Goal: Task Accomplishment & Management: Manage account settings

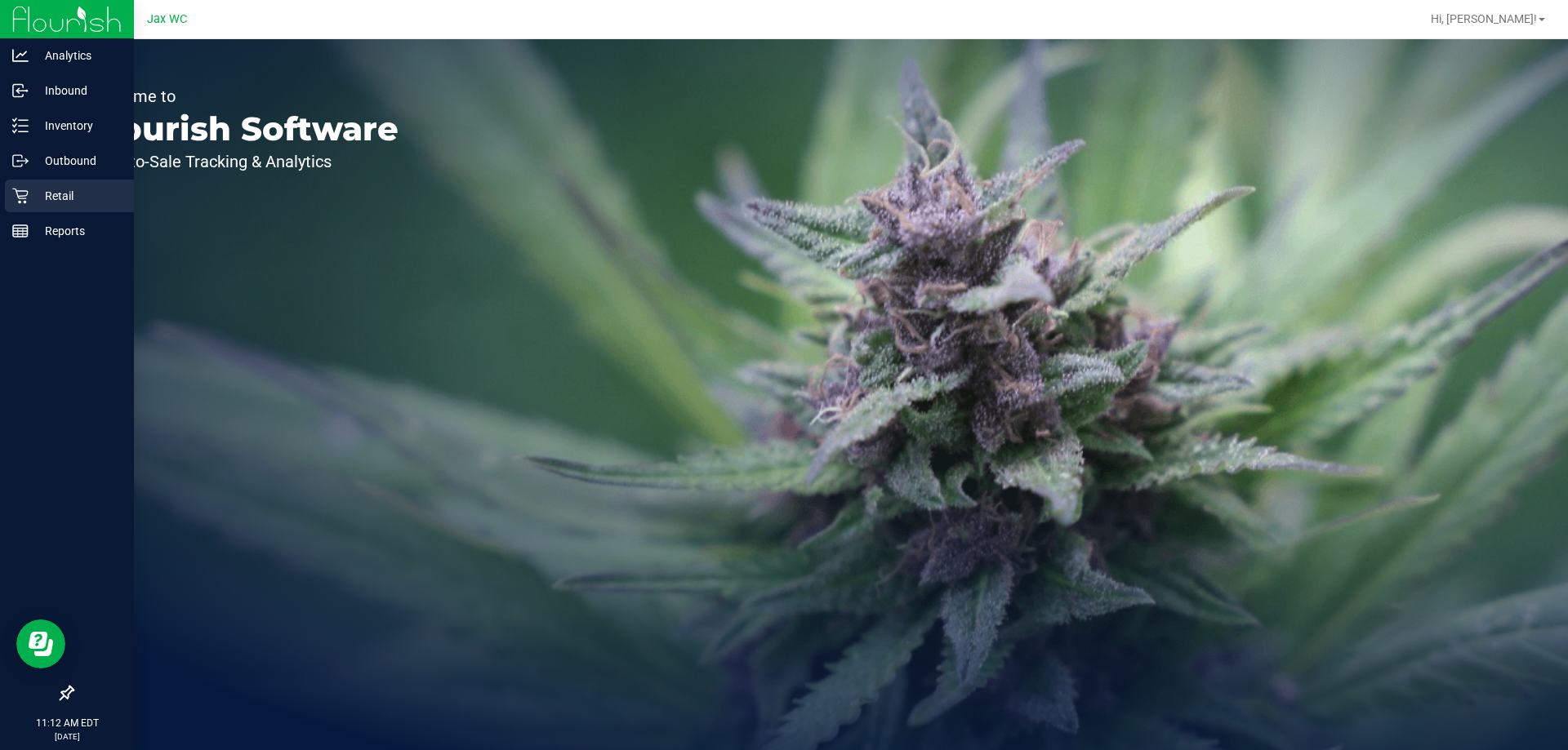
click at [24, 194] on icon at bounding box center [20, 195] width 16 height 16
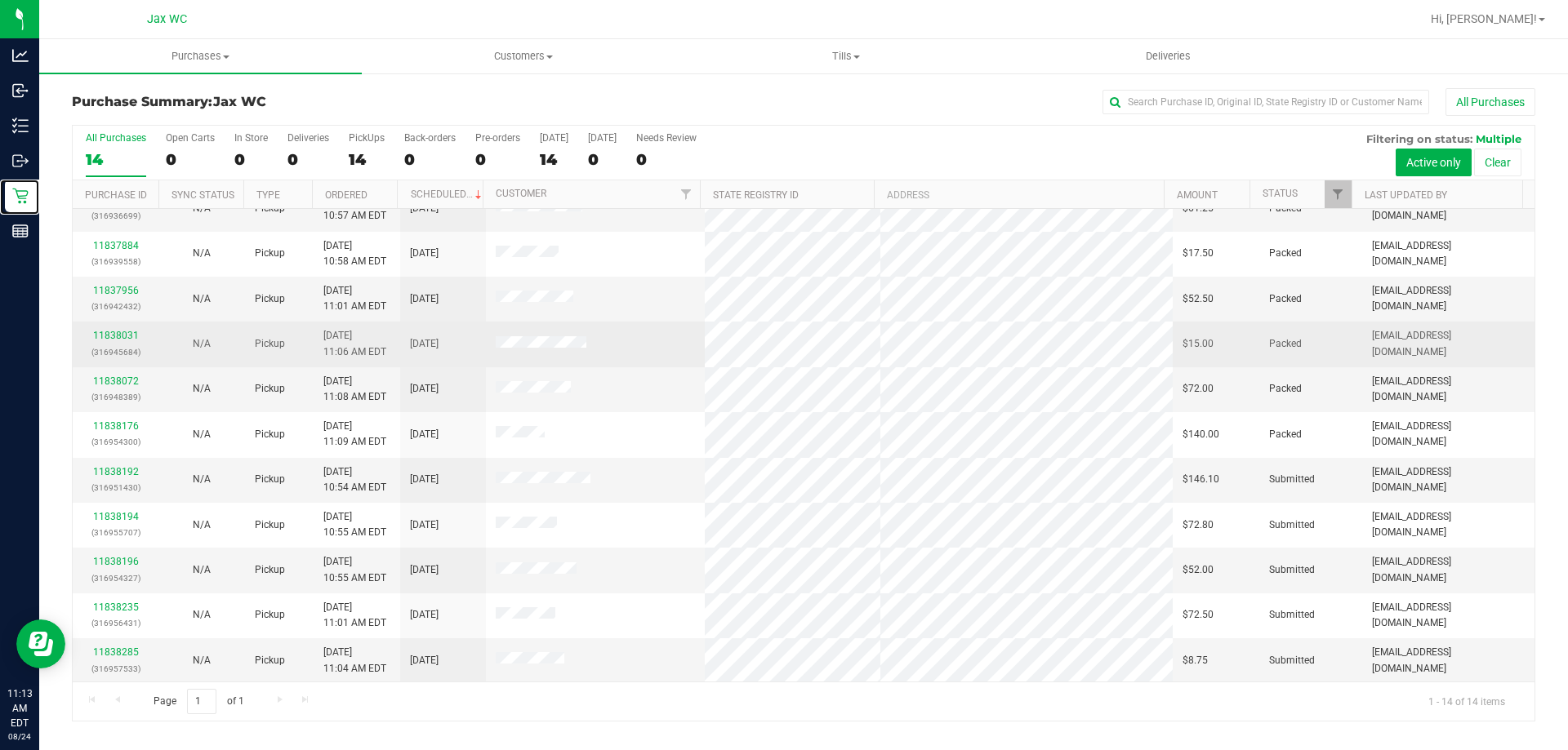
scroll to position [160, 0]
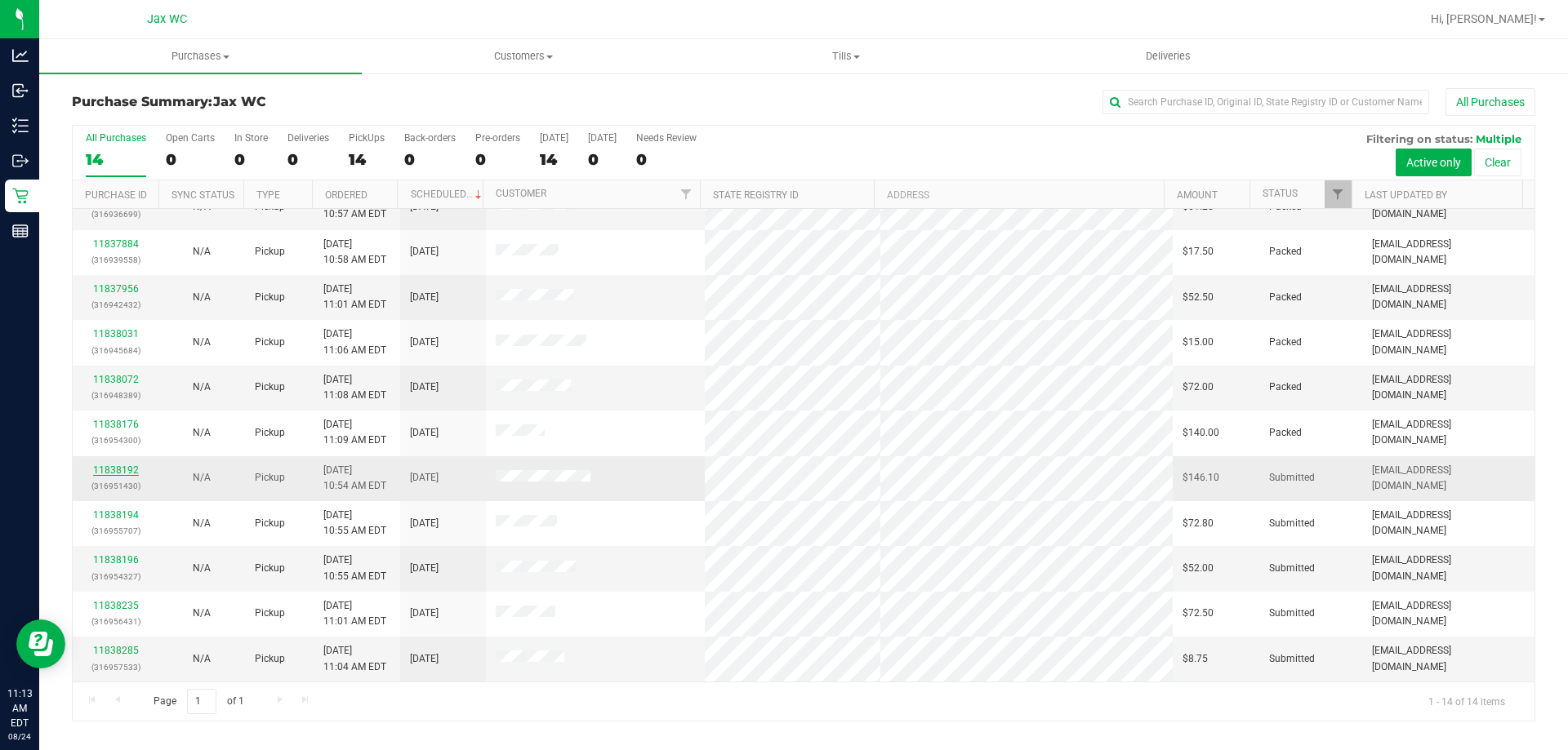
click at [96, 472] on link "11838192" at bounding box center [115, 470] width 46 height 11
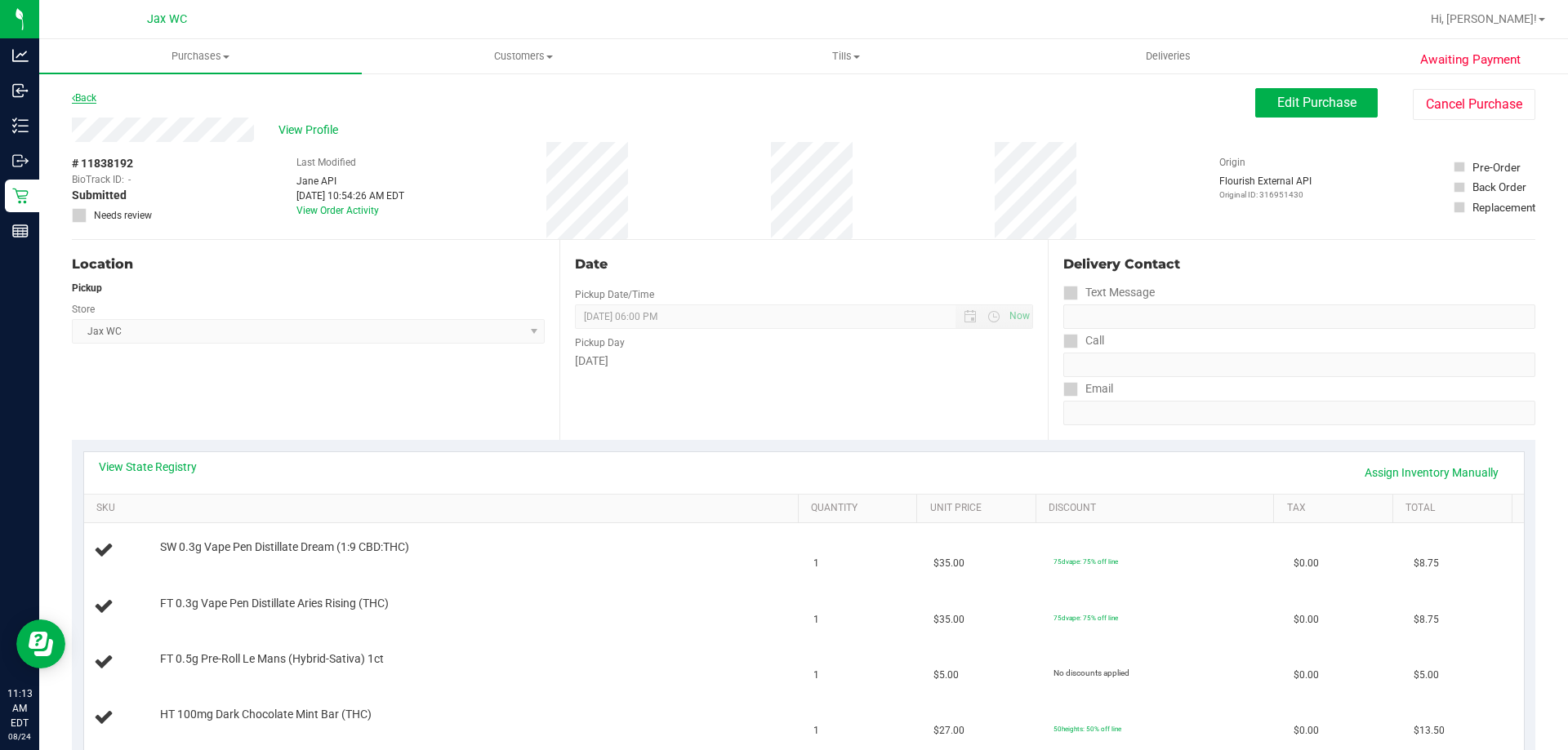
click at [85, 100] on link "Back" at bounding box center [84, 97] width 24 height 11
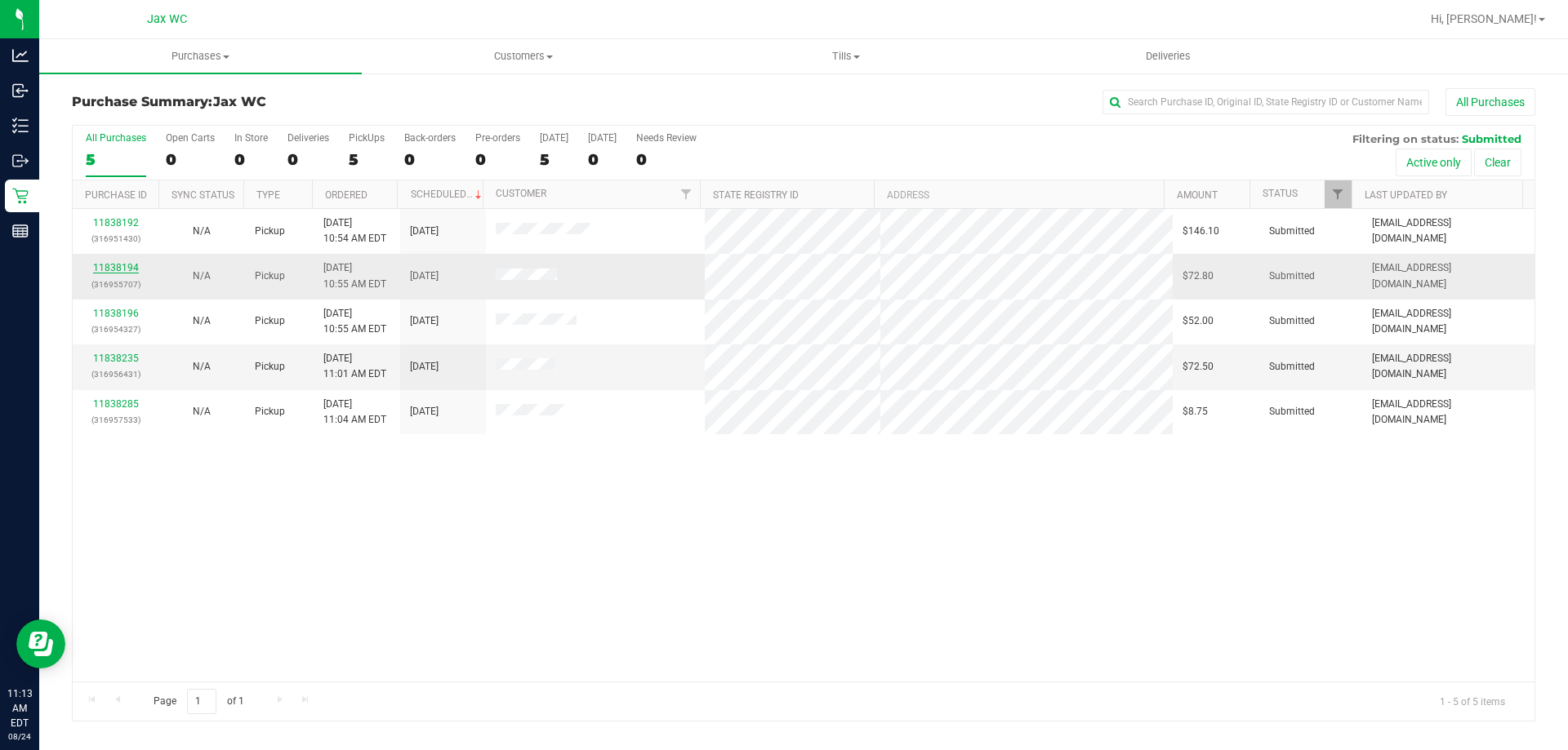
click at [97, 267] on link "11838194" at bounding box center [115, 267] width 46 height 11
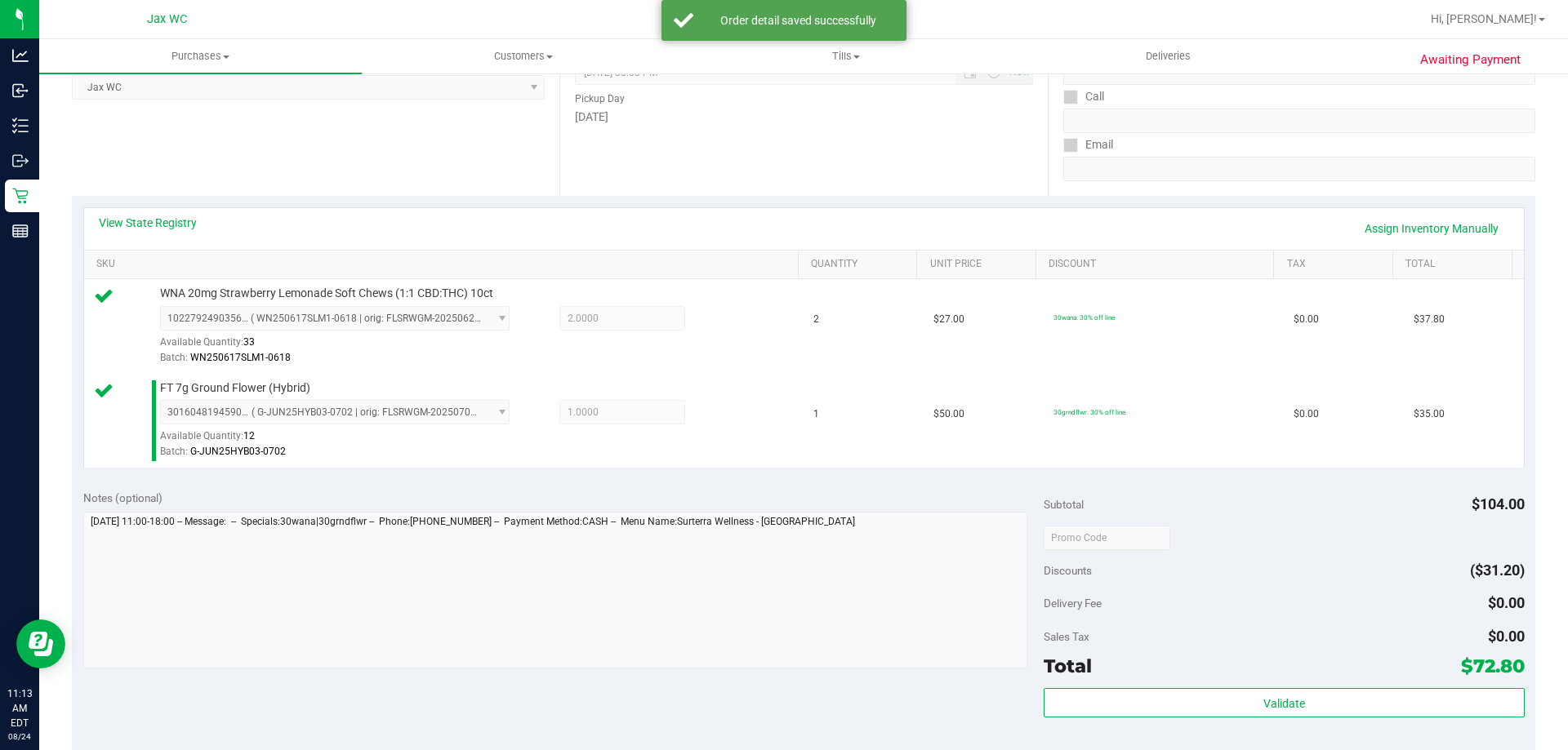
scroll to position [245, 0]
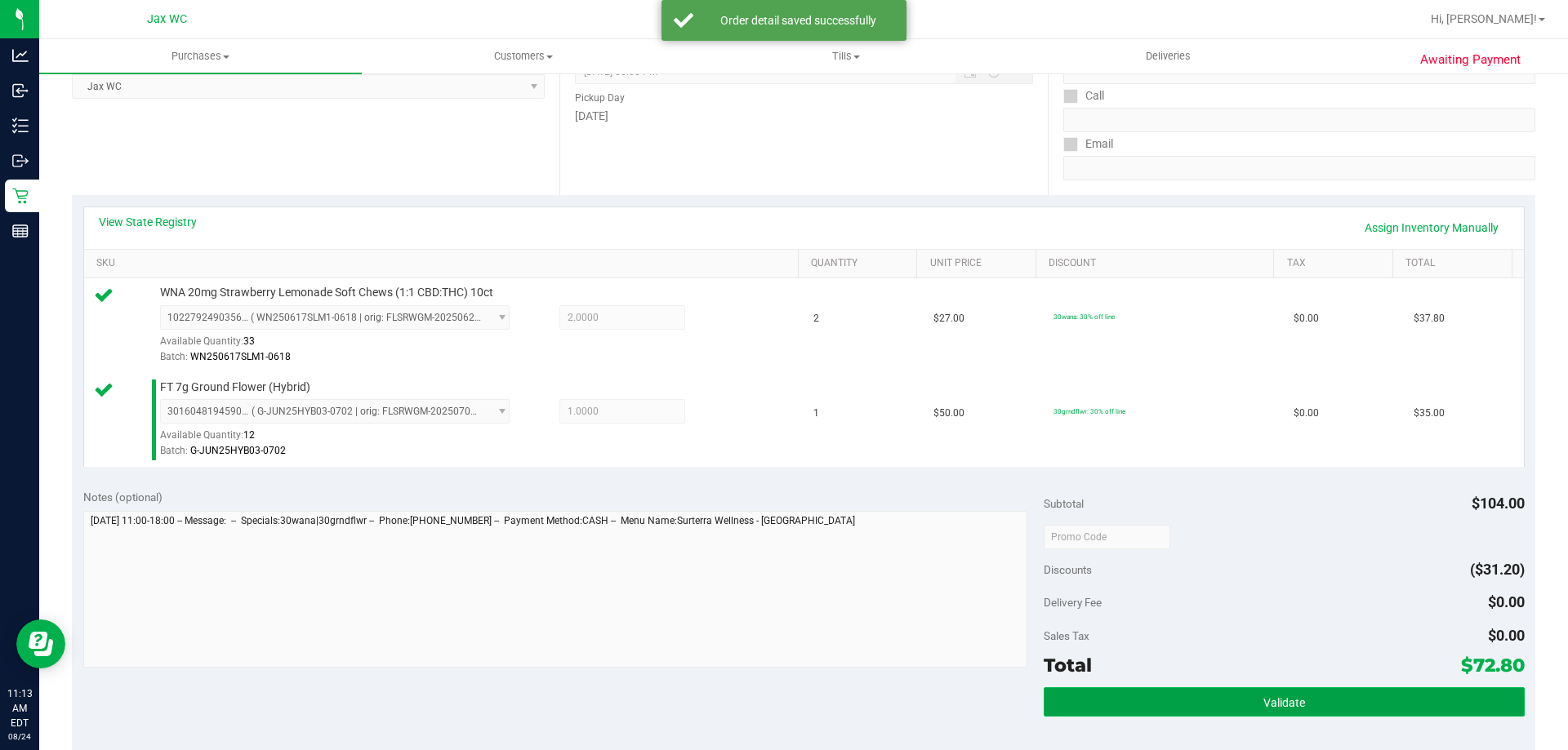
click at [1373, 697] on button "Validate" at bounding box center [1284, 702] width 480 height 29
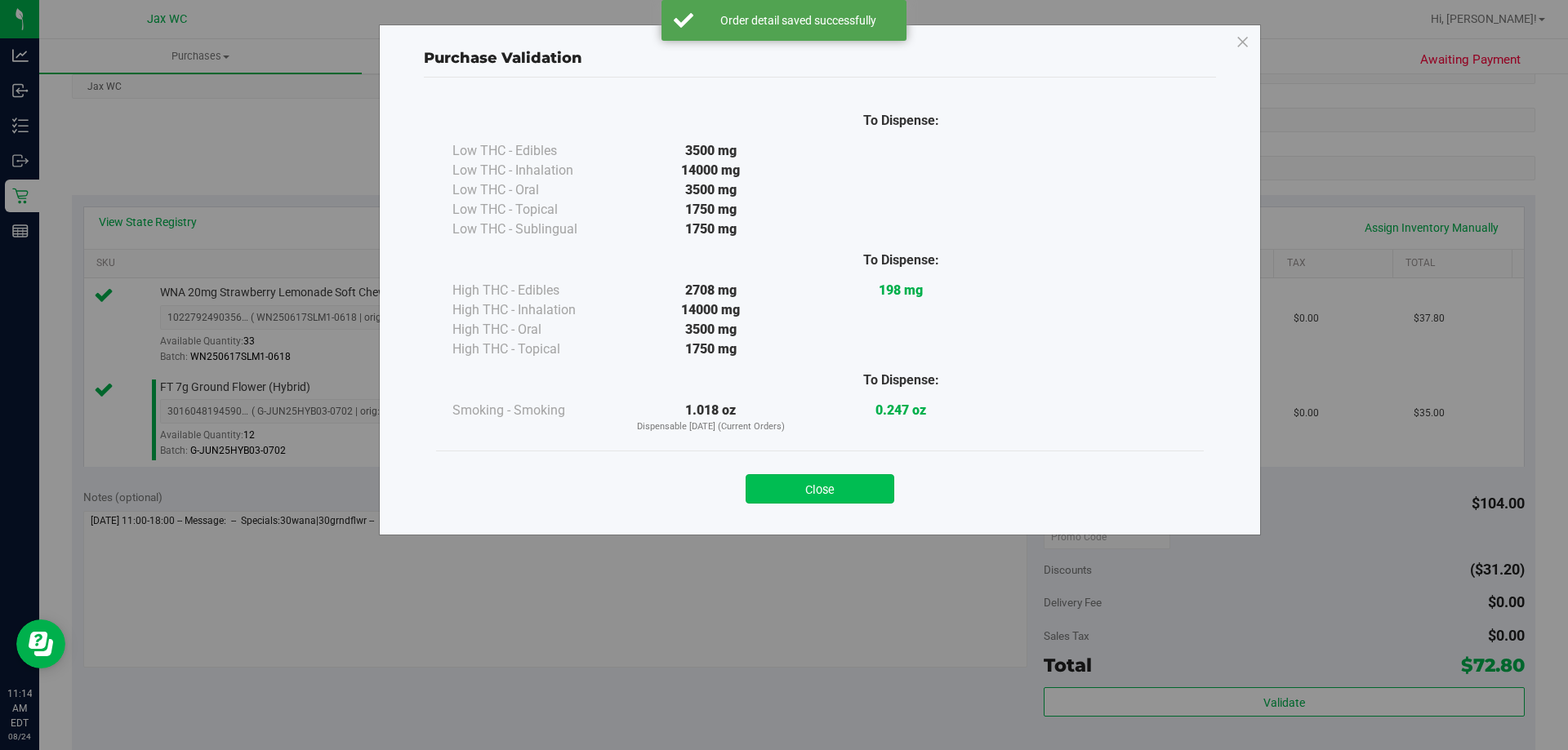
click at [829, 484] on button "Close" at bounding box center [820, 489] width 149 height 29
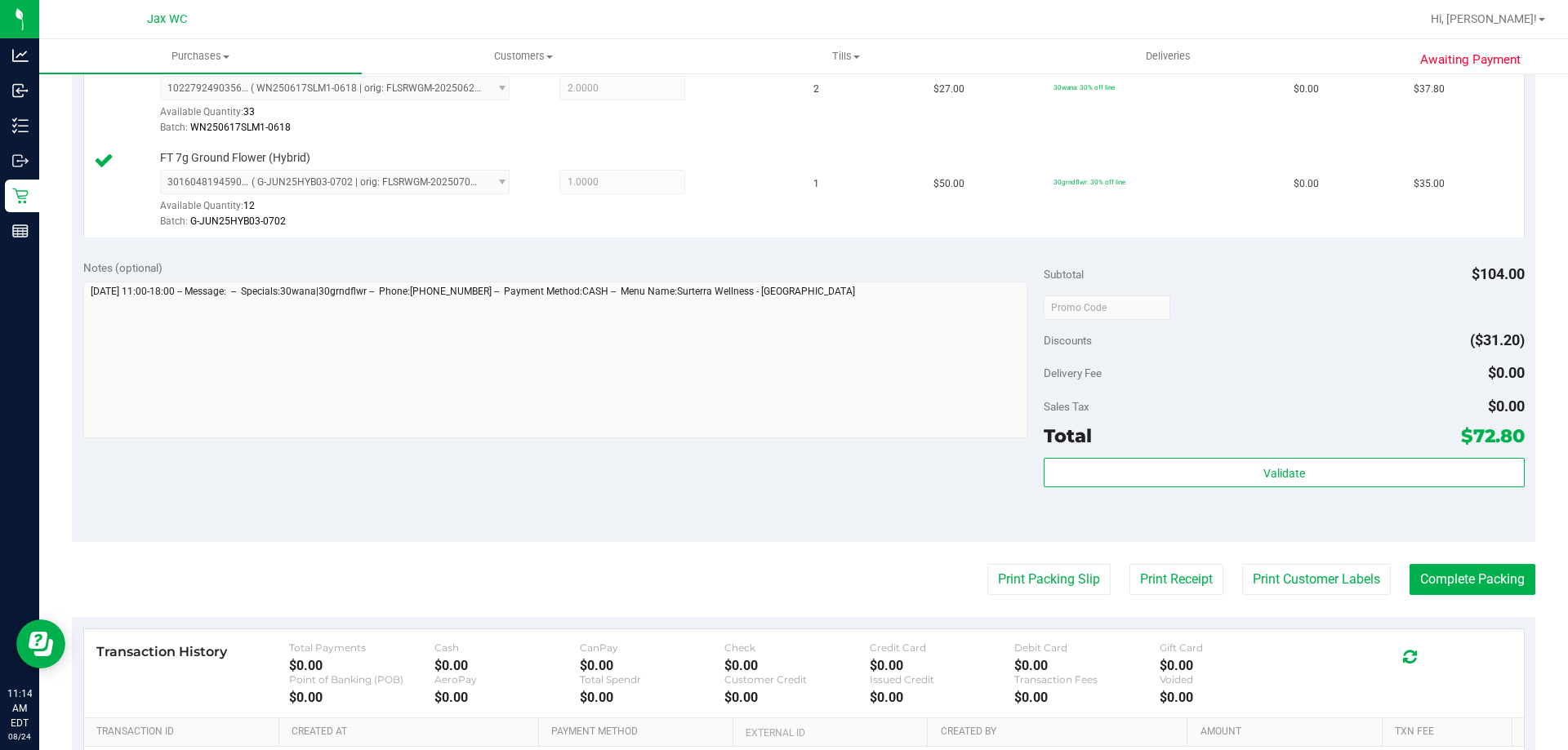
scroll to position [490, 0]
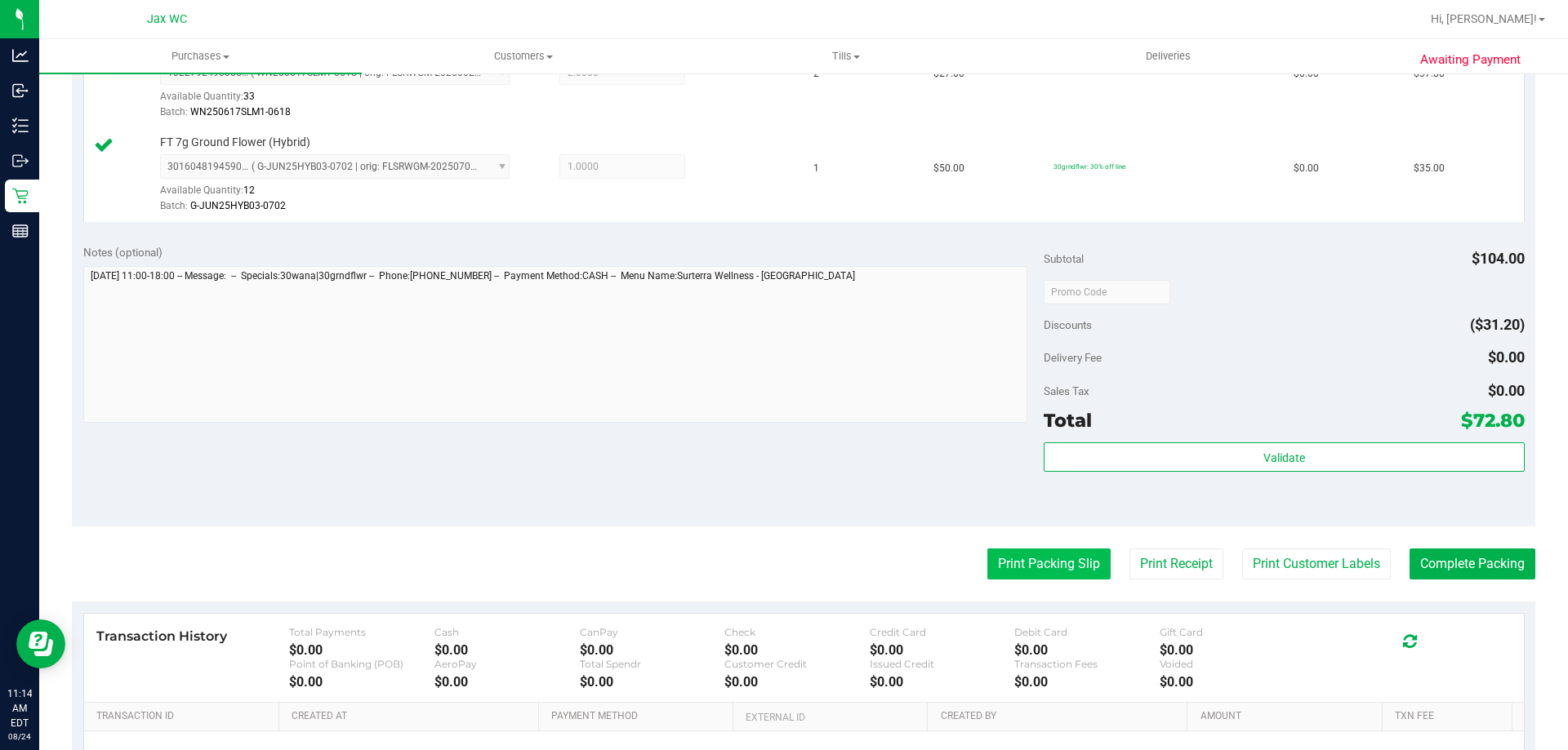
click at [1075, 557] on button "Print Packing Slip" at bounding box center [1048, 564] width 123 height 31
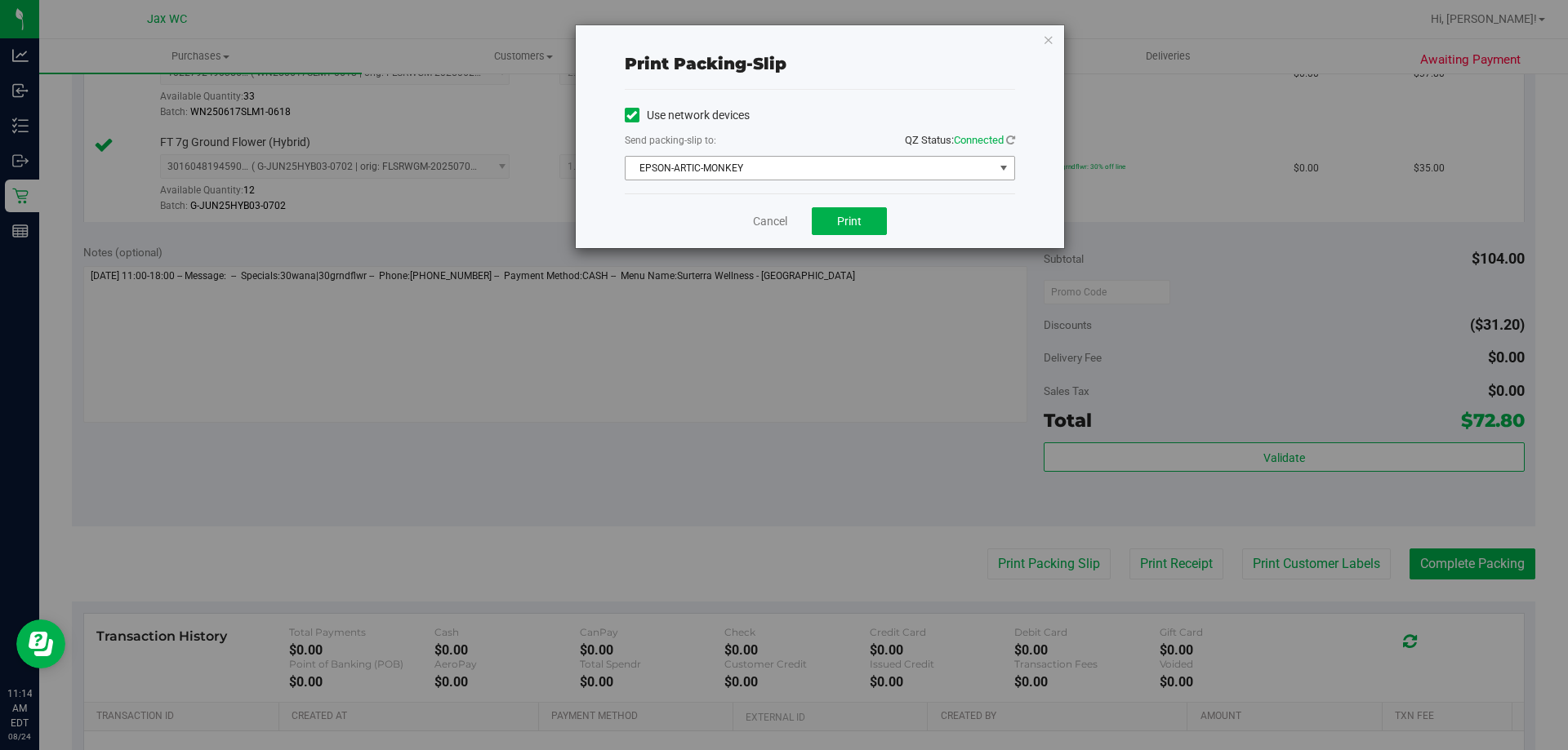
click at [834, 174] on span "EPSON-ARTIC-MONKEY" at bounding box center [809, 168] width 369 height 23
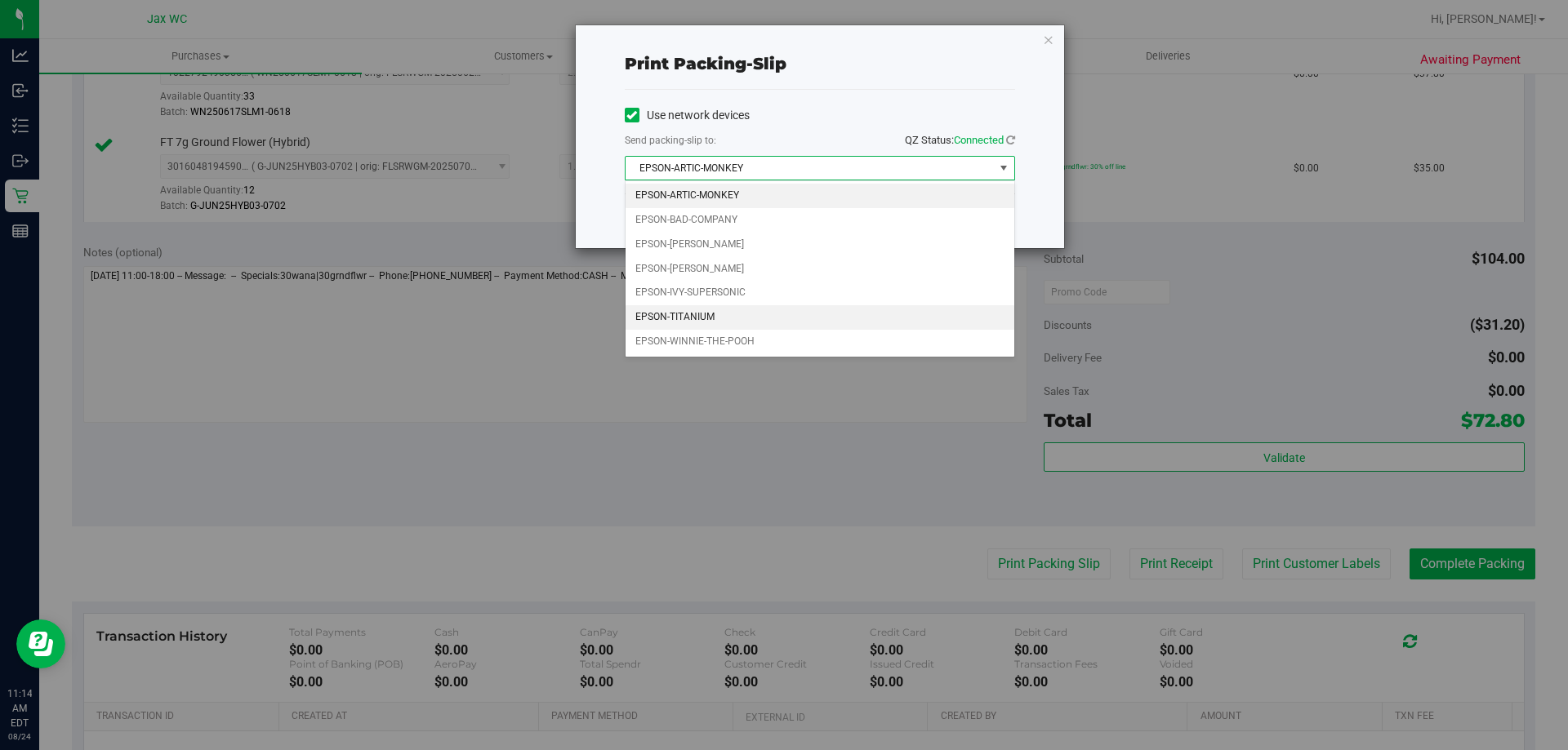
click at [771, 314] on li "EPSON-TITANIUM" at bounding box center [819, 318] width 388 height 24
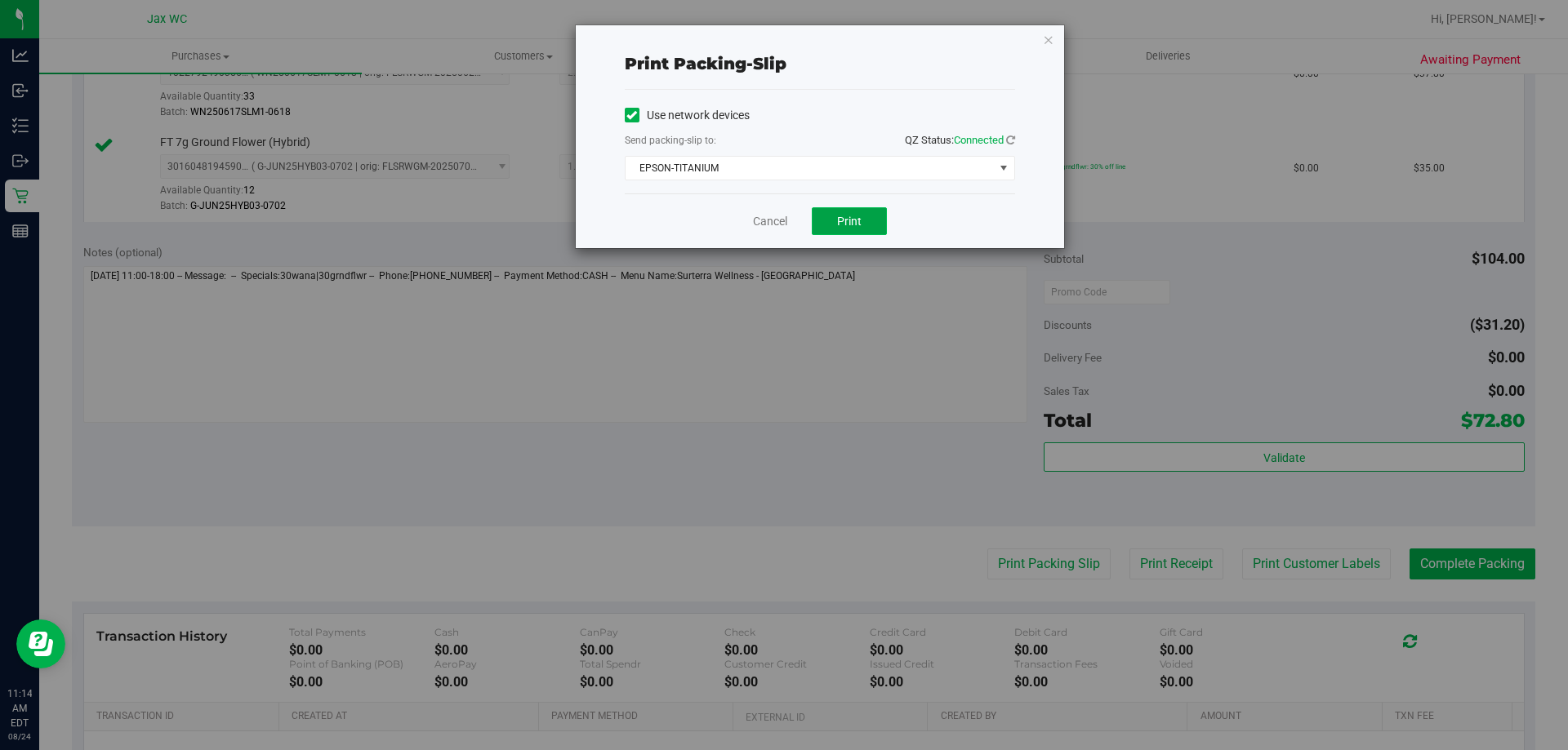
click at [852, 218] on span "Print" at bounding box center [849, 220] width 24 height 13
click at [768, 227] on link "Cancel" at bounding box center [770, 221] width 34 height 17
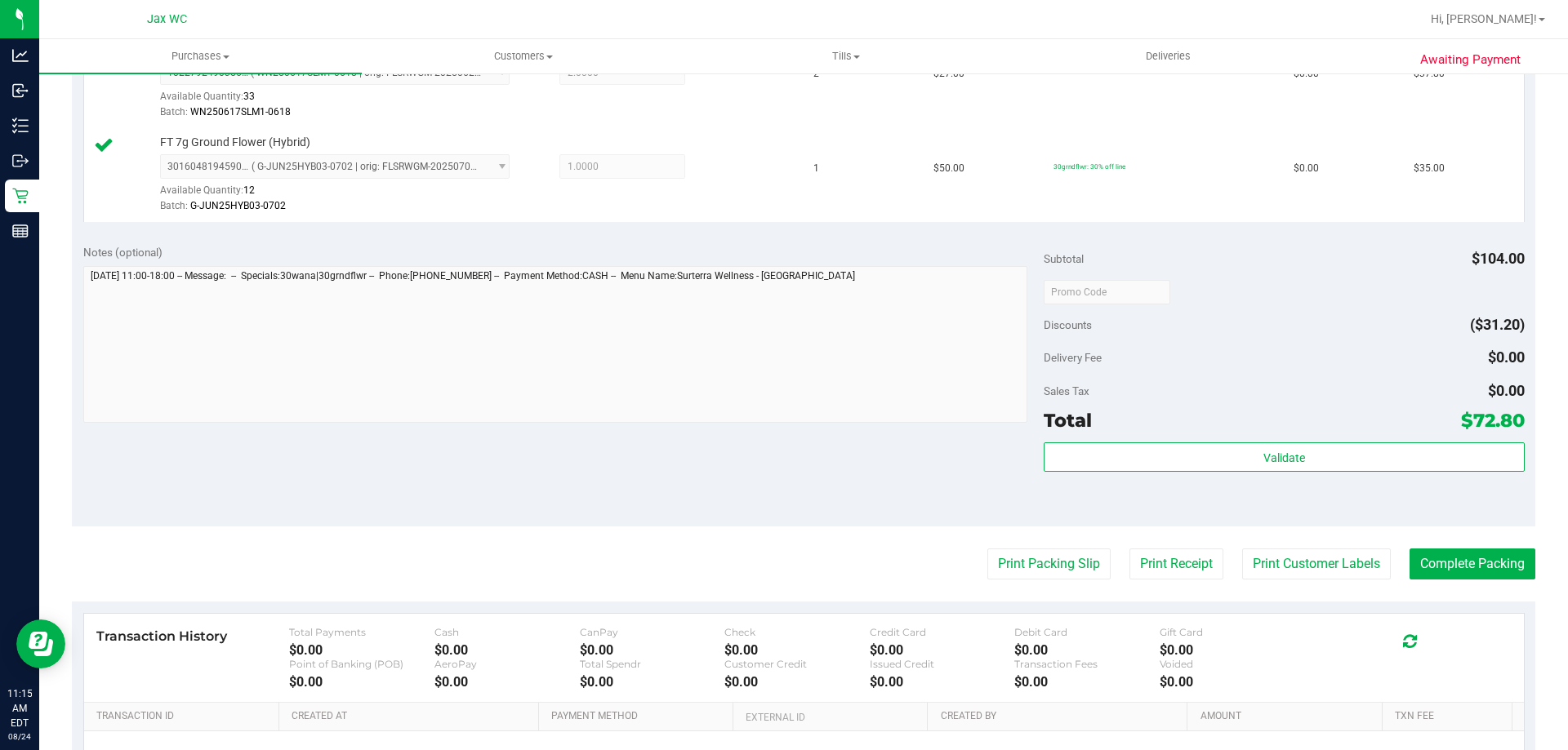
click at [1096, 481] on div "Validate" at bounding box center [1284, 479] width 480 height 73
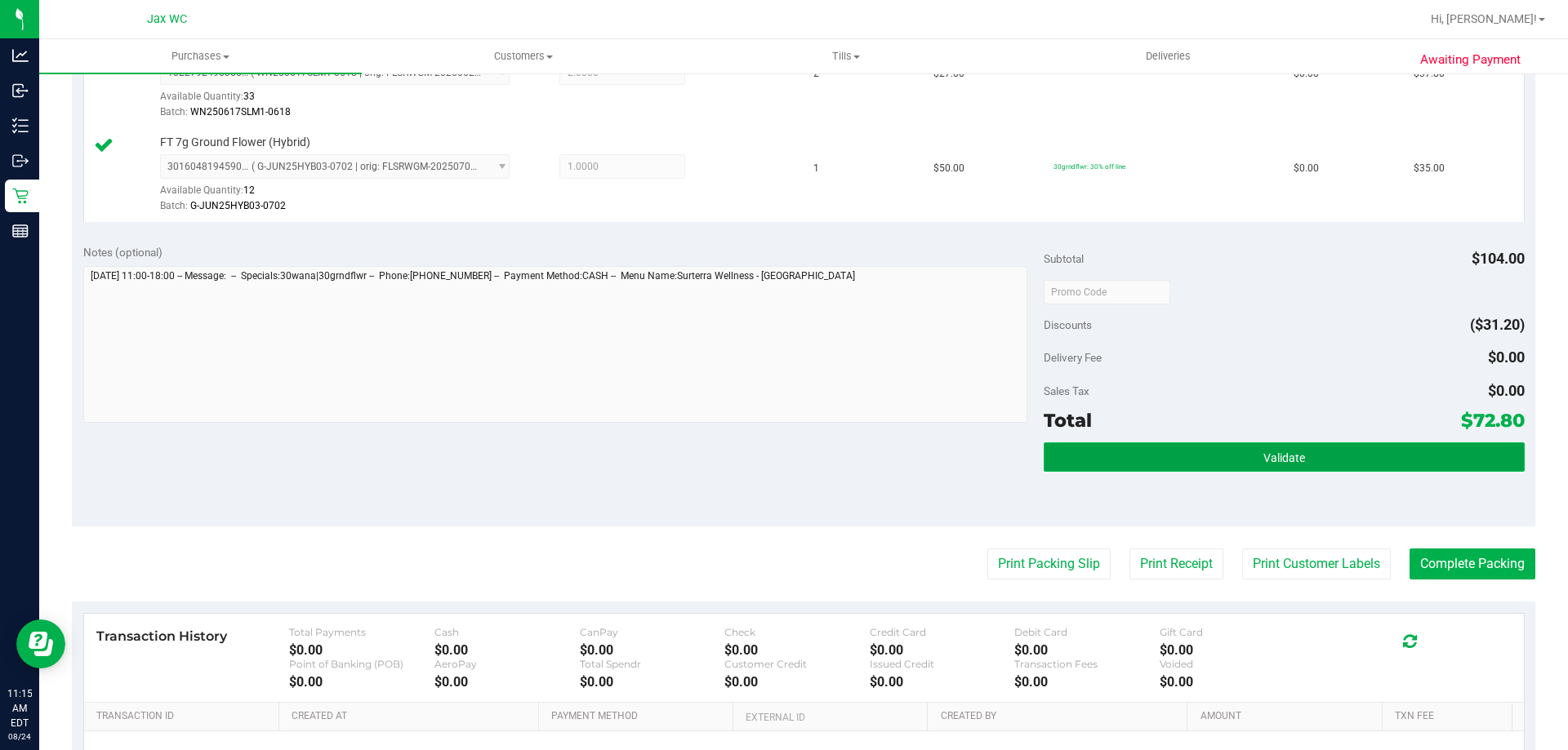
click at [1094, 466] on button "Validate" at bounding box center [1284, 457] width 480 height 29
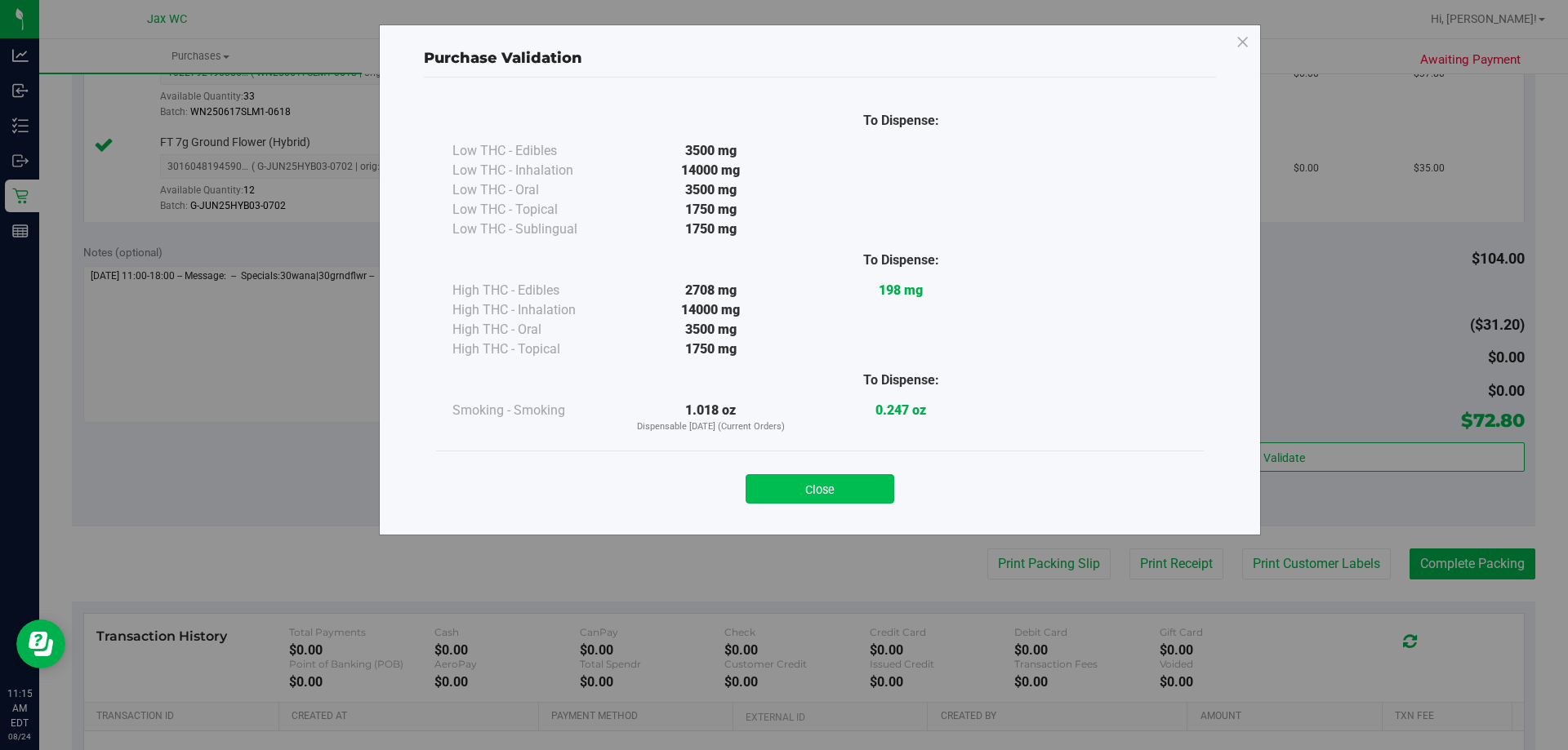
click at [797, 482] on button "Close" at bounding box center [820, 489] width 149 height 29
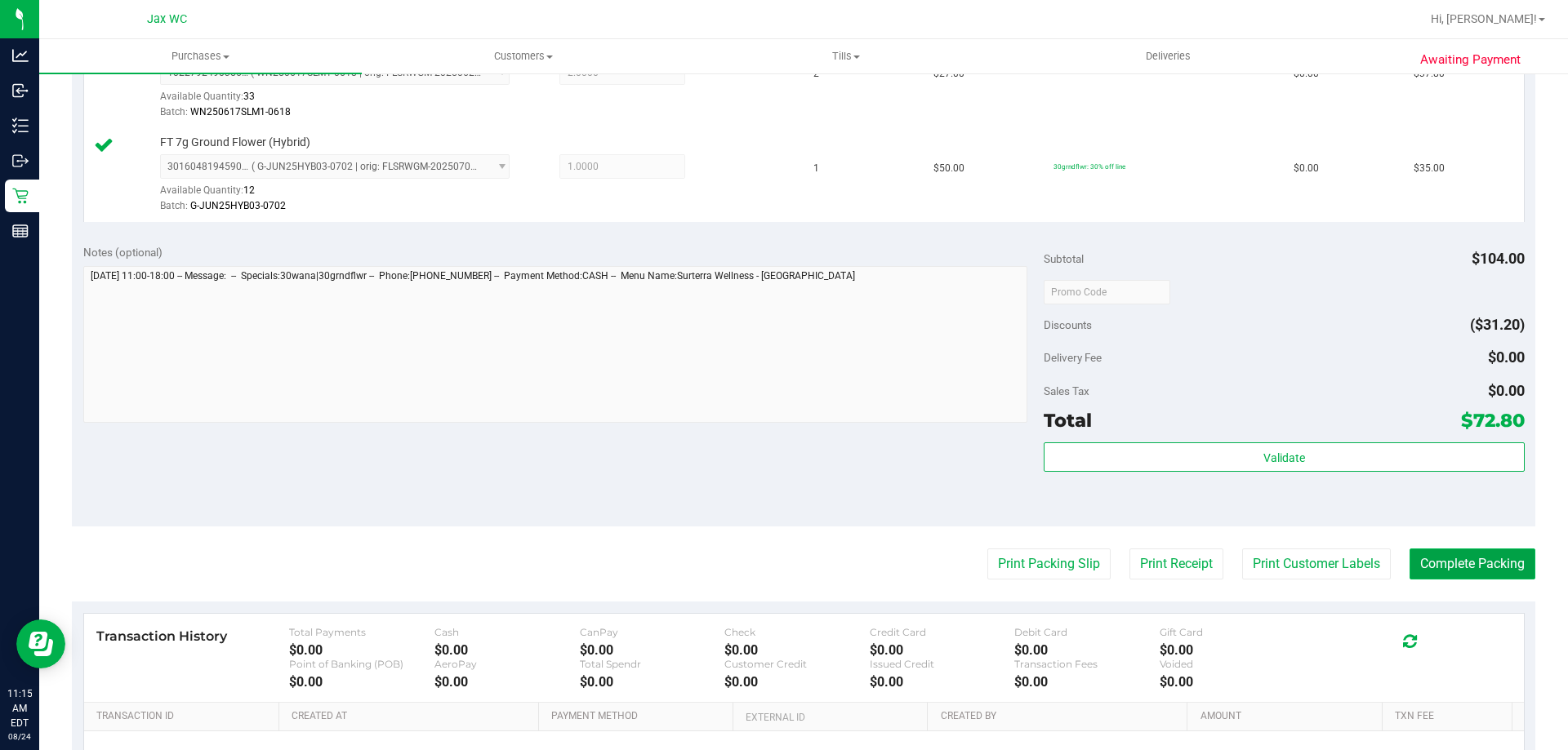
click at [1468, 562] on button "Complete Packing" at bounding box center [1472, 564] width 126 height 31
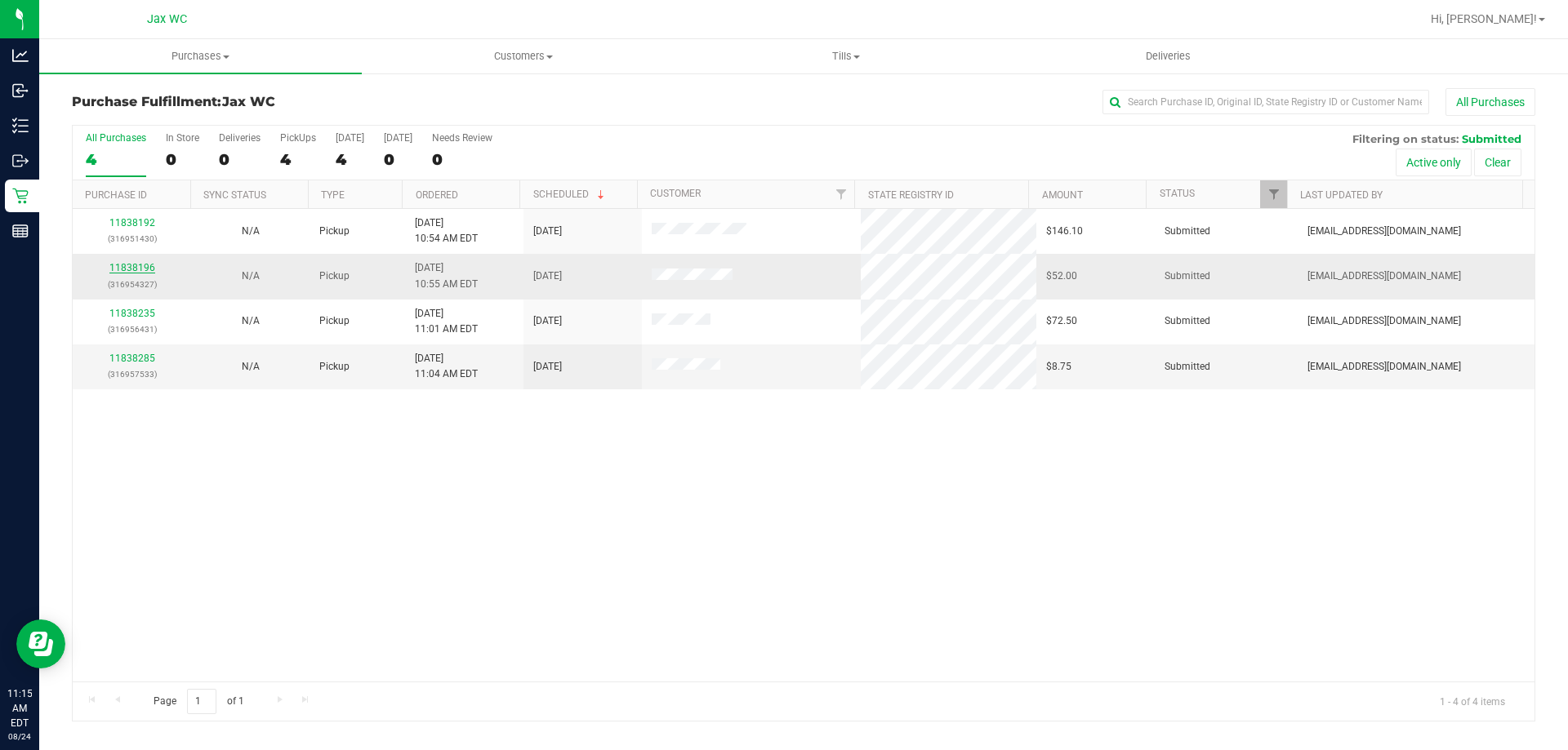
click at [119, 267] on link "11838196" at bounding box center [132, 267] width 46 height 11
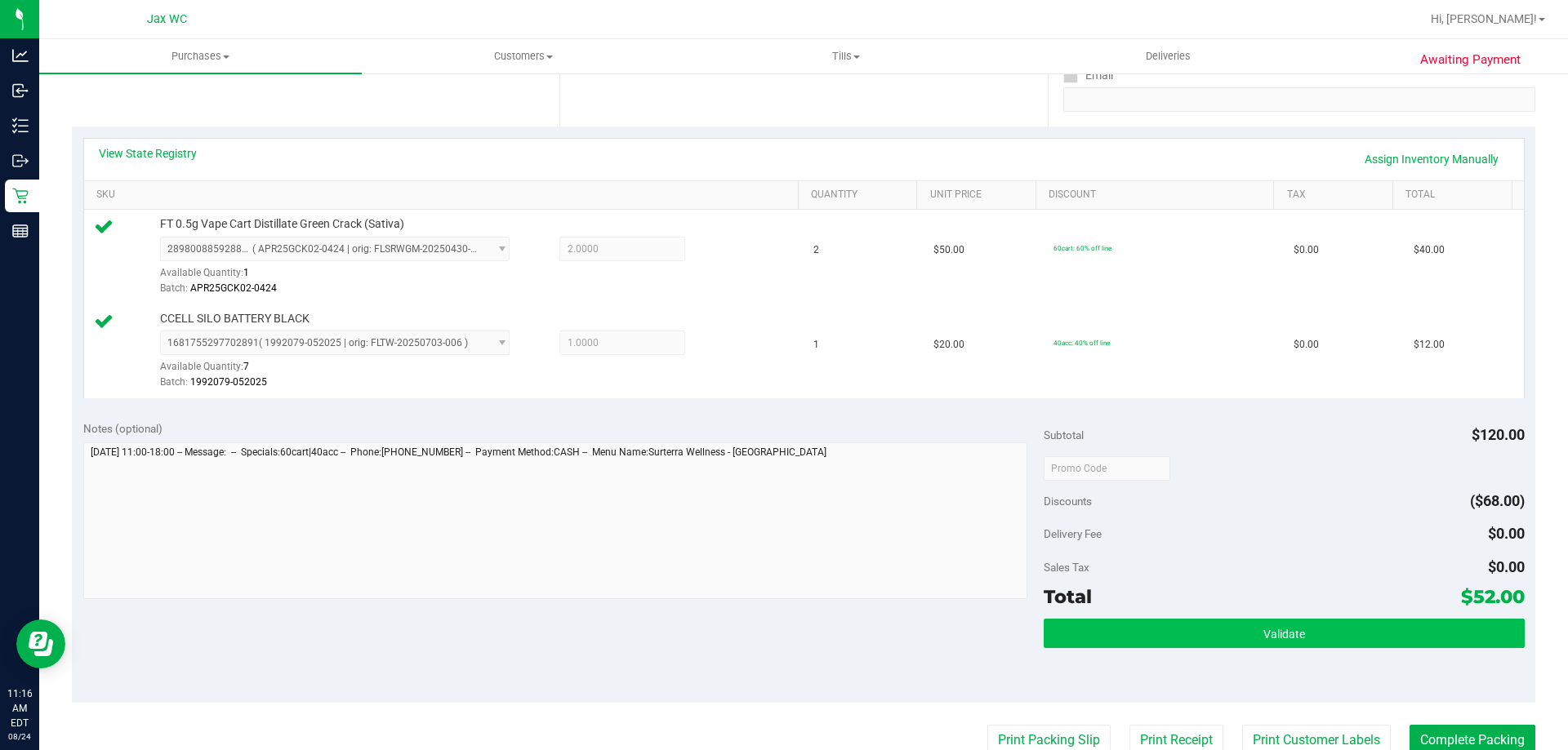
scroll to position [408, 0]
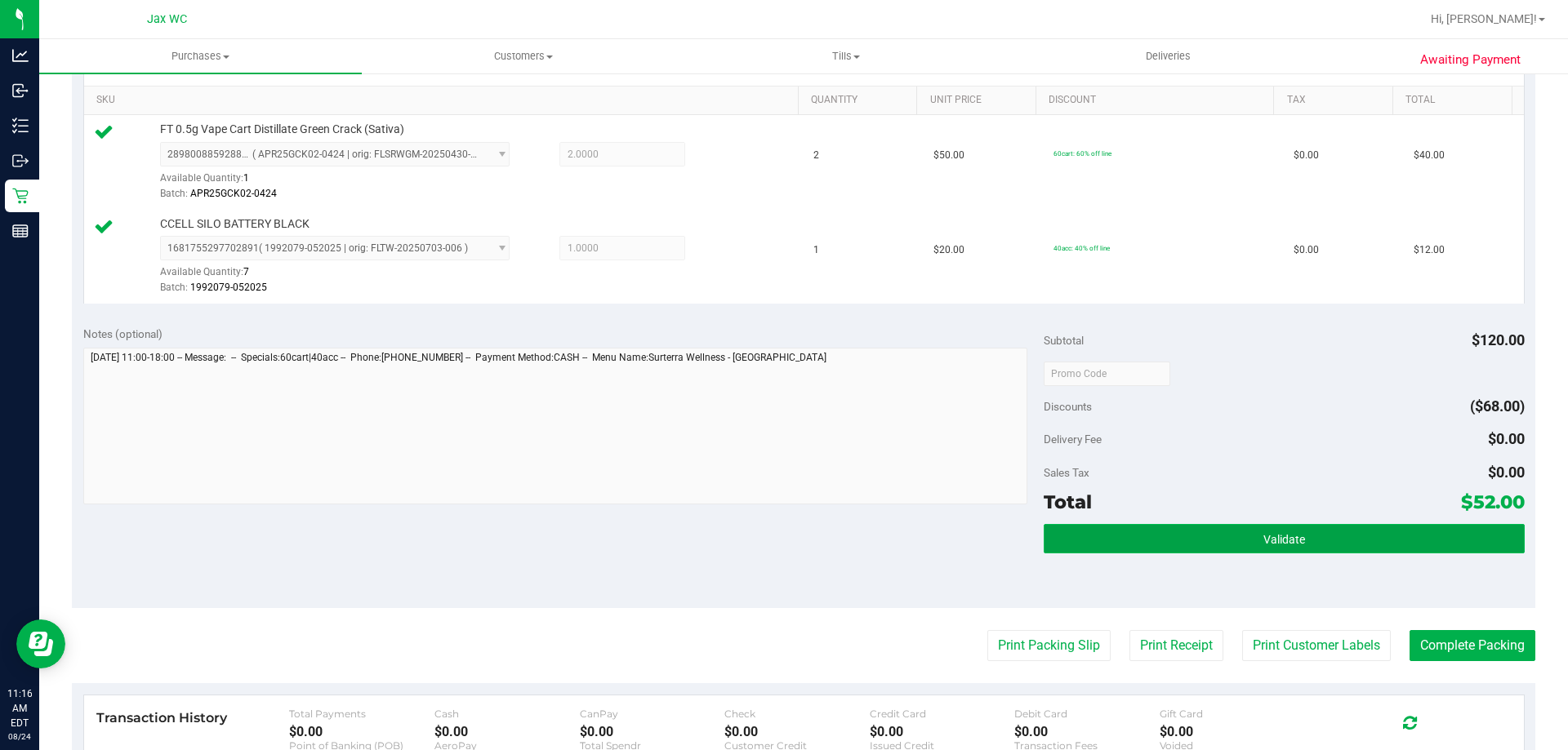
click at [1121, 539] on button "Validate" at bounding box center [1284, 539] width 480 height 29
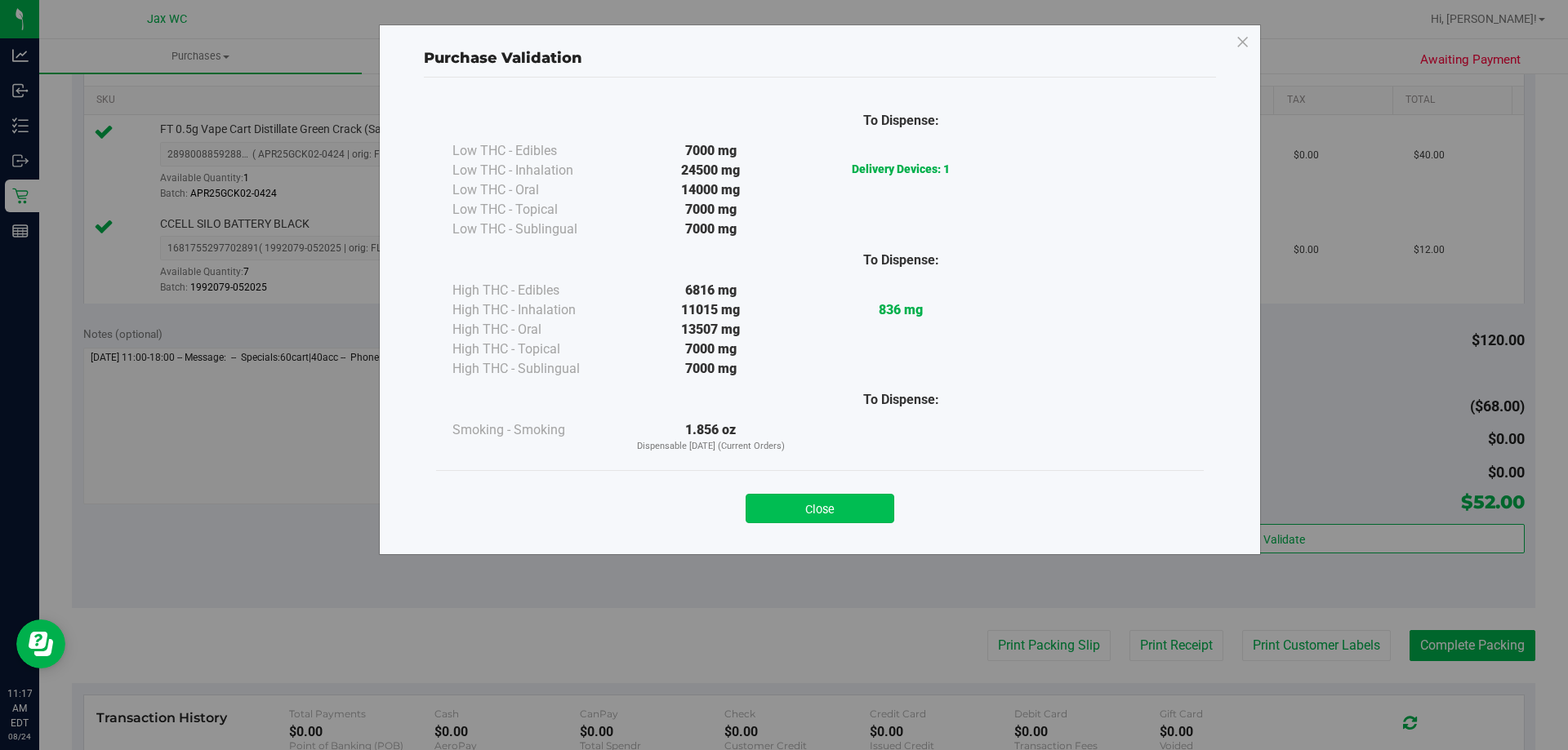
click at [829, 523] on button "Close" at bounding box center [820, 509] width 149 height 29
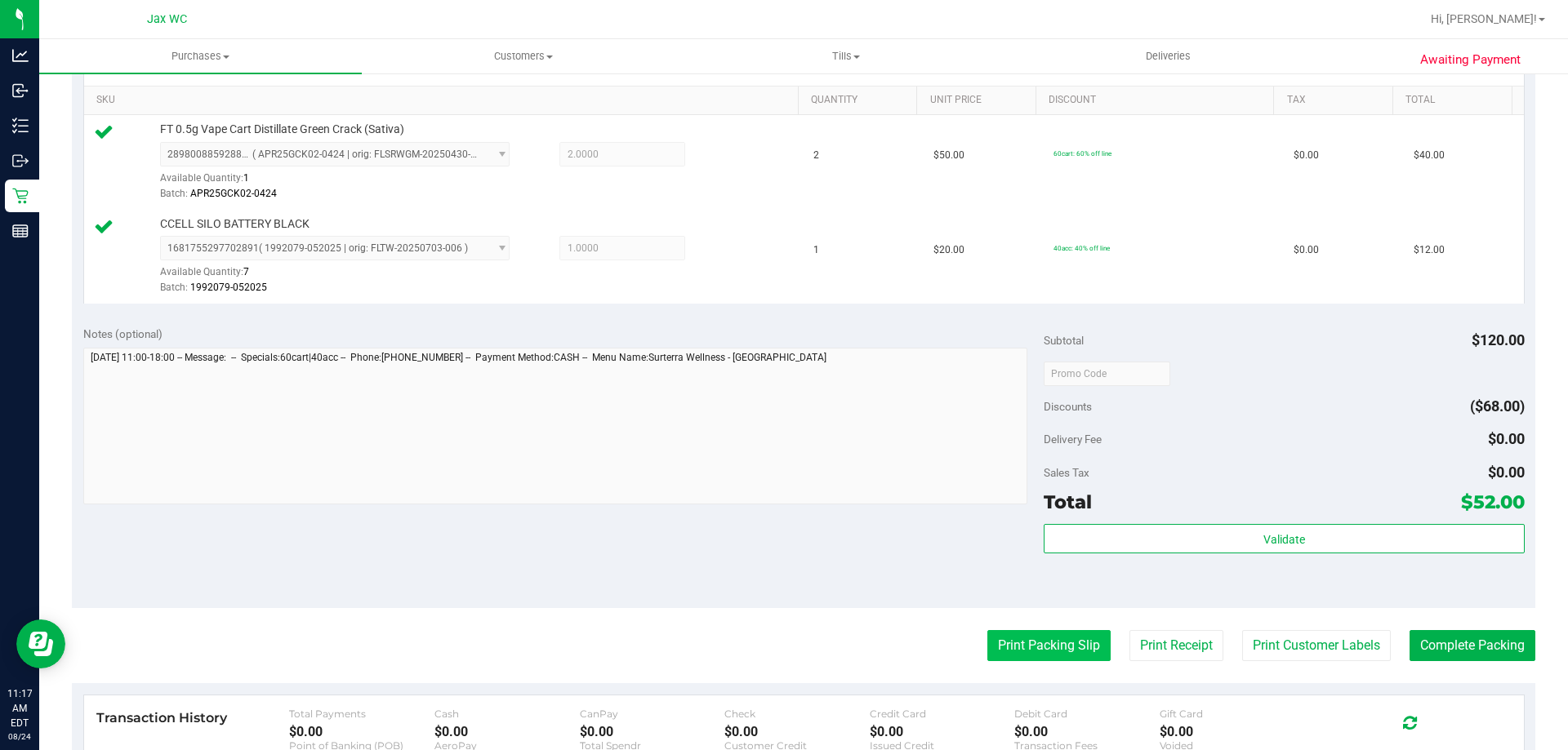
click at [1018, 635] on button "Print Packing Slip" at bounding box center [1048, 646] width 123 height 31
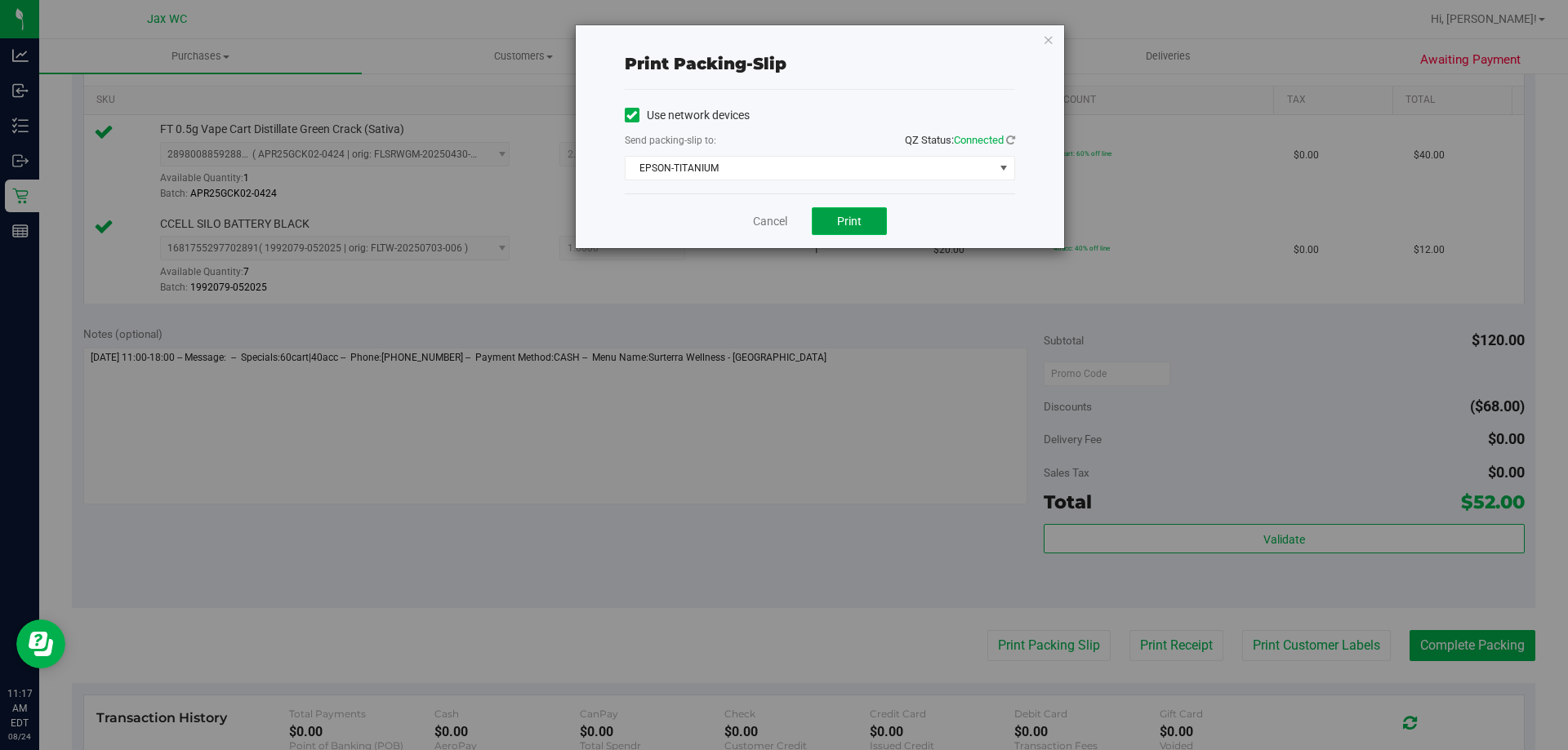
click at [844, 220] on span "Print" at bounding box center [849, 220] width 24 height 13
click at [766, 225] on link "Cancel" at bounding box center [770, 221] width 34 height 17
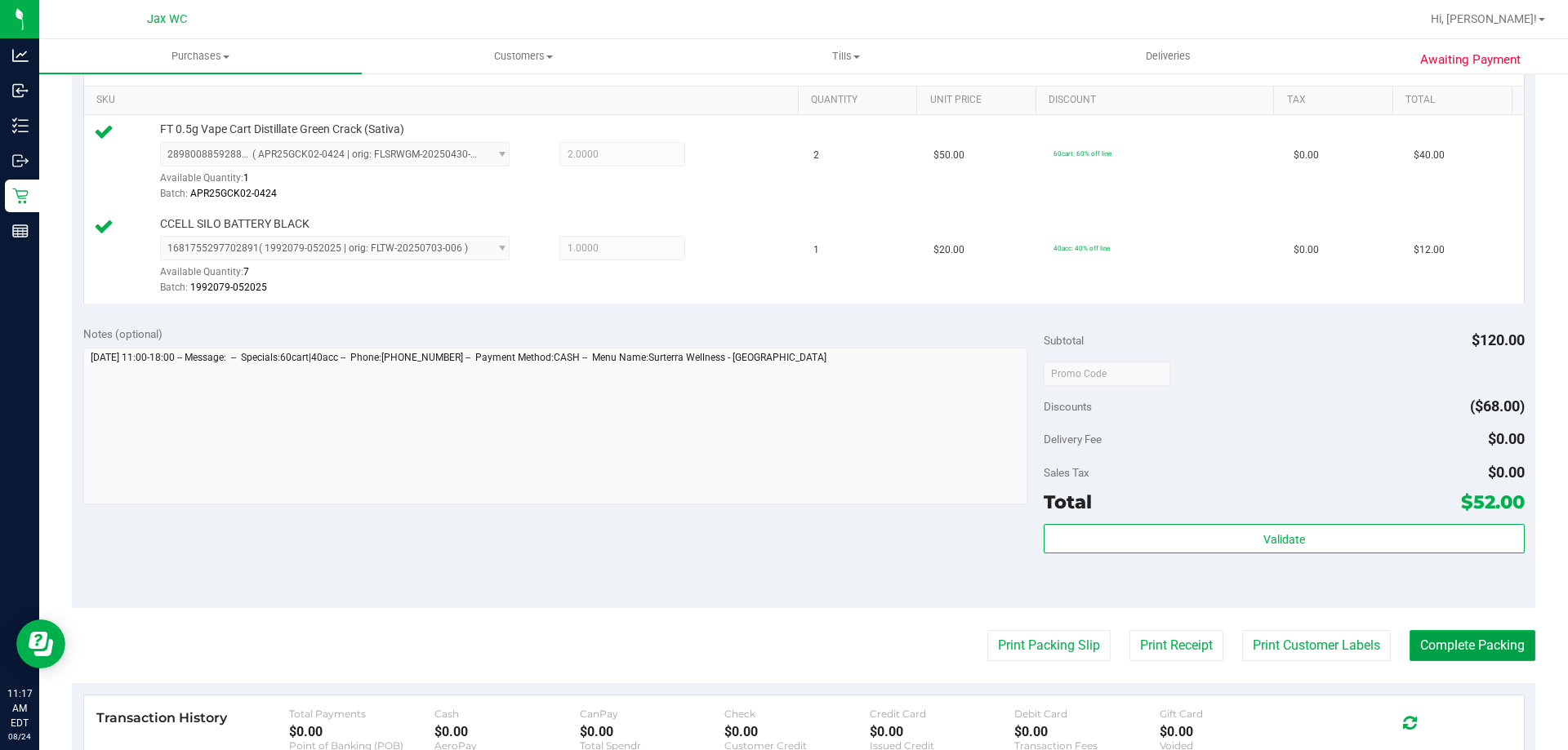
click at [1491, 655] on button "Complete Packing" at bounding box center [1472, 646] width 126 height 31
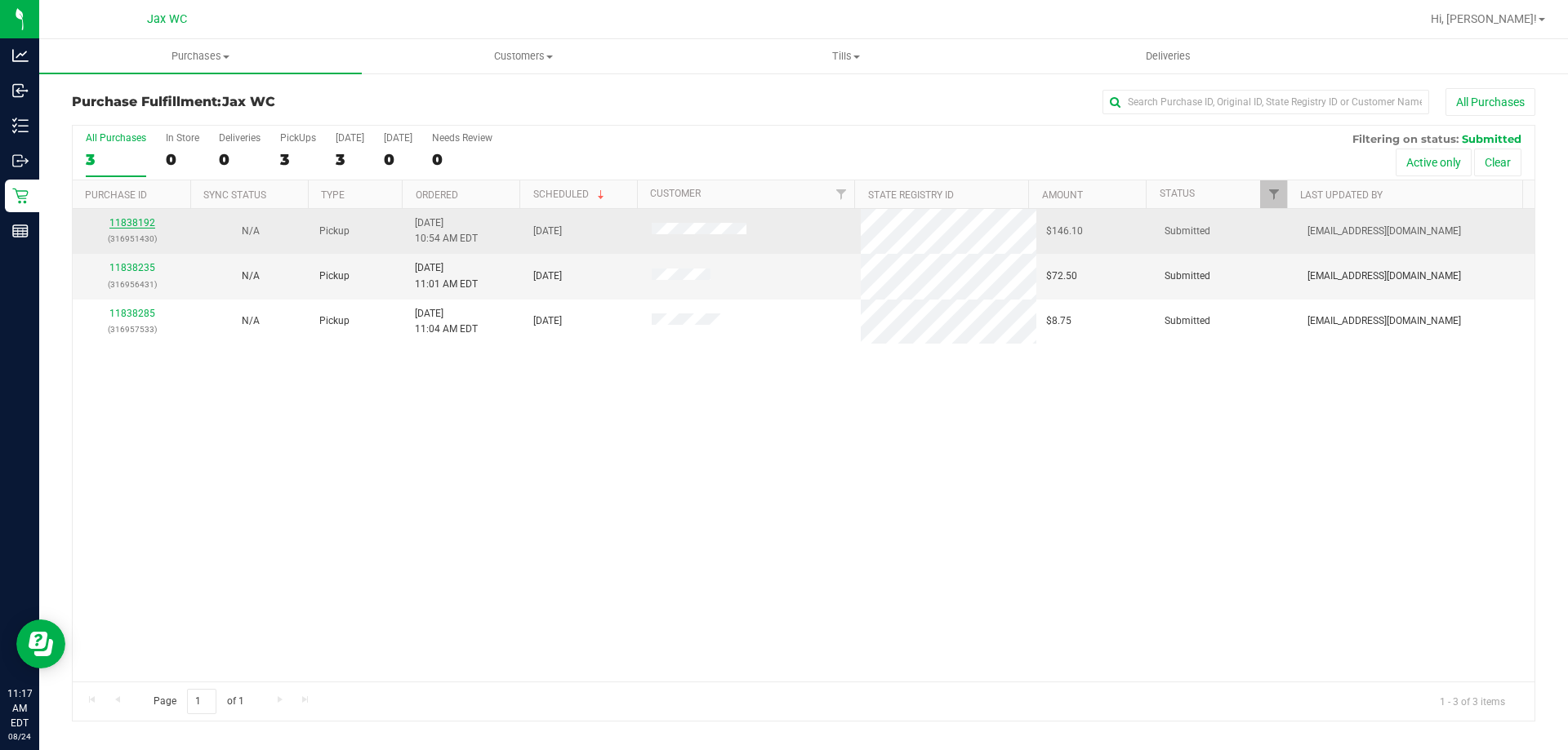
click at [124, 220] on link "11838192" at bounding box center [132, 222] width 46 height 11
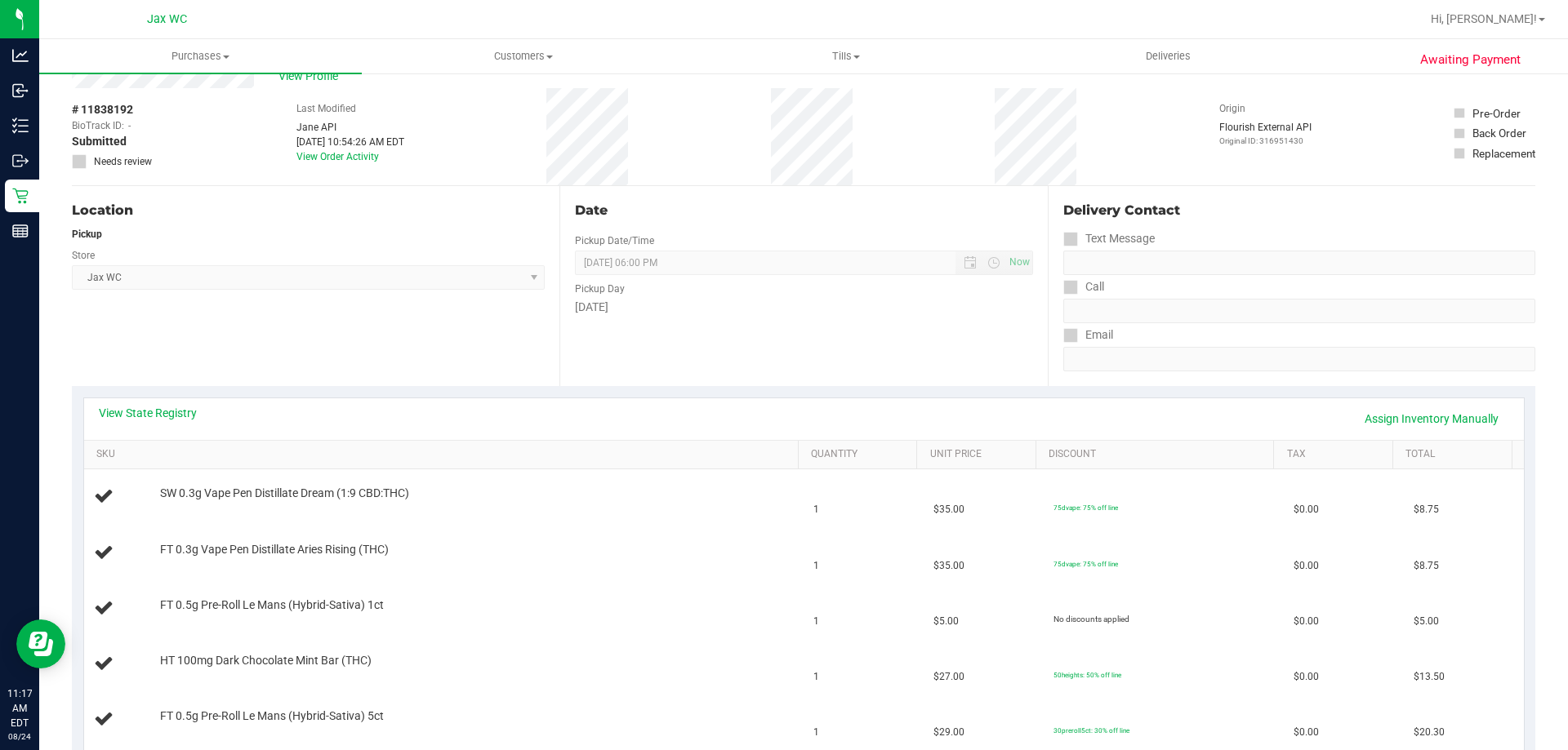
scroll to position [164, 0]
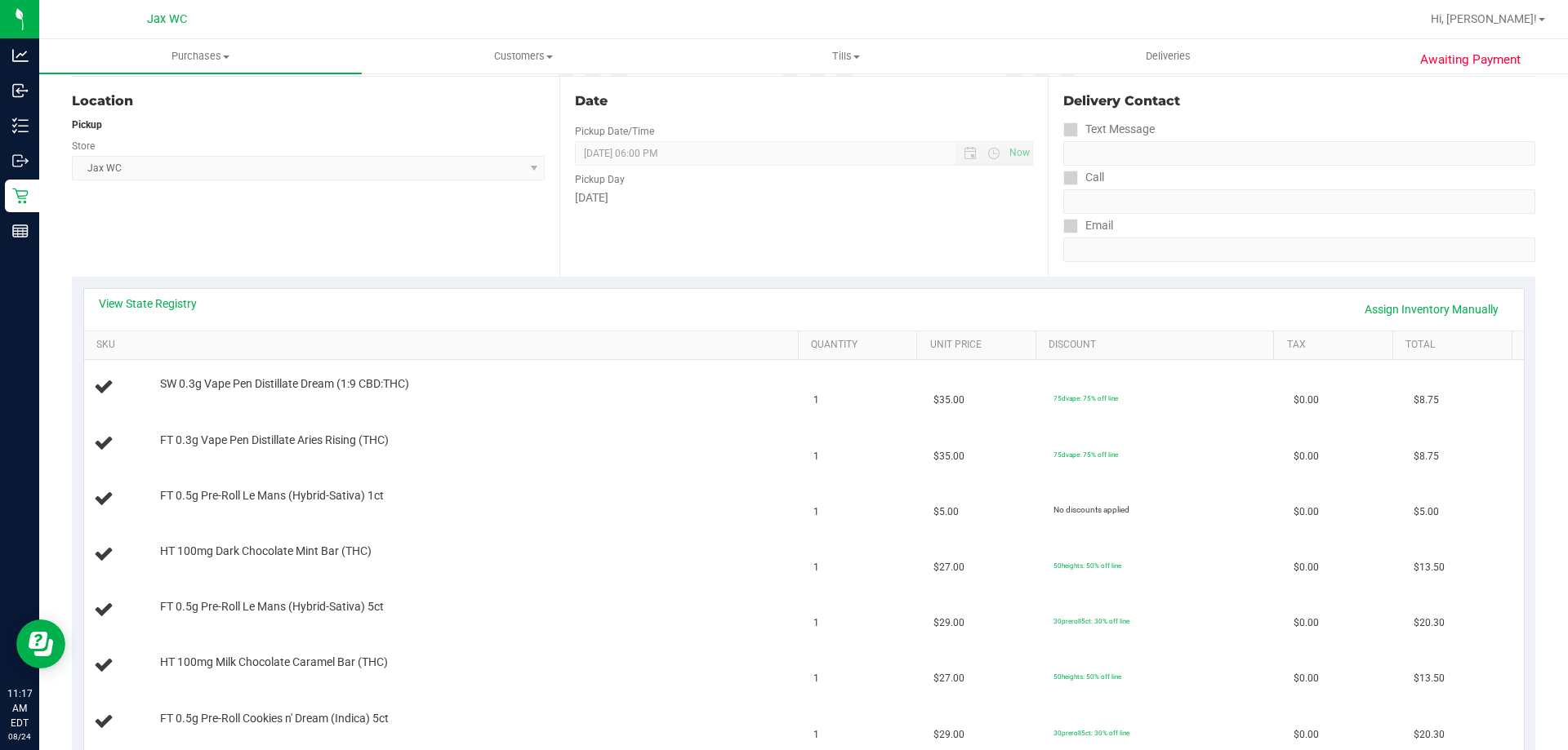
click at [139, 294] on div "View State Registry Assign Inventory Manually" at bounding box center [804, 310] width 1440 height 41
click at [159, 306] on link "View State Registry" at bounding box center [148, 303] width 98 height 16
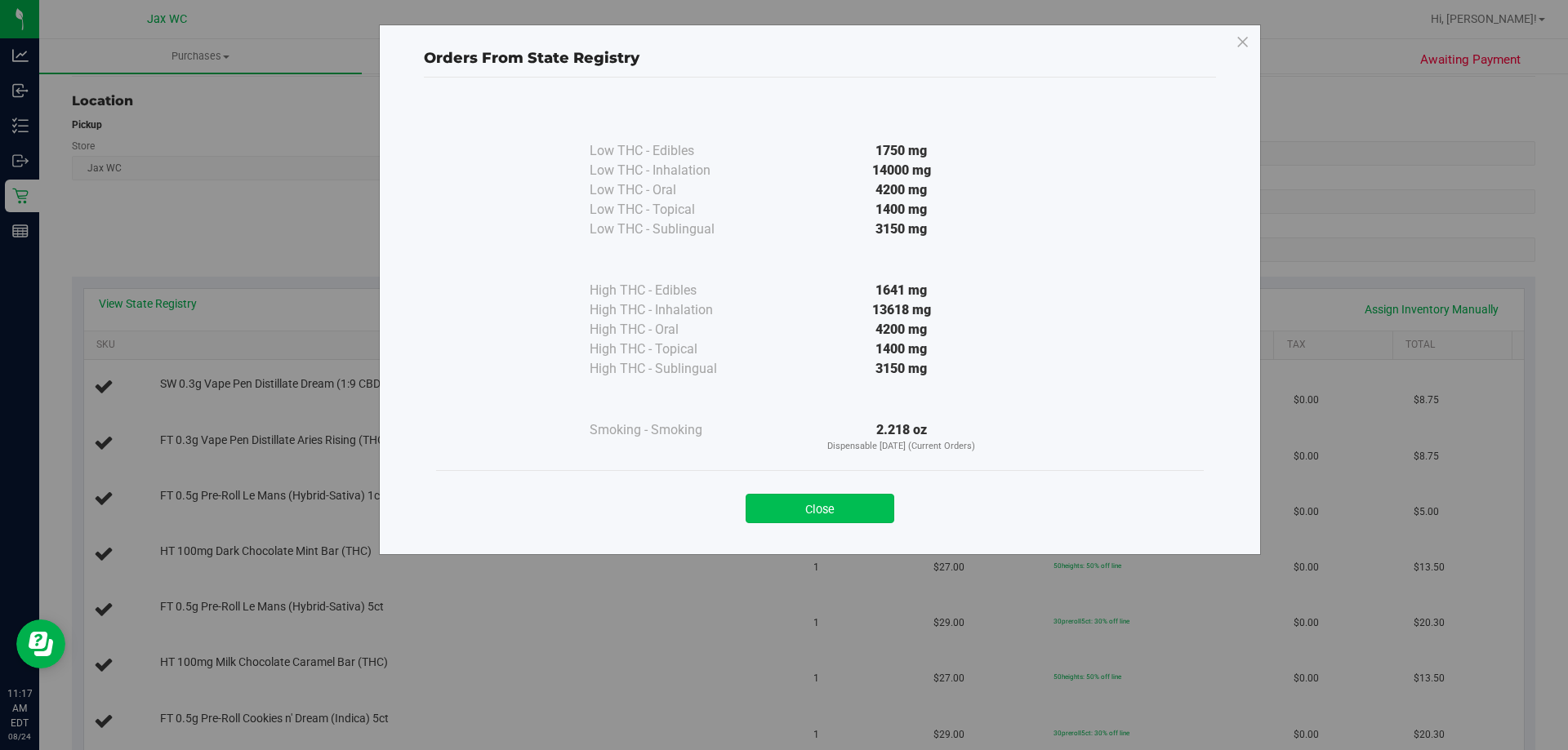
click at [866, 505] on button "Close" at bounding box center [820, 509] width 149 height 29
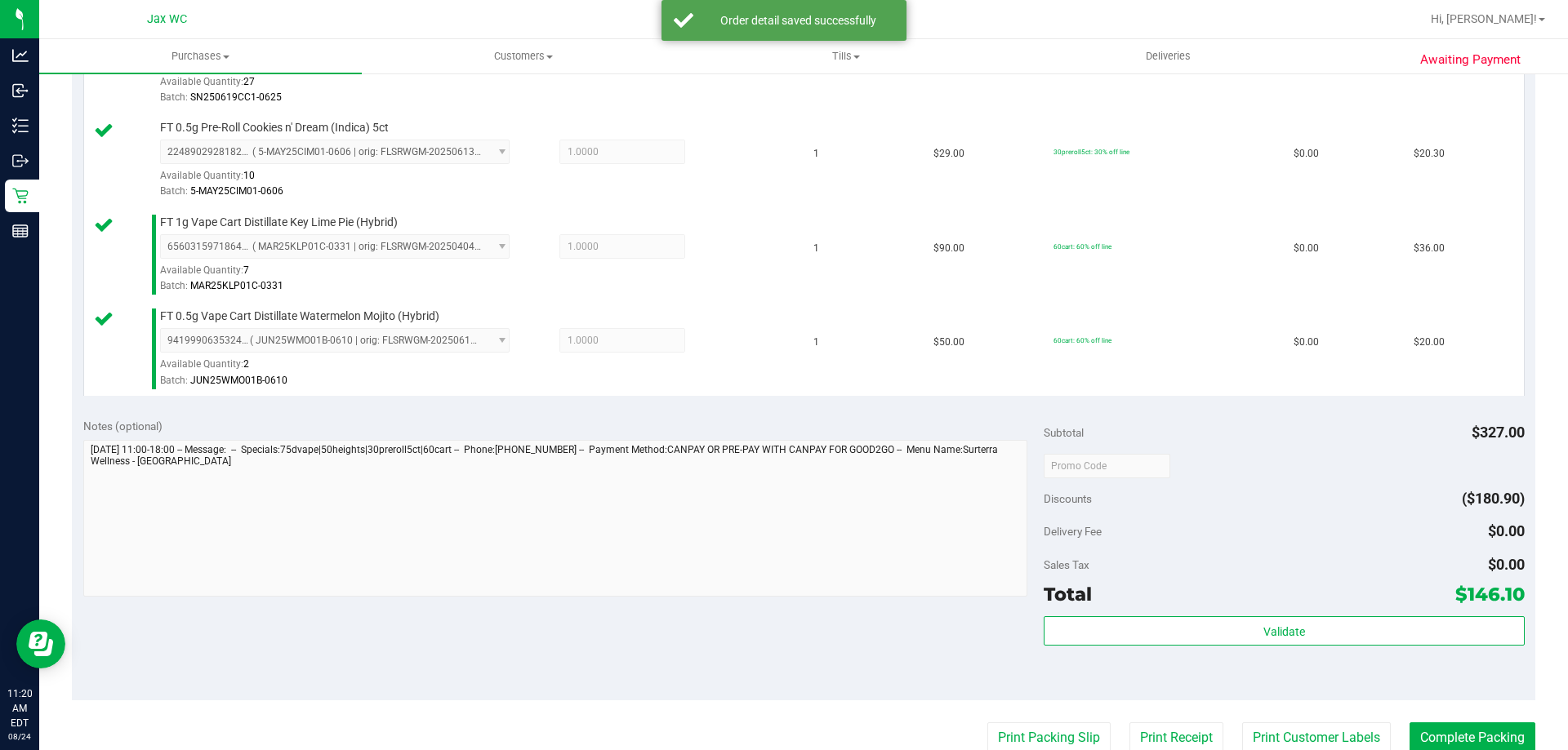
scroll to position [980, 0]
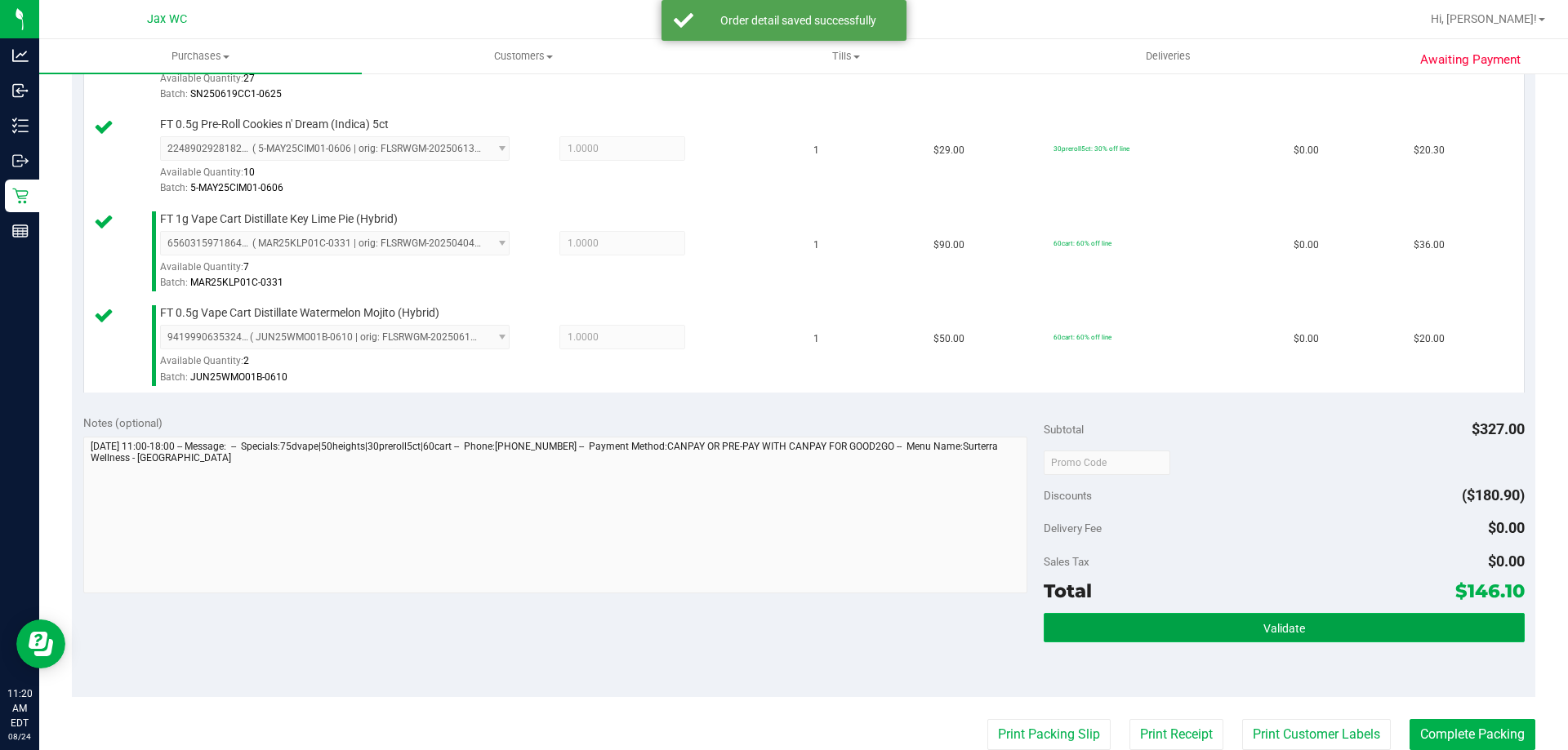
click at [1248, 628] on button "Validate" at bounding box center [1284, 628] width 480 height 29
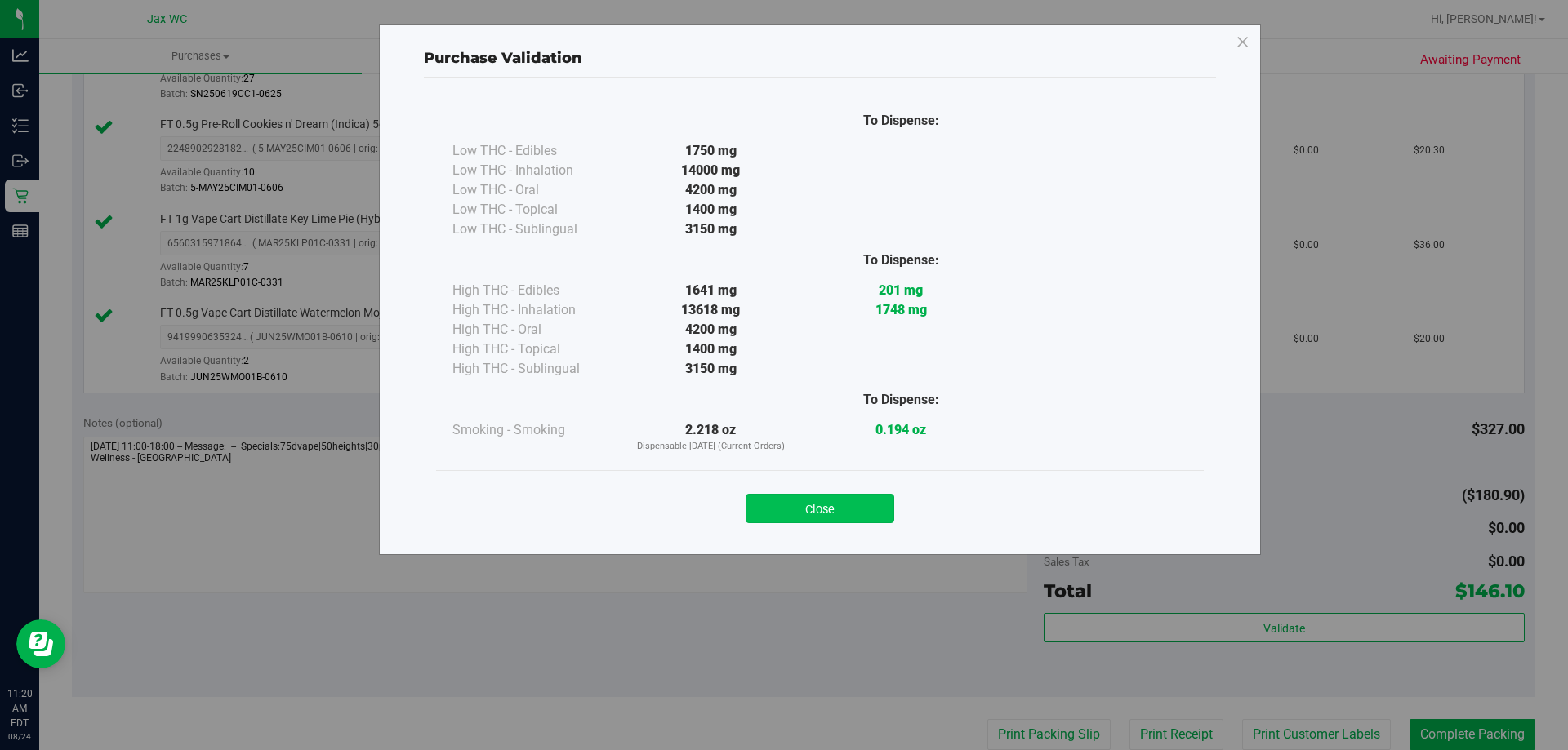
click at [859, 500] on button "Close" at bounding box center [820, 509] width 149 height 29
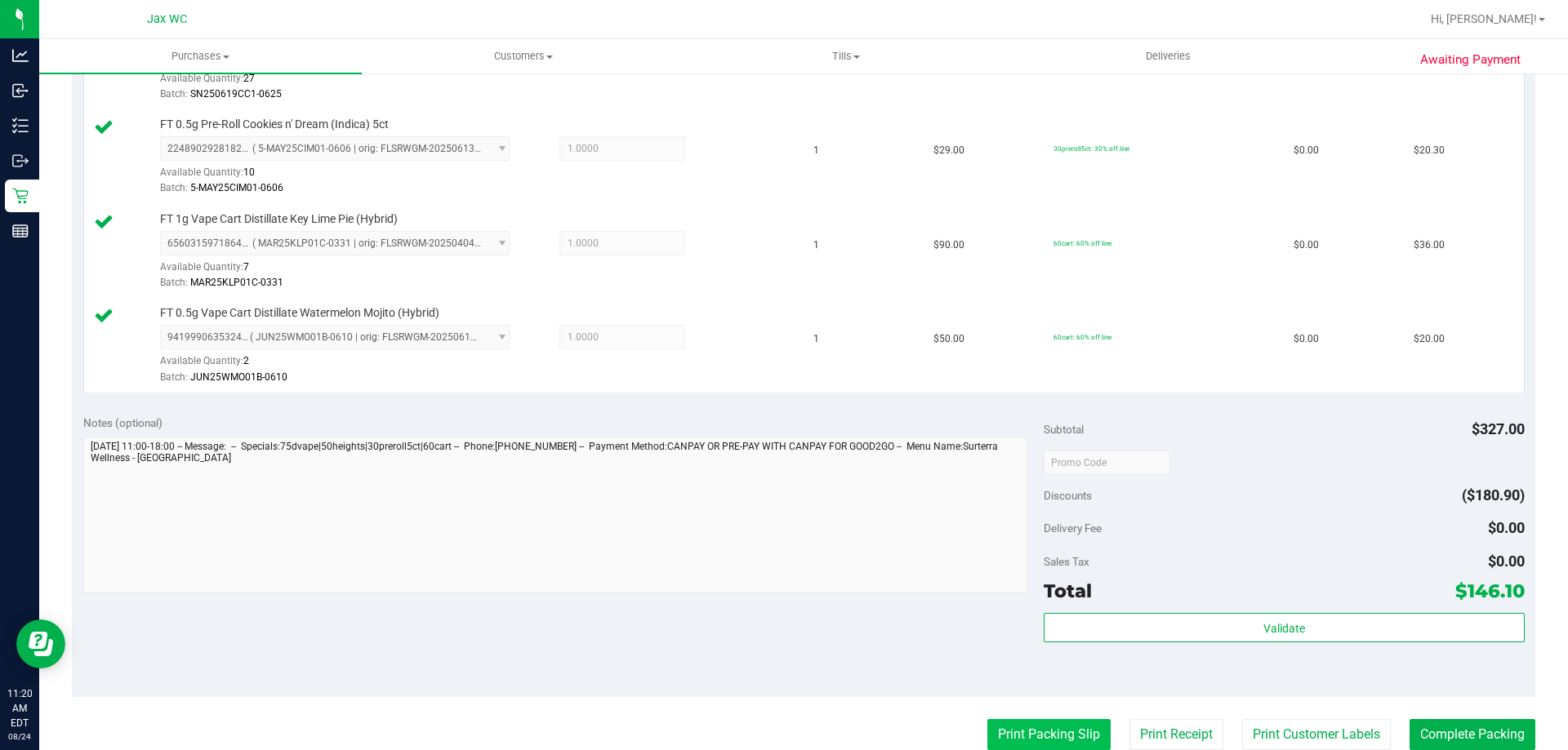
click at [1042, 732] on button "Print Packing Slip" at bounding box center [1048, 735] width 123 height 31
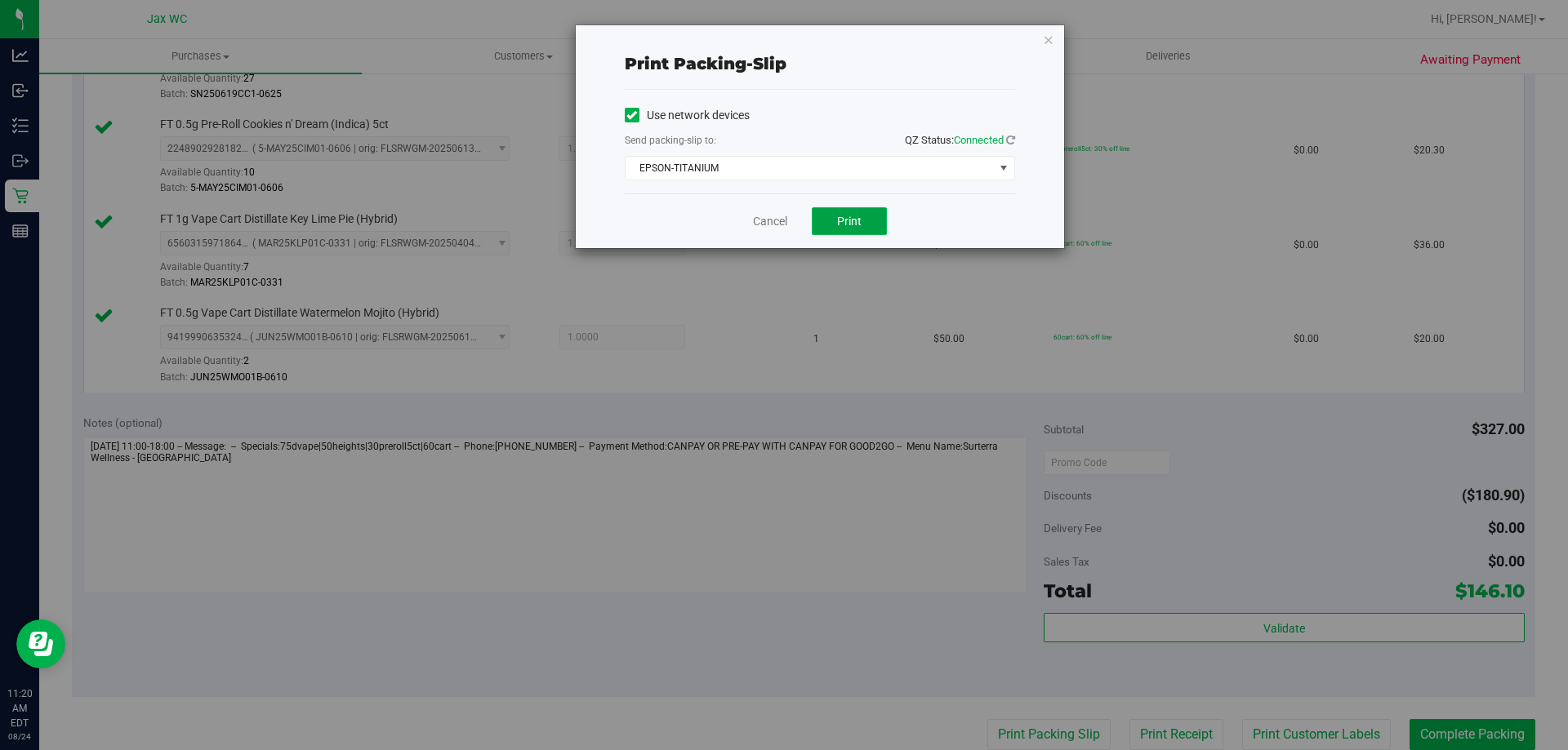
click at [858, 221] on span "Print" at bounding box center [849, 220] width 24 height 13
click at [766, 217] on link "Cancel" at bounding box center [770, 221] width 34 height 17
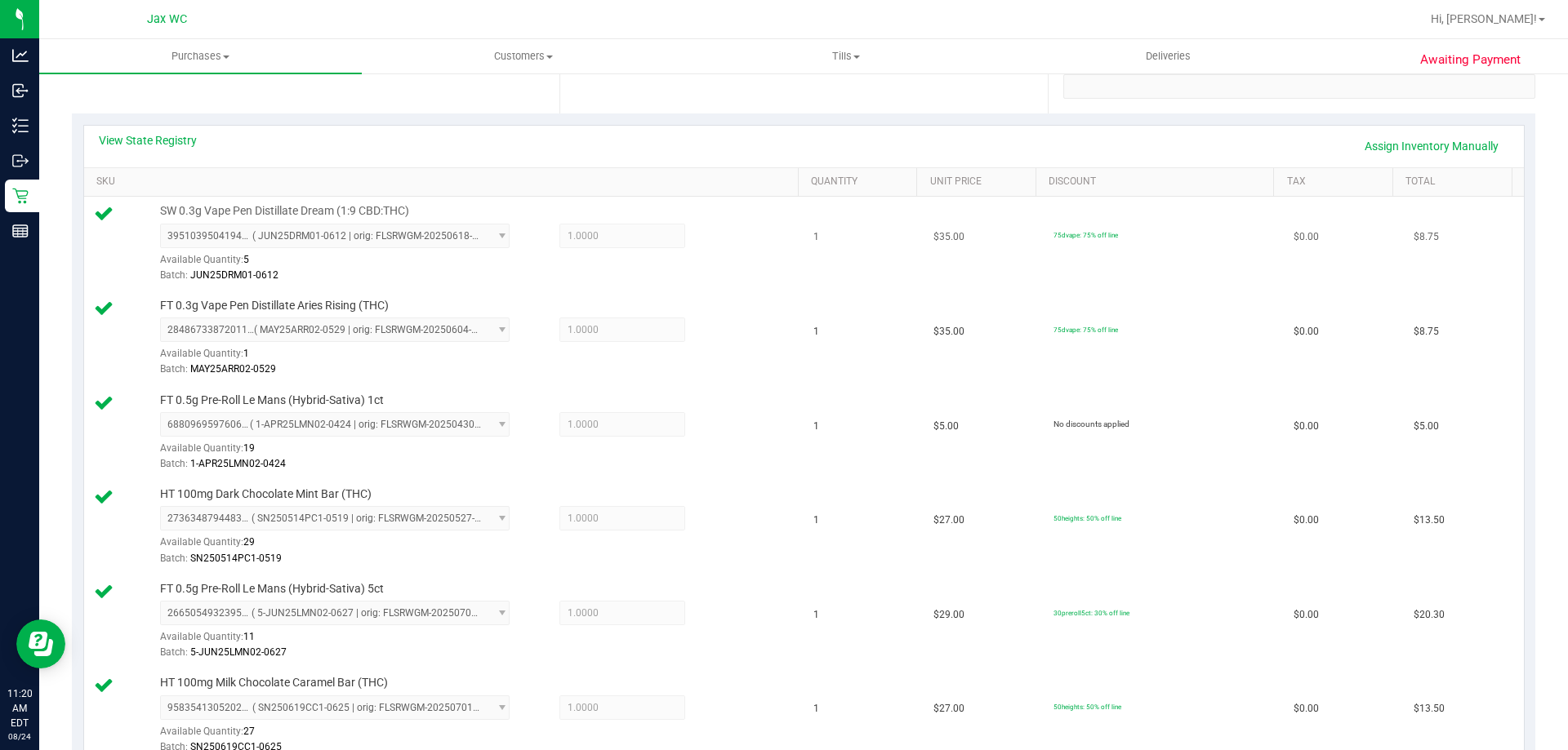
scroll to position [0, 0]
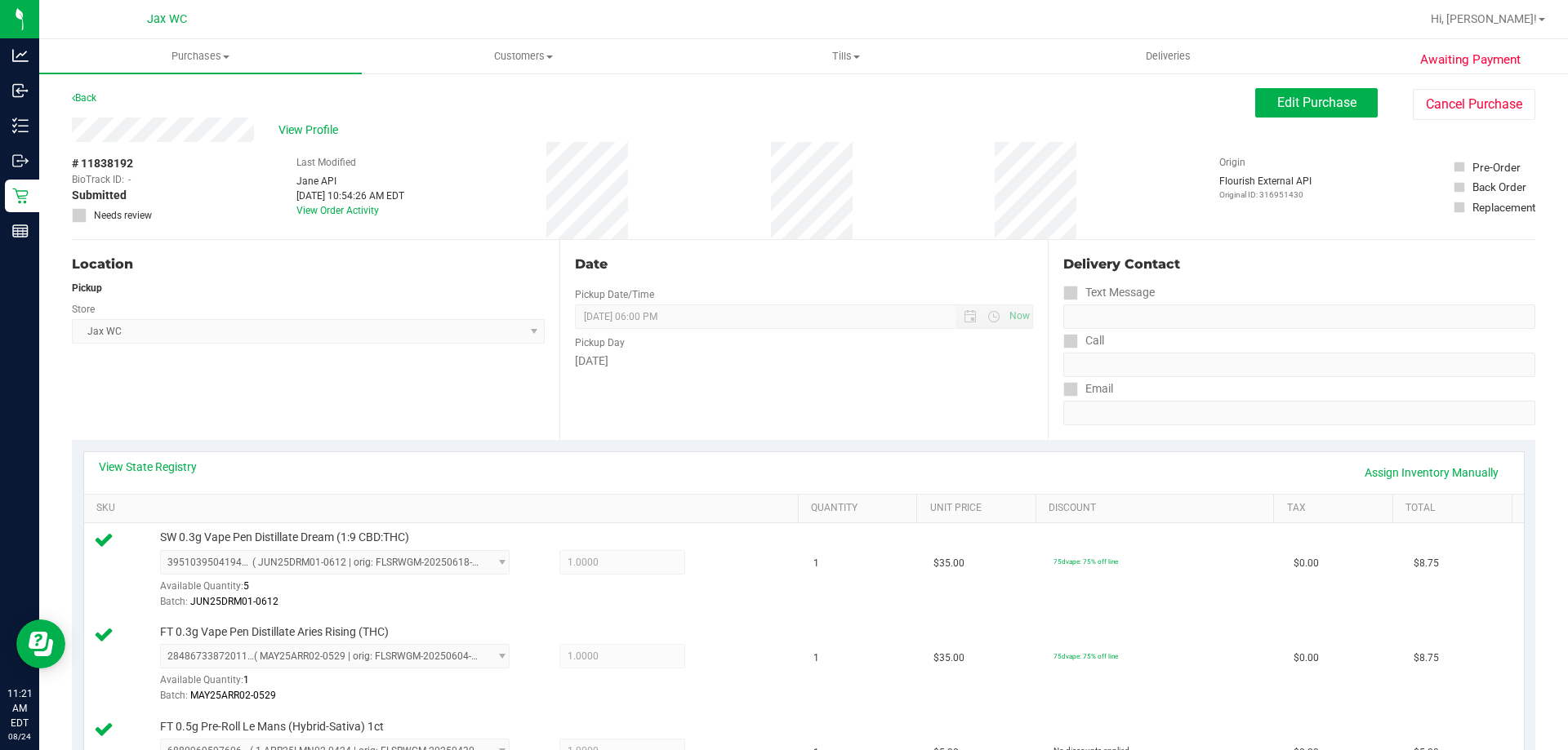
click at [406, 260] on div "Location" at bounding box center [307, 264] width 473 height 20
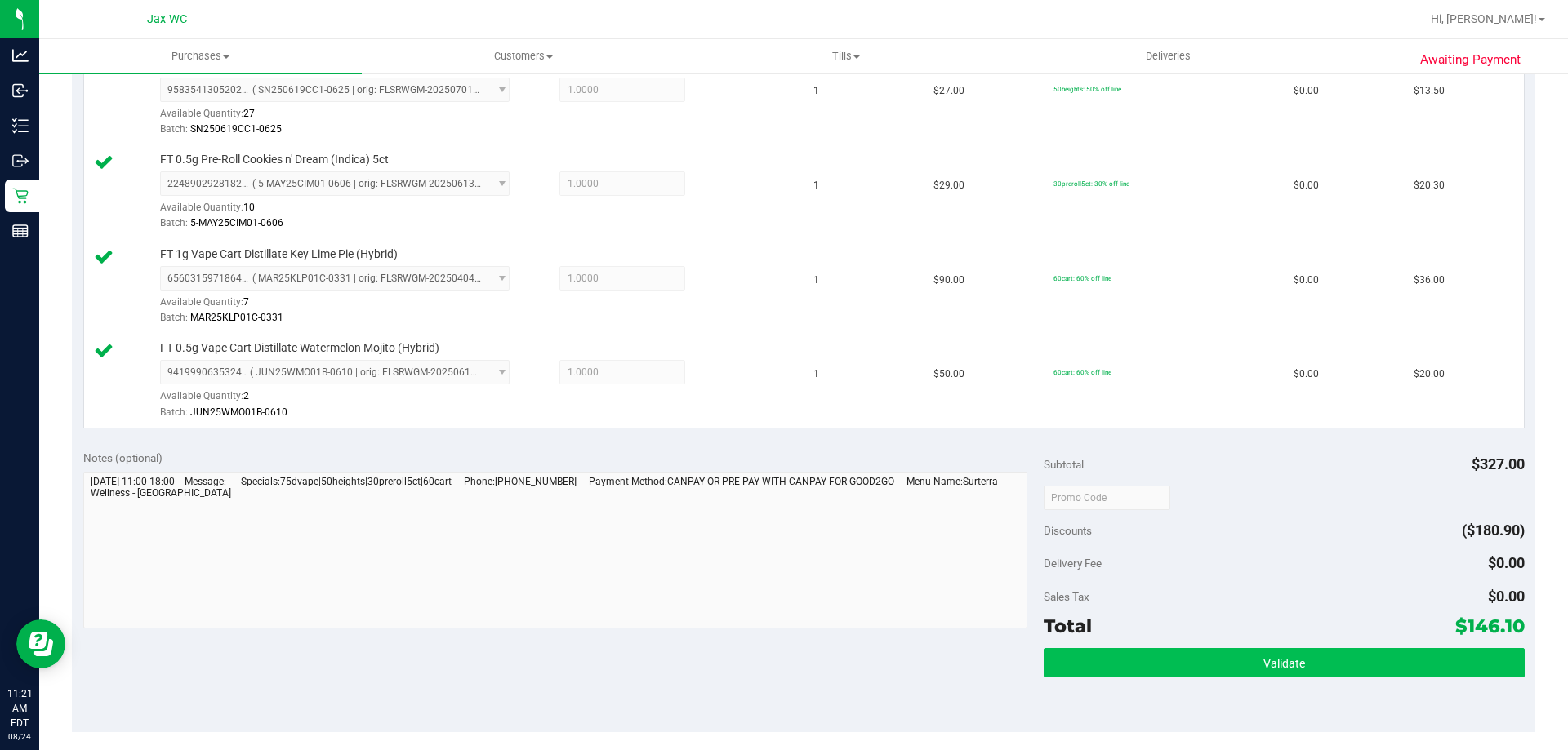
scroll to position [980, 0]
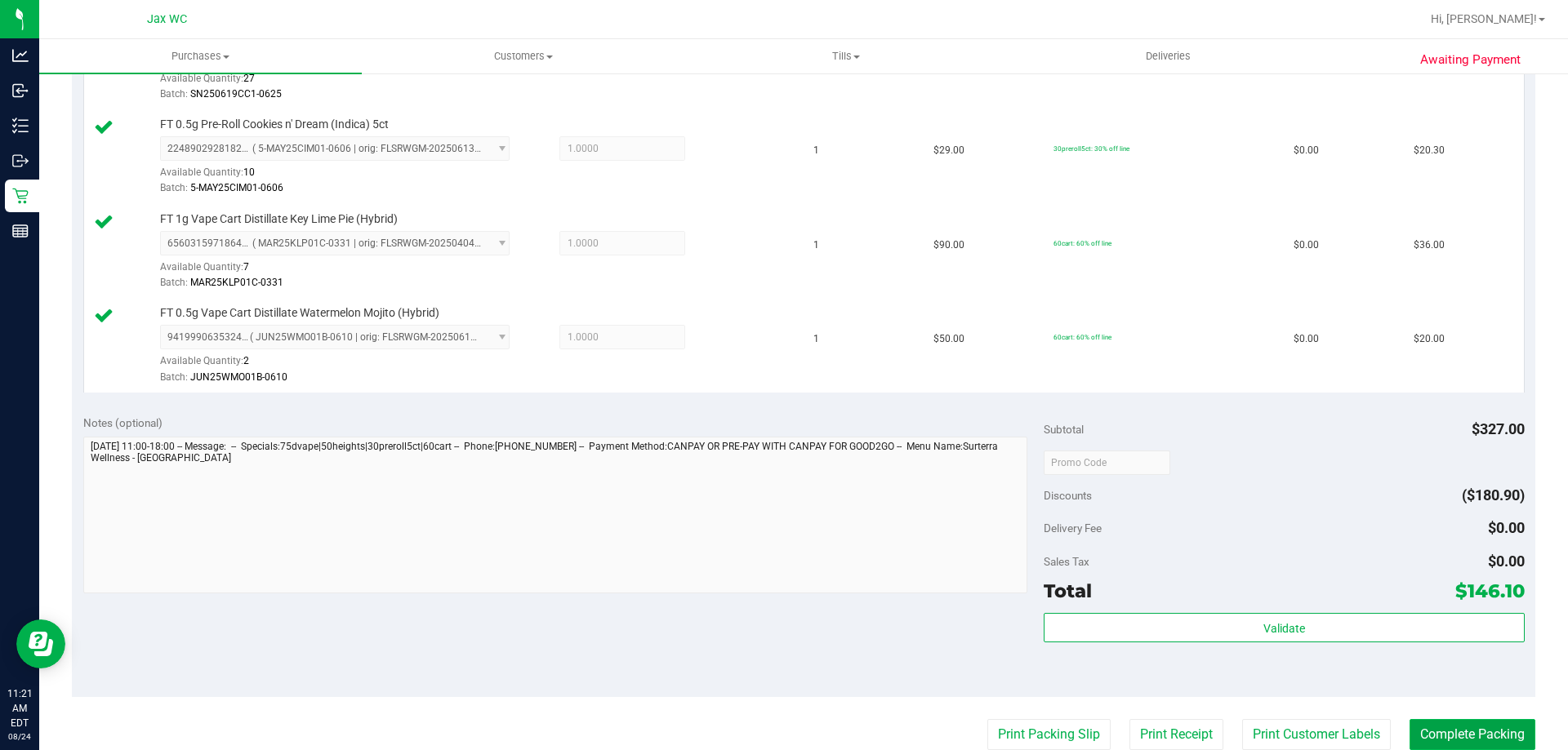
click at [1491, 733] on button "Complete Packing" at bounding box center [1472, 735] width 126 height 31
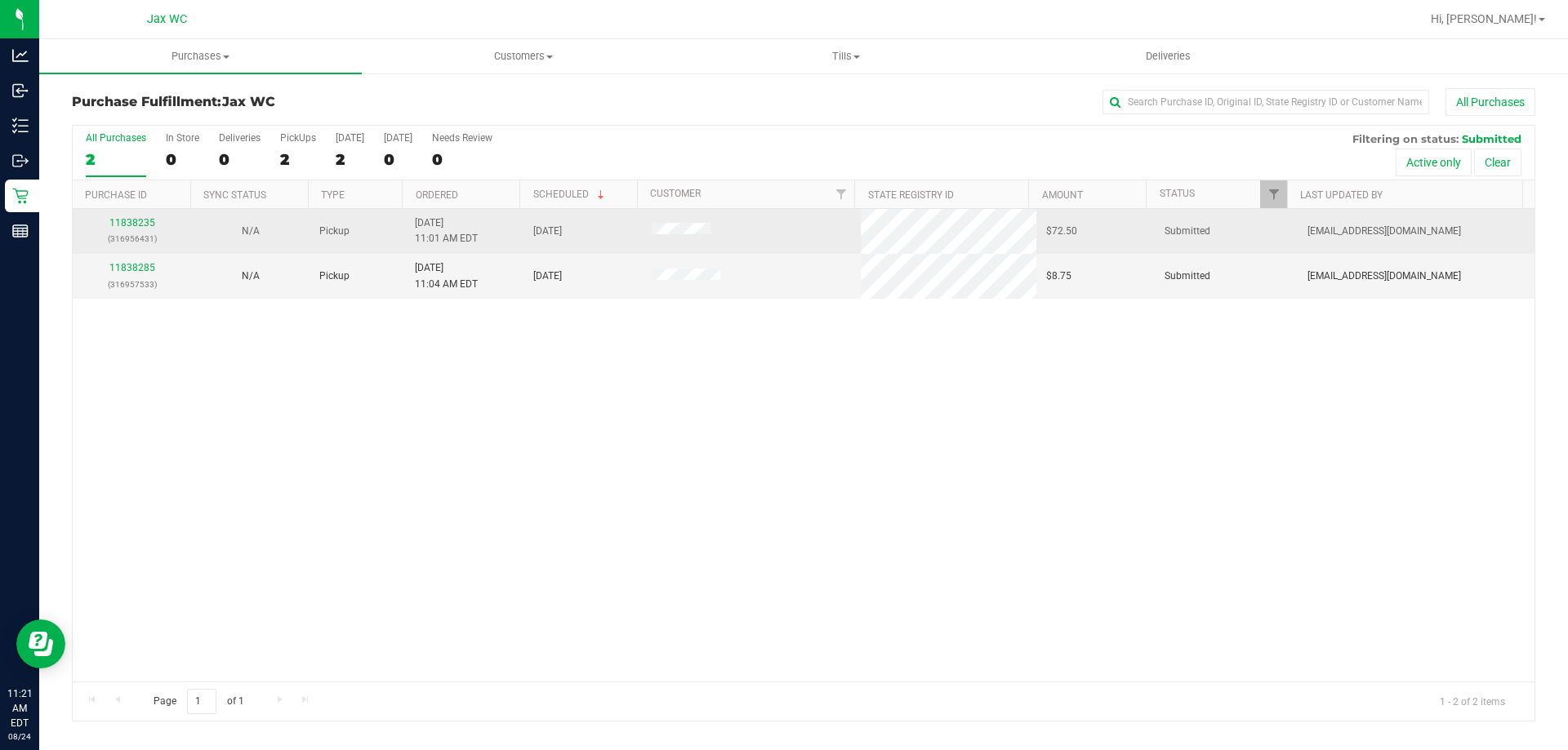
click at [135, 229] on div "11838235 (316956431)" at bounding box center [132, 231] width 99 height 31
click at [134, 226] on link "11838235" at bounding box center [132, 222] width 46 height 11
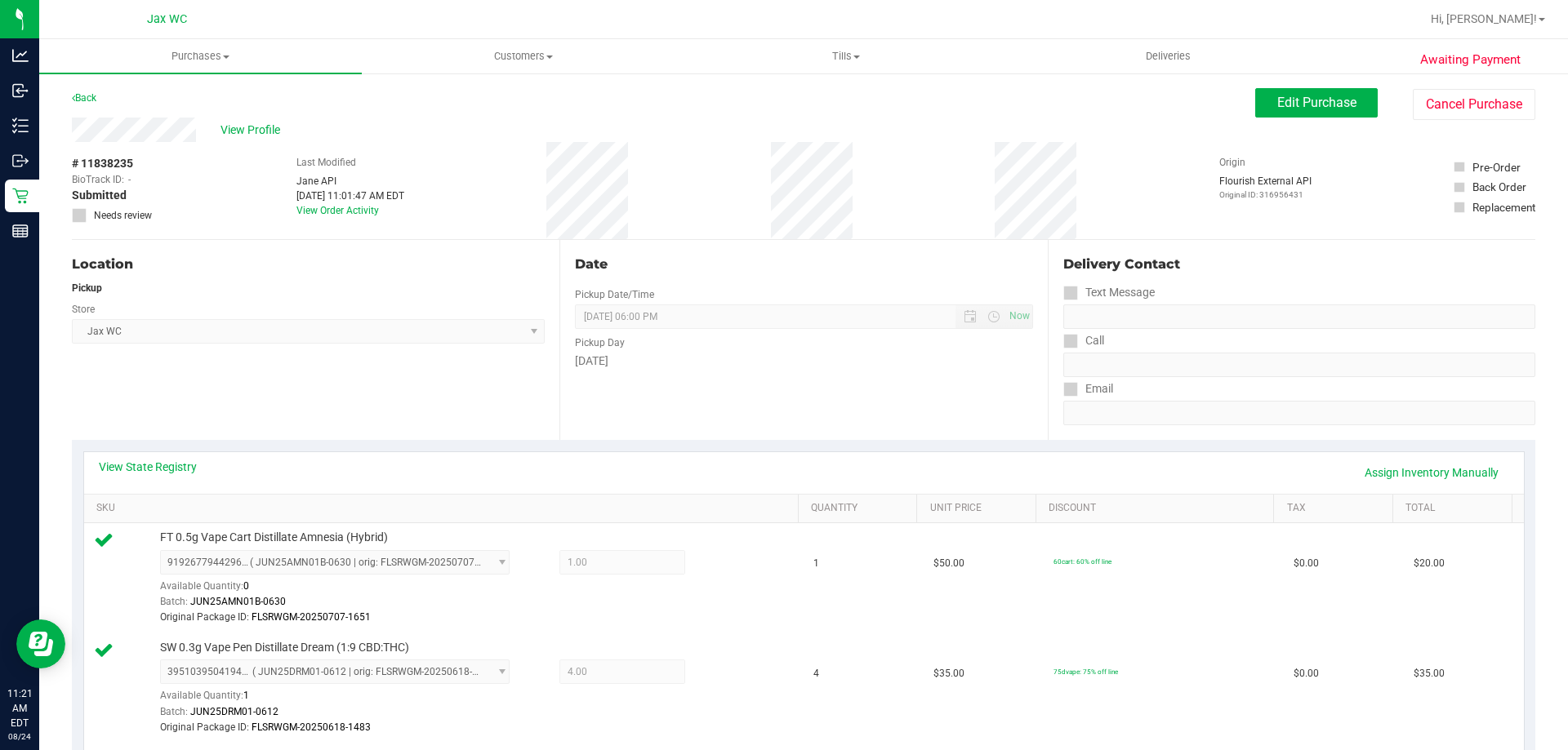
click at [90, 93] on div "Back" at bounding box center [84, 97] width 24 height 20
click at [91, 93] on link "Back" at bounding box center [84, 97] width 24 height 11
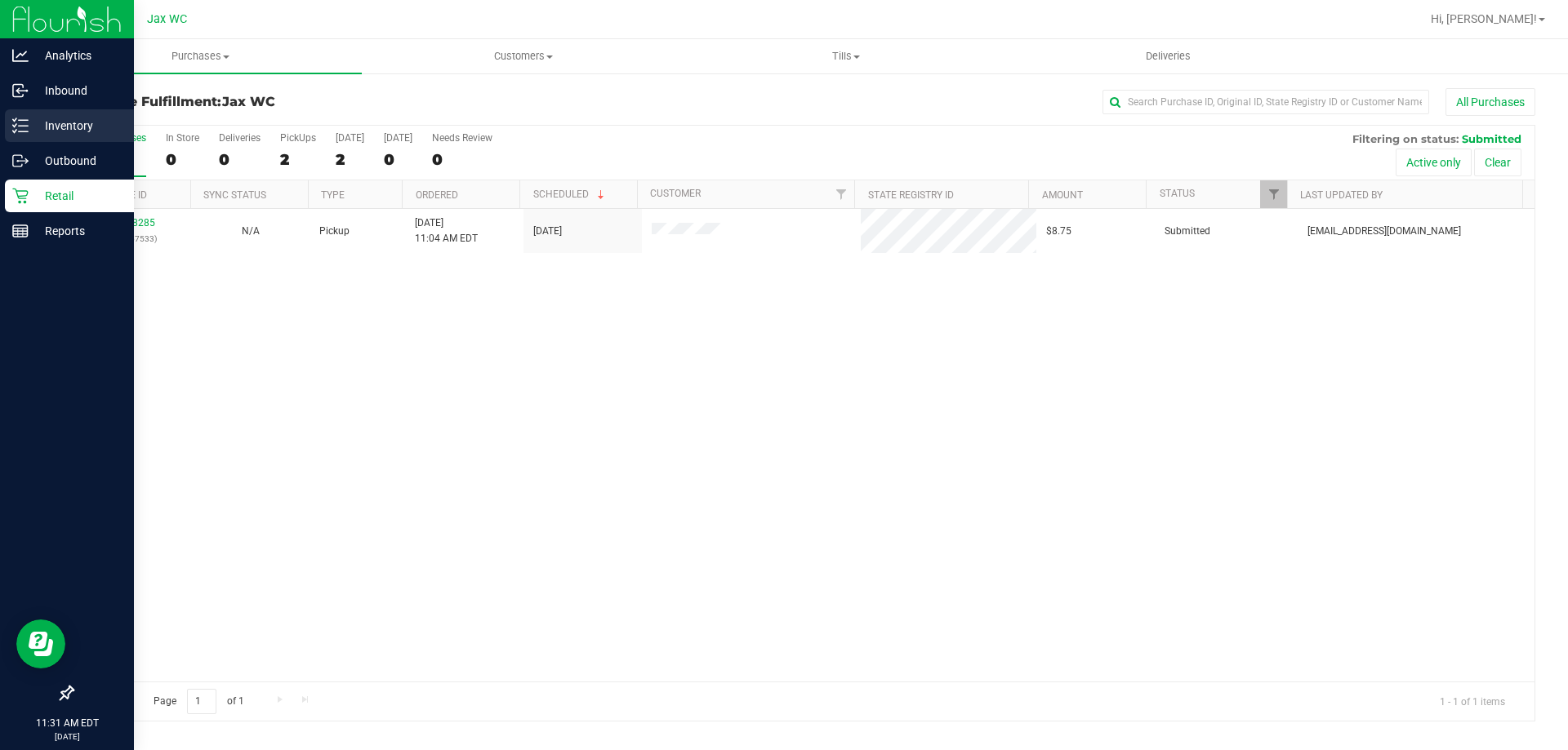
click at [77, 127] on p "Inventory" at bounding box center [77, 126] width 98 height 20
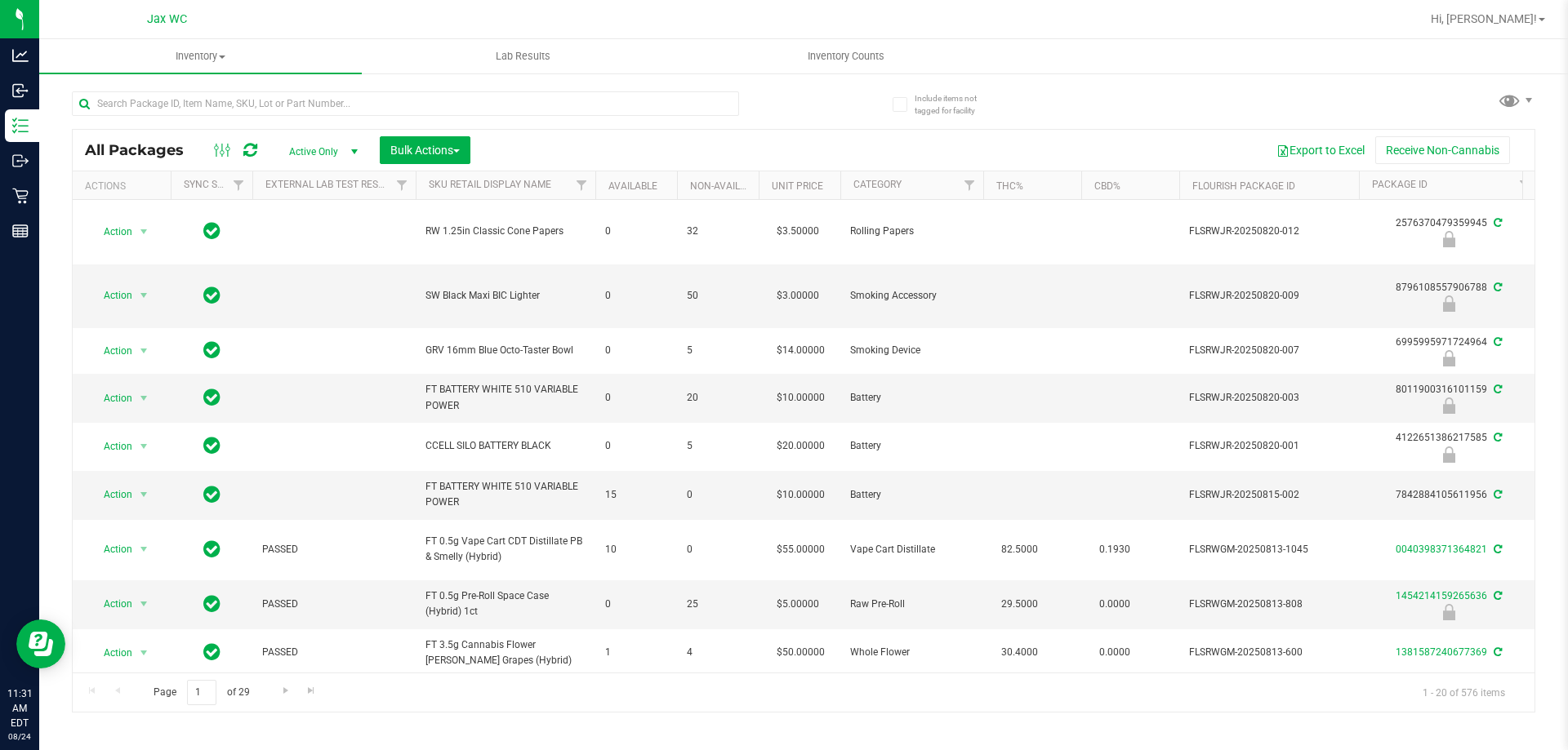
click at [170, 84] on div at bounding box center [437, 102] width 732 height 53
click at [159, 91] on input "text" at bounding box center [405, 103] width 667 height 24
type input "[CREDIT_CARD_NUMBER]"
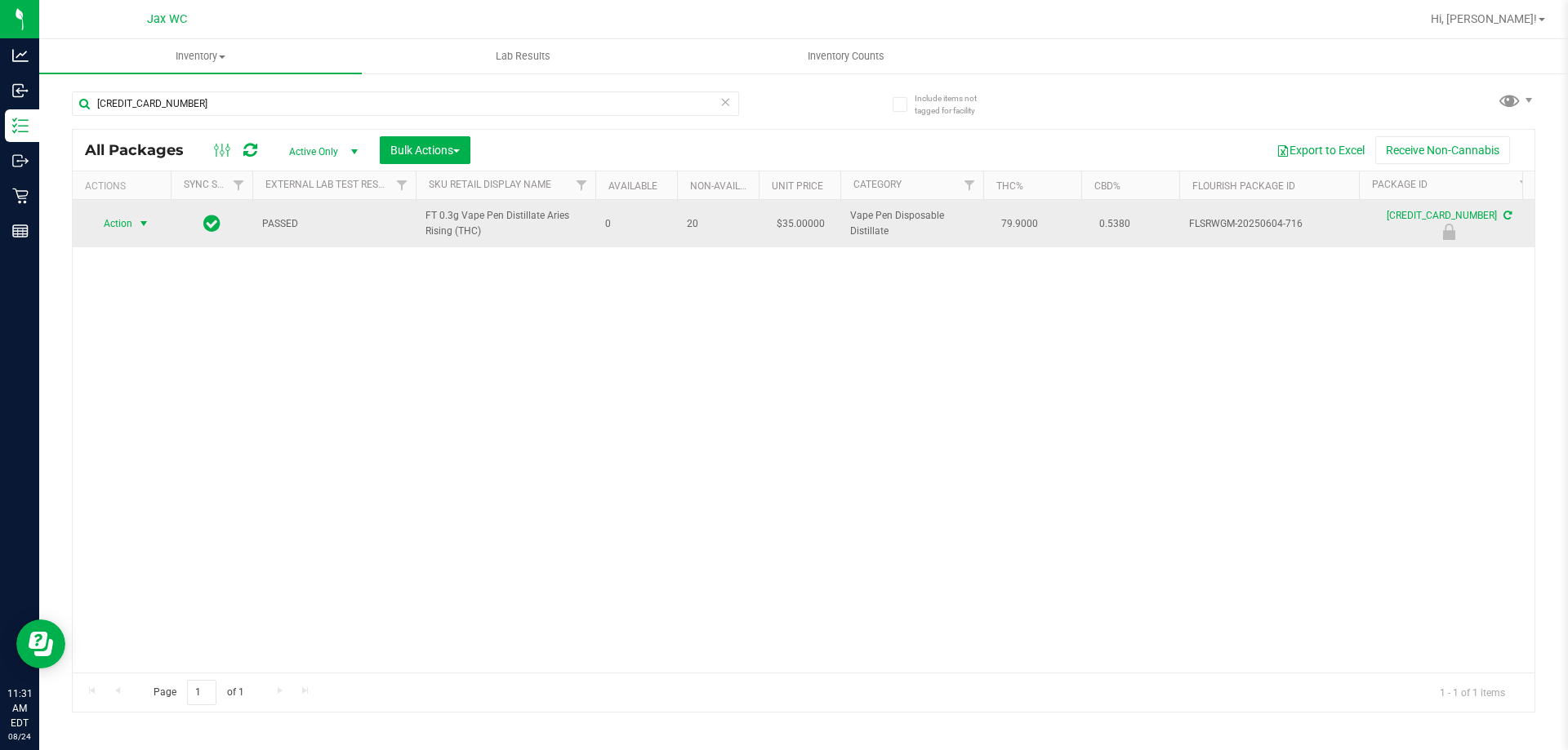
click at [141, 229] on span "select" at bounding box center [143, 223] width 13 height 13
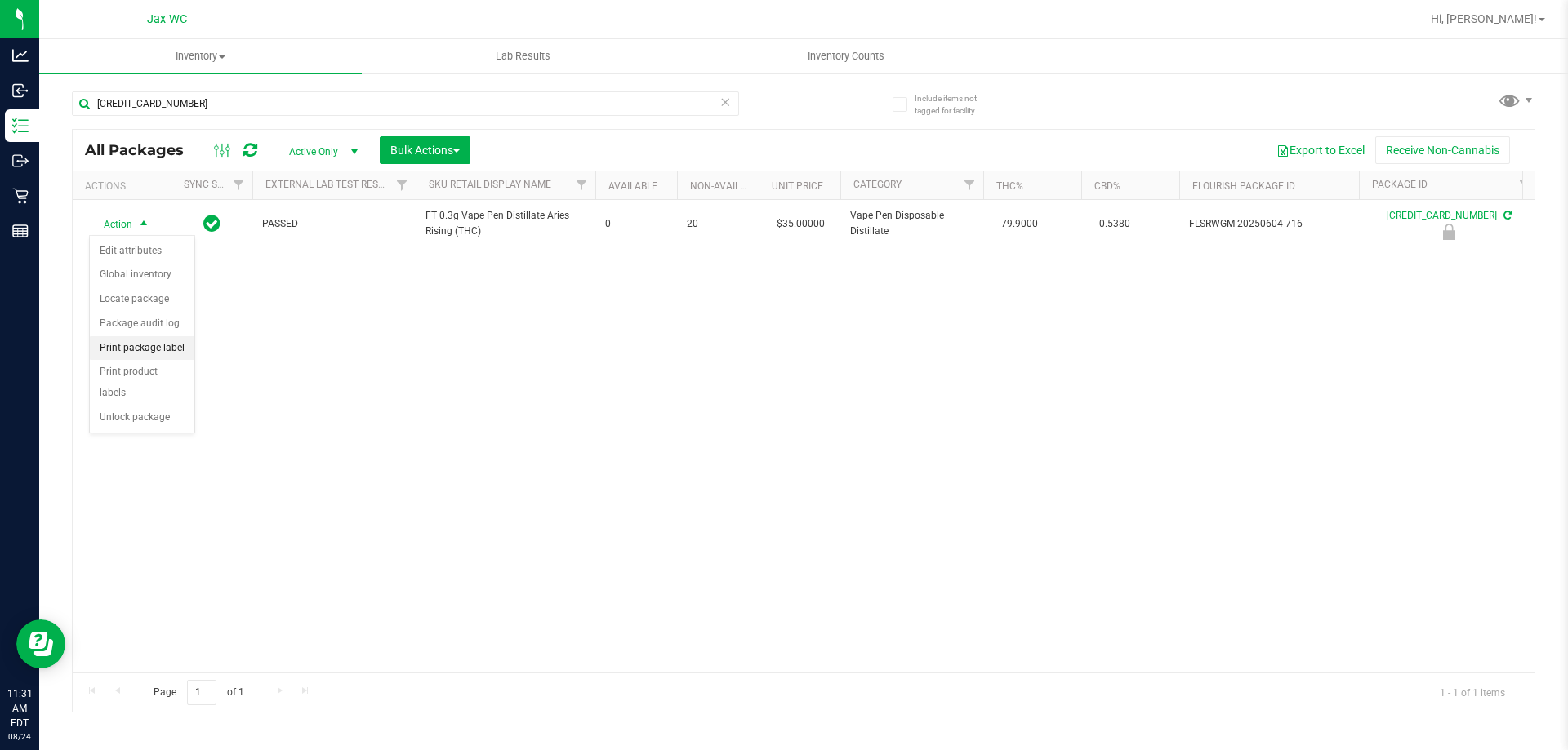
click at [156, 348] on li "Print package label" at bounding box center [141, 349] width 104 height 24
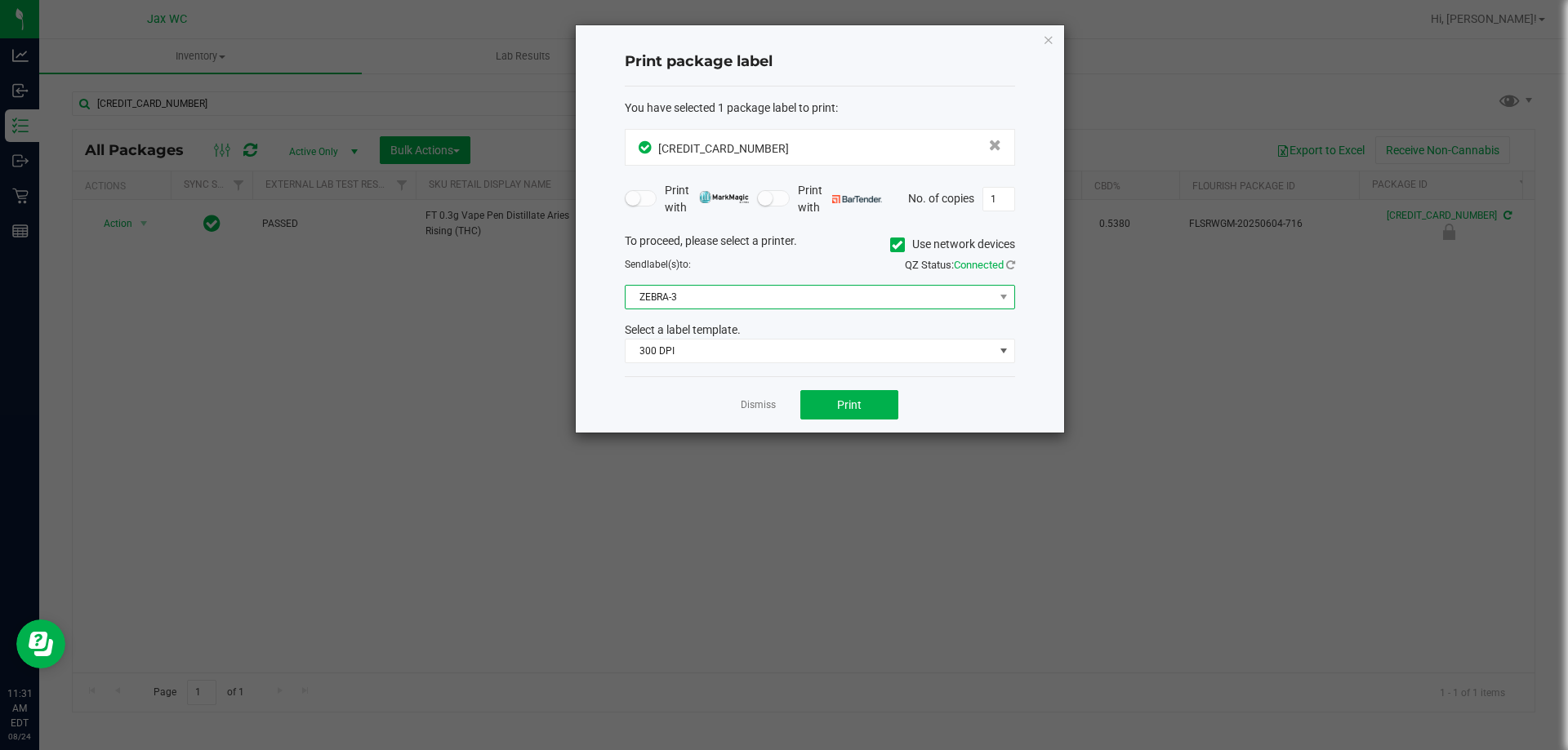
click at [695, 294] on span "ZEBRA-3" at bounding box center [809, 297] width 369 height 23
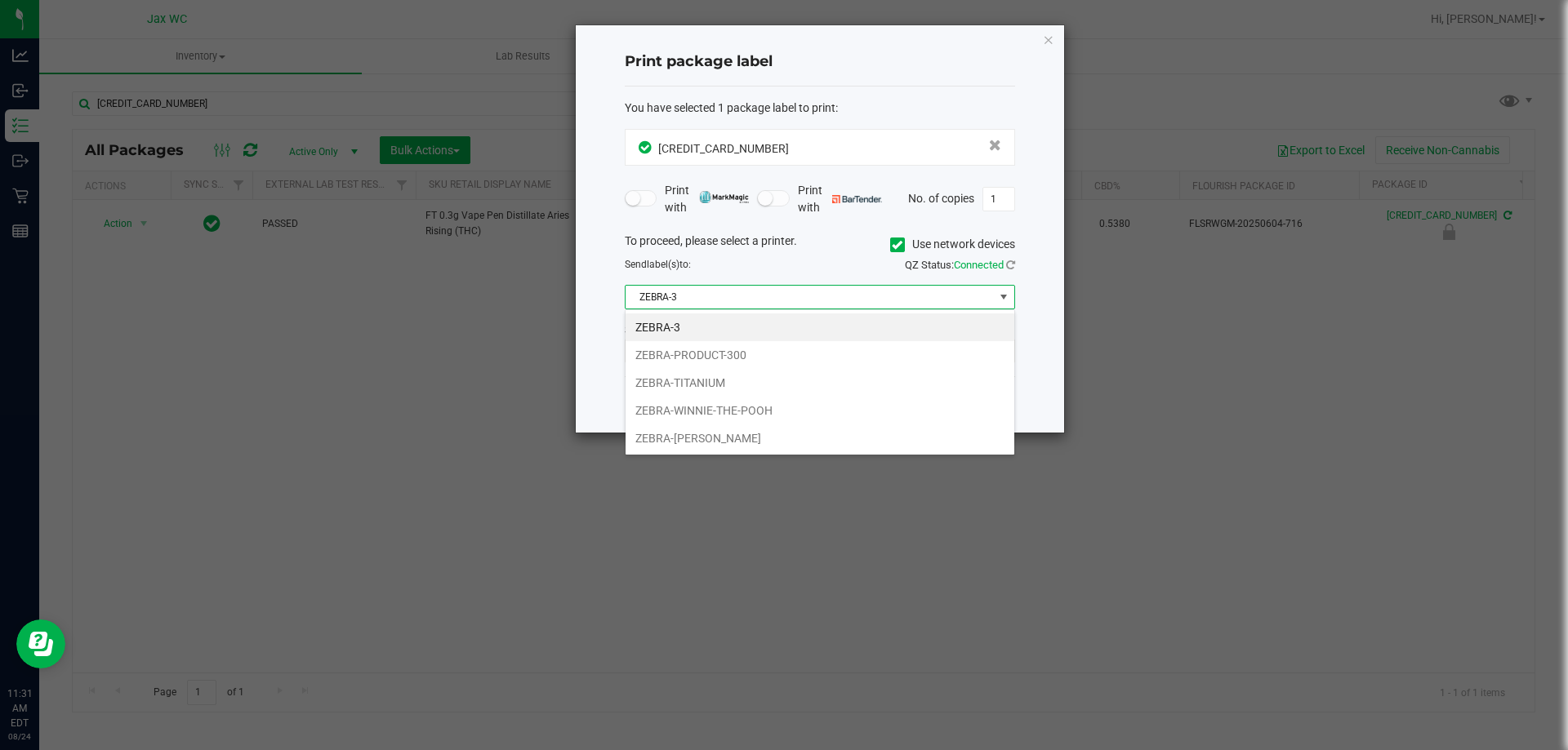
scroll to position [24, 390]
drag, startPoint x: 704, startPoint y: 380, endPoint x: 714, endPoint y: 383, distance: 10.4
click at [704, 378] on li "ZEBRA-TITANIUM" at bounding box center [819, 383] width 388 height 28
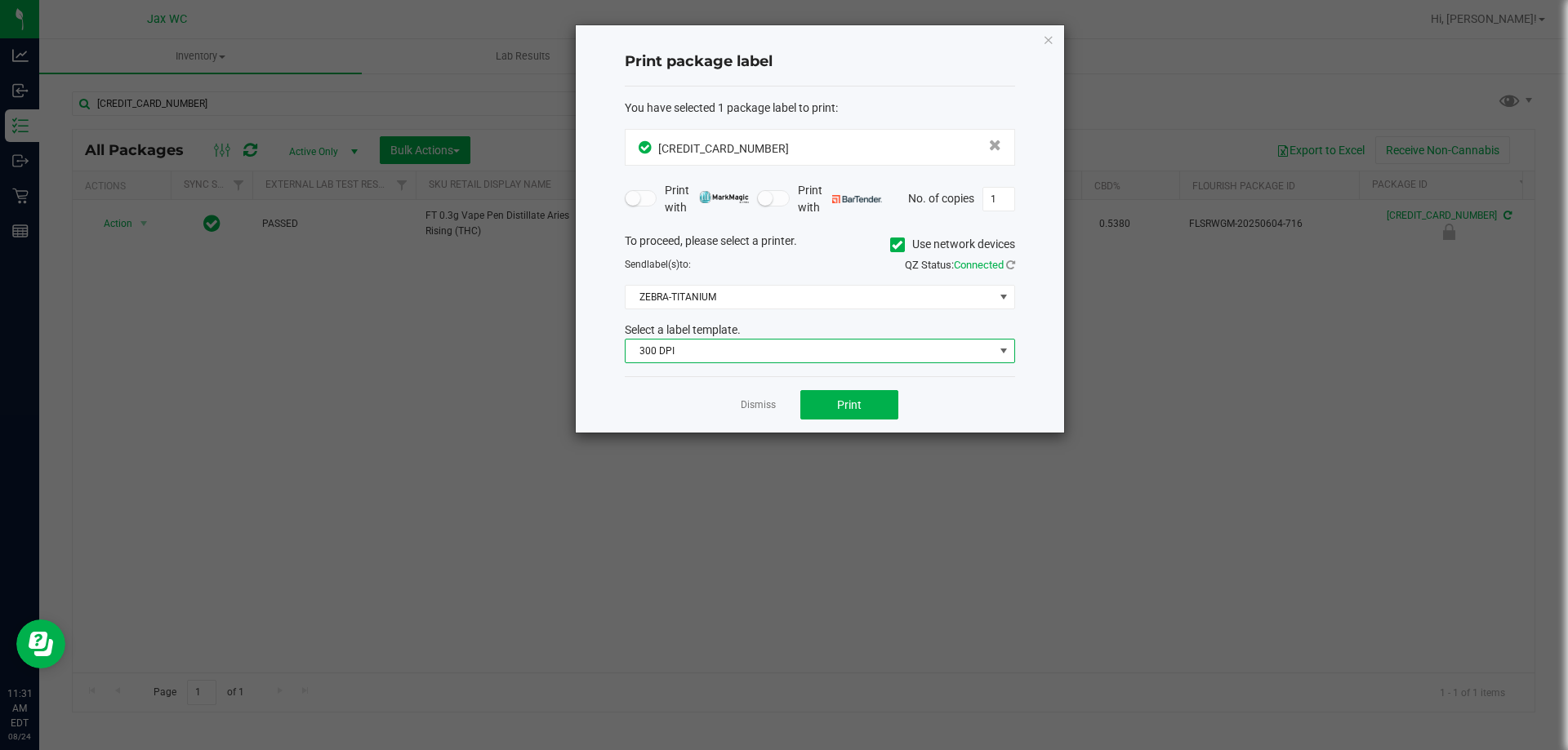
click at [713, 348] on span "300 DPI" at bounding box center [809, 350] width 369 height 23
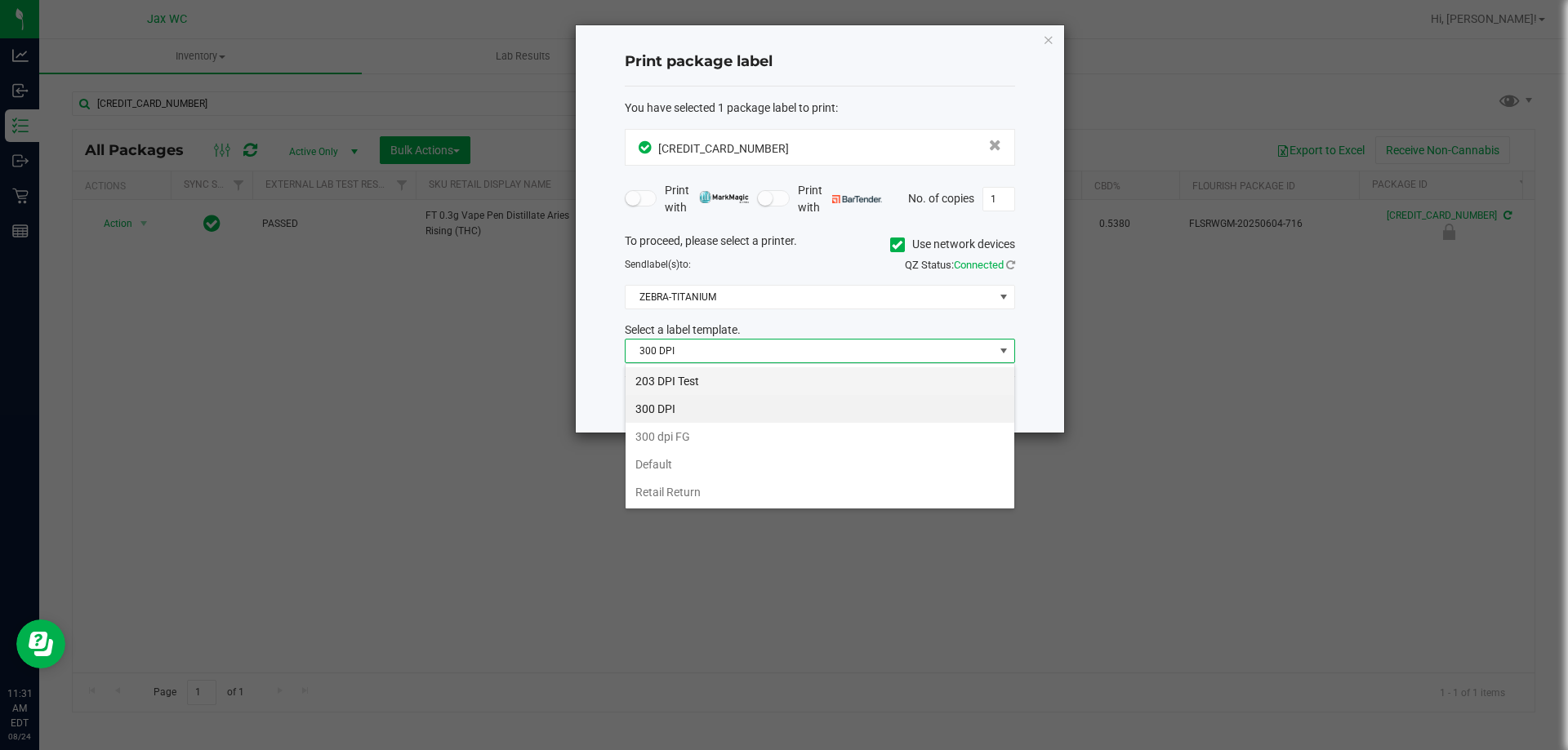
click at [669, 386] on li "203 DPI Test" at bounding box center [819, 381] width 388 height 28
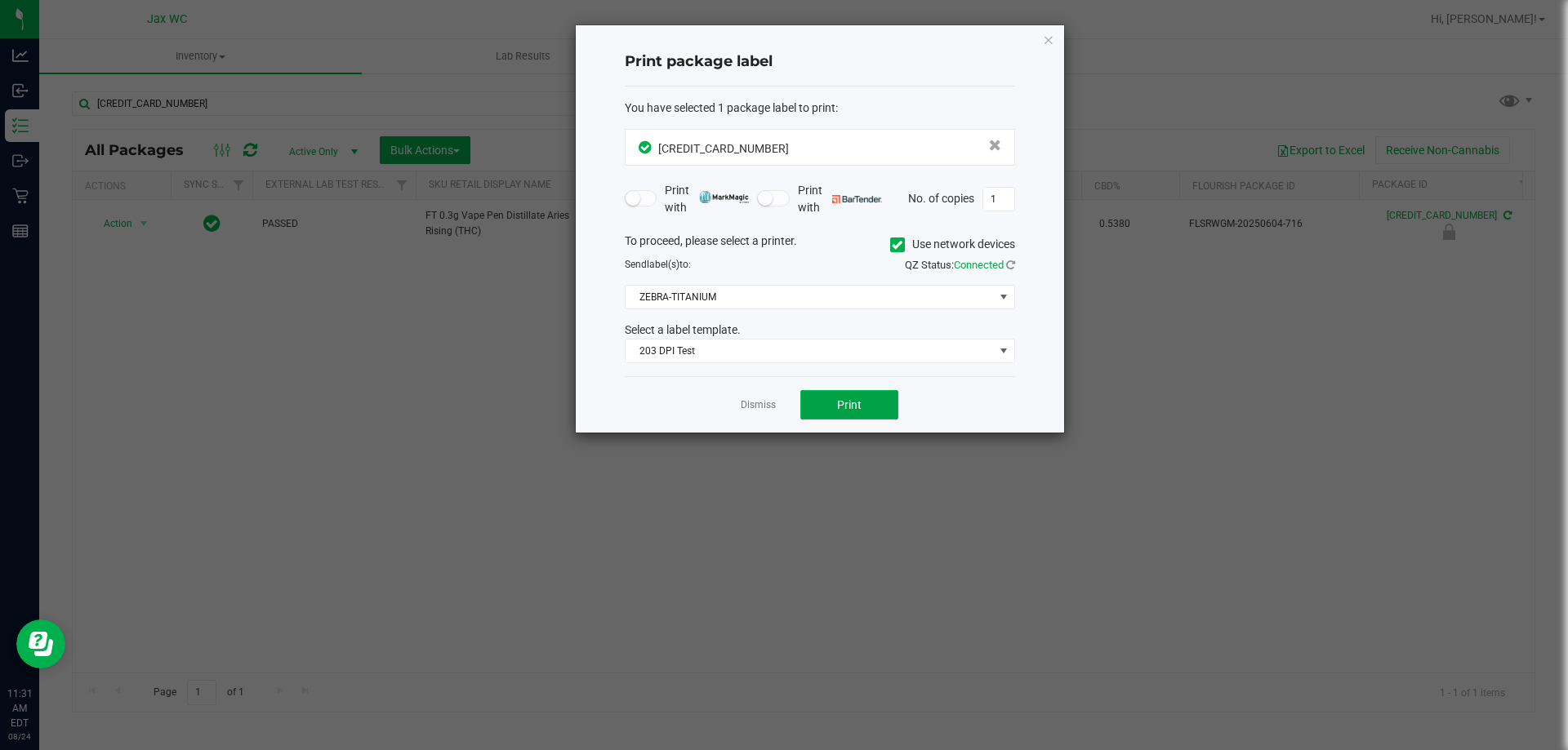
click at [810, 403] on button "Print" at bounding box center [849, 405] width 98 height 29
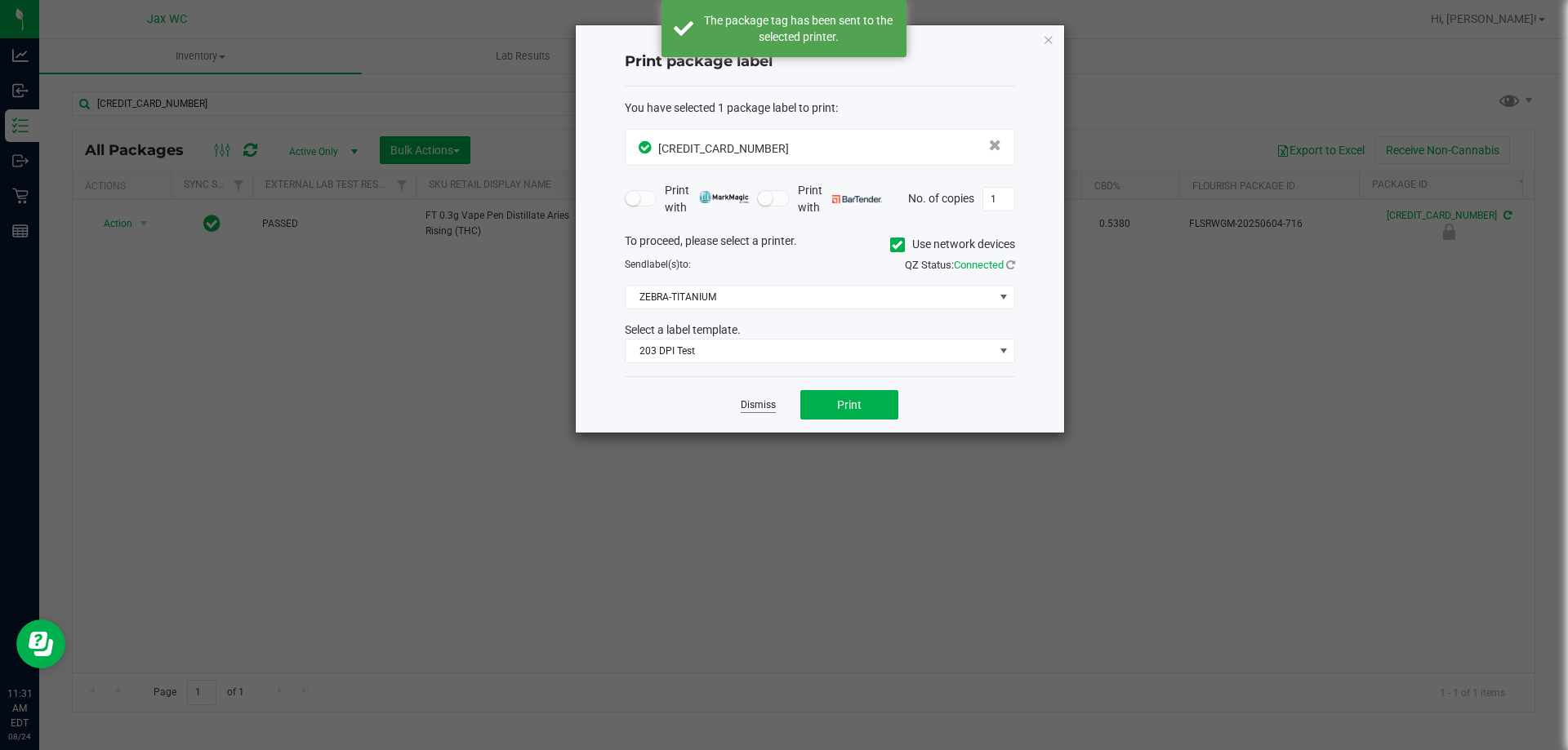
click at [752, 404] on link "Dismiss" at bounding box center [758, 406] width 35 height 14
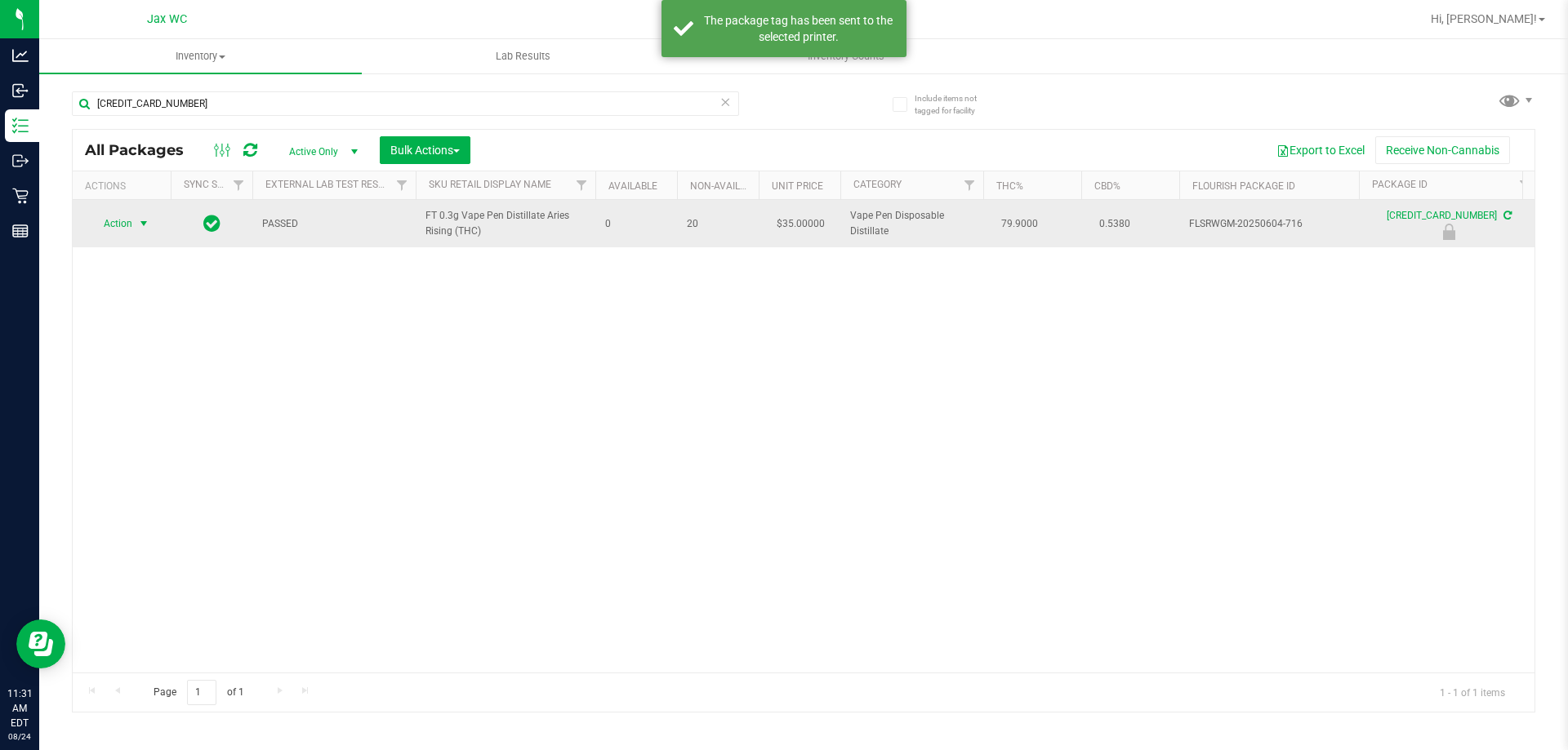
click at [134, 225] on span "select" at bounding box center [145, 224] width 21 height 23
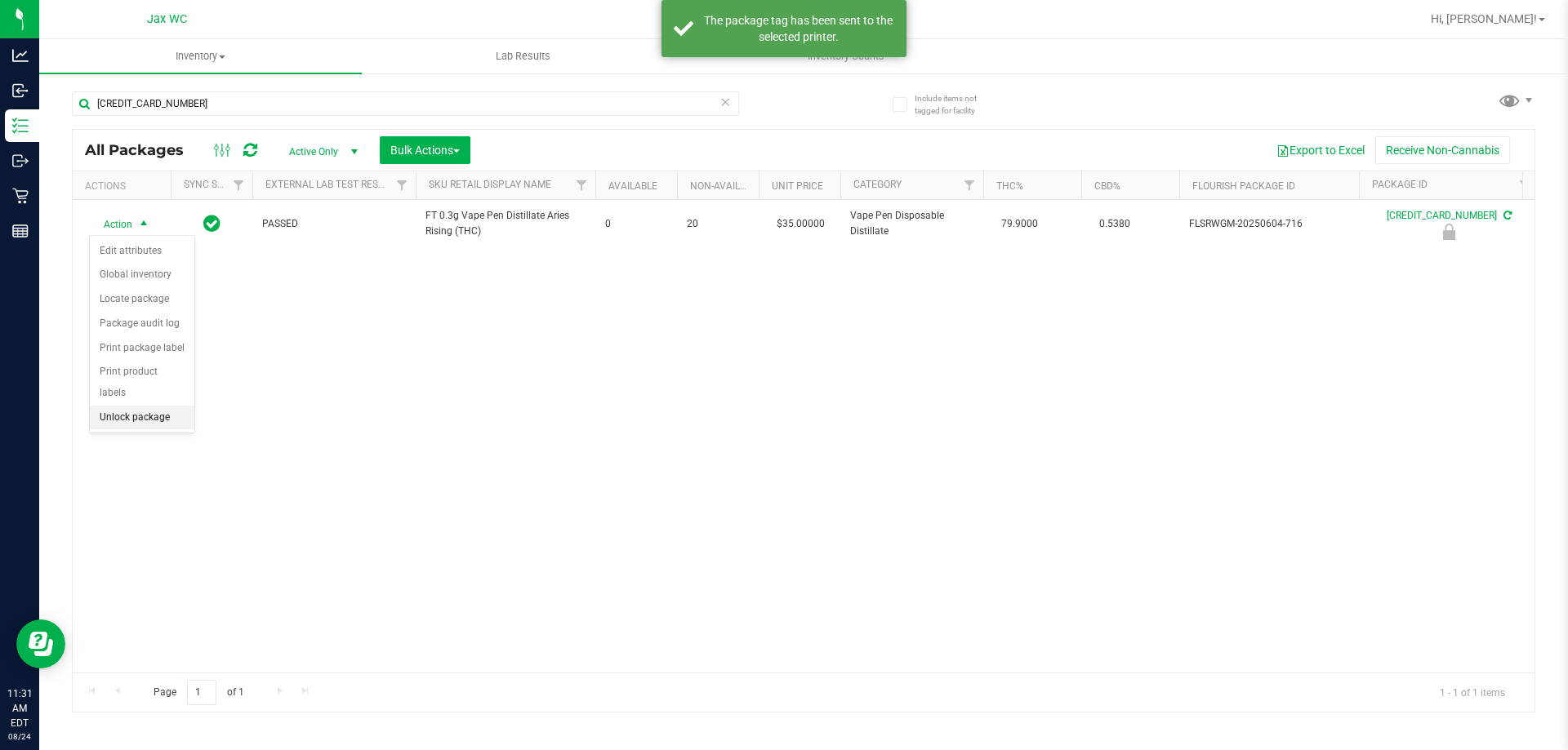
click at [129, 406] on li "Unlock package" at bounding box center [141, 418] width 104 height 24
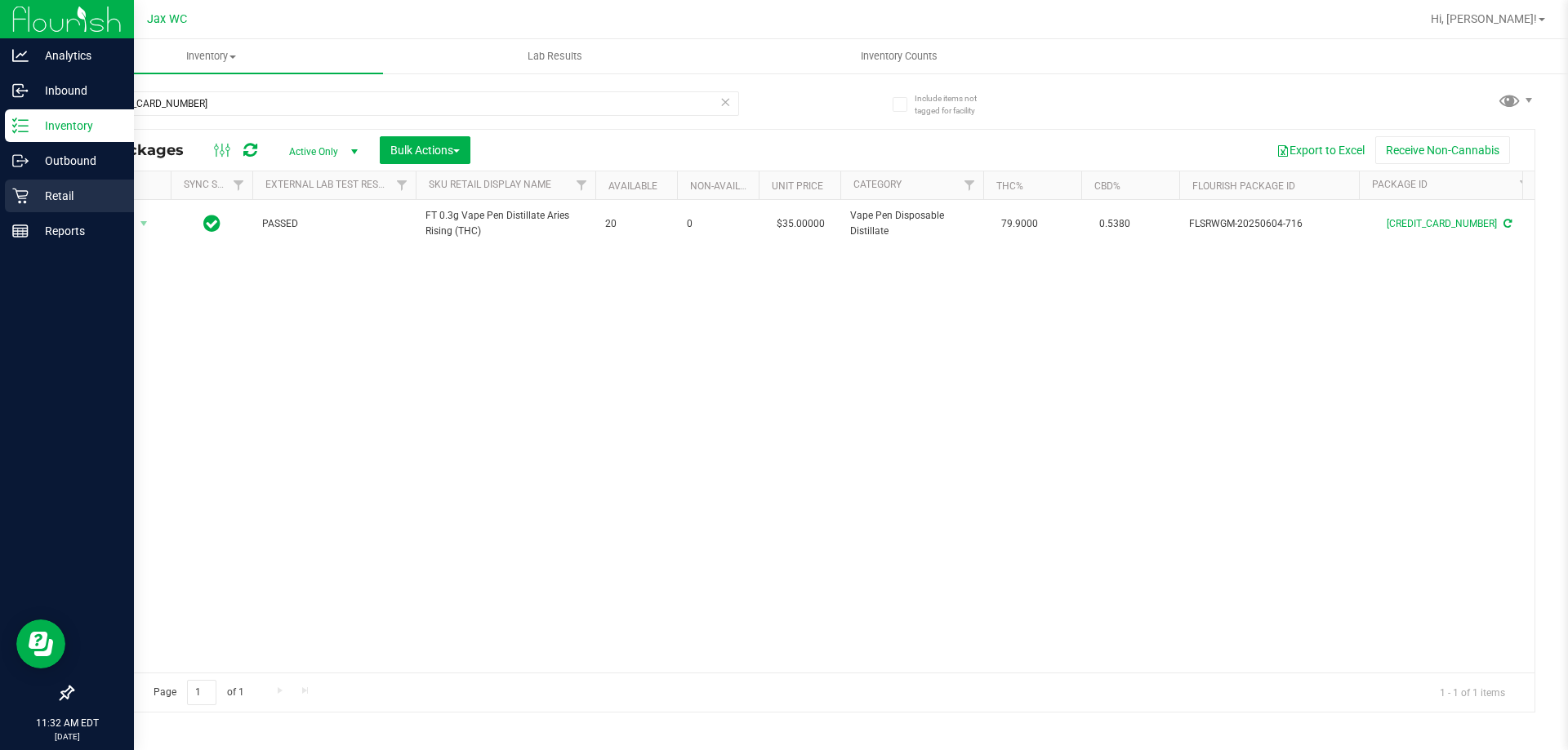
click at [64, 184] on div "Retail" at bounding box center [70, 196] width 129 height 33
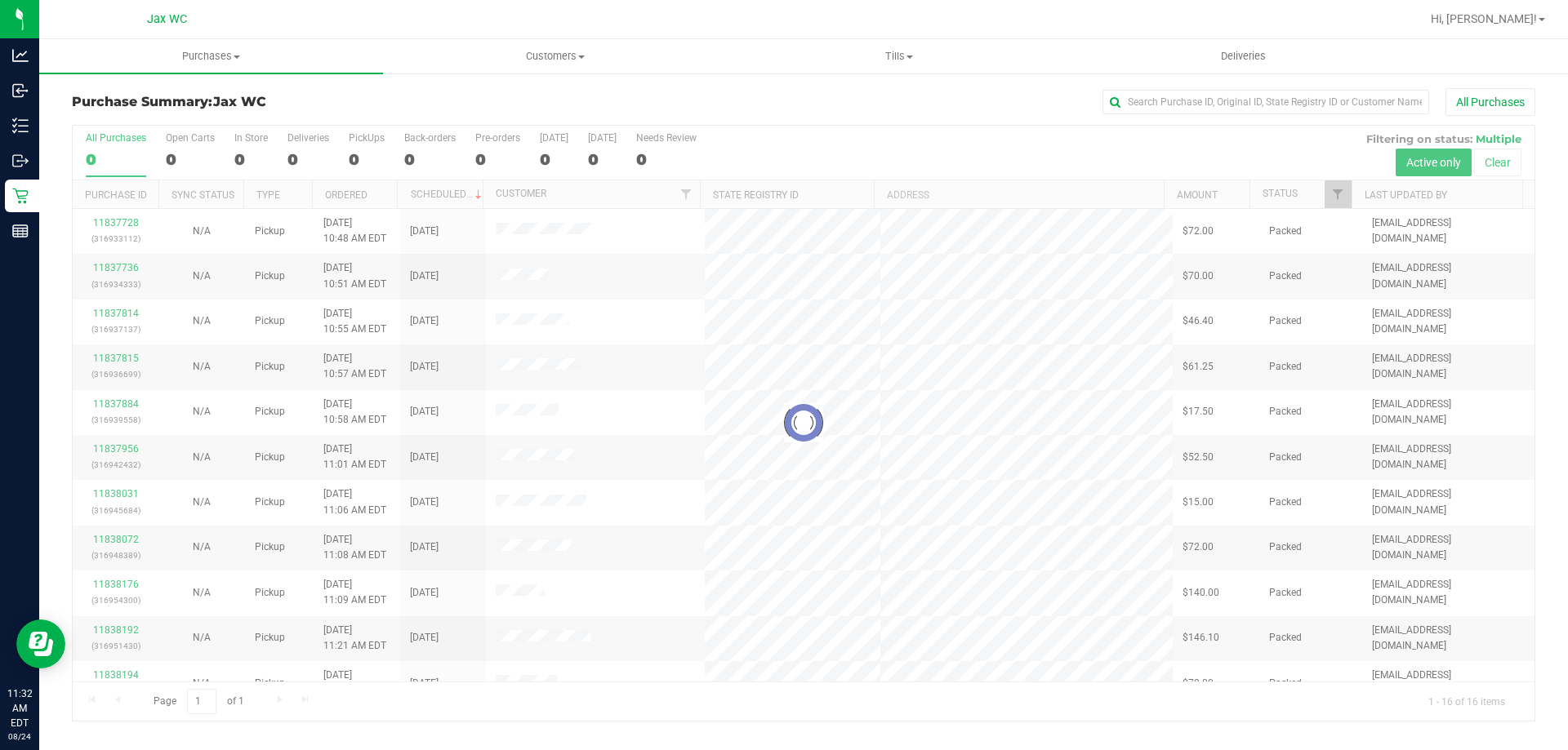
click at [246, 158] on div at bounding box center [803, 423] width 1461 height 595
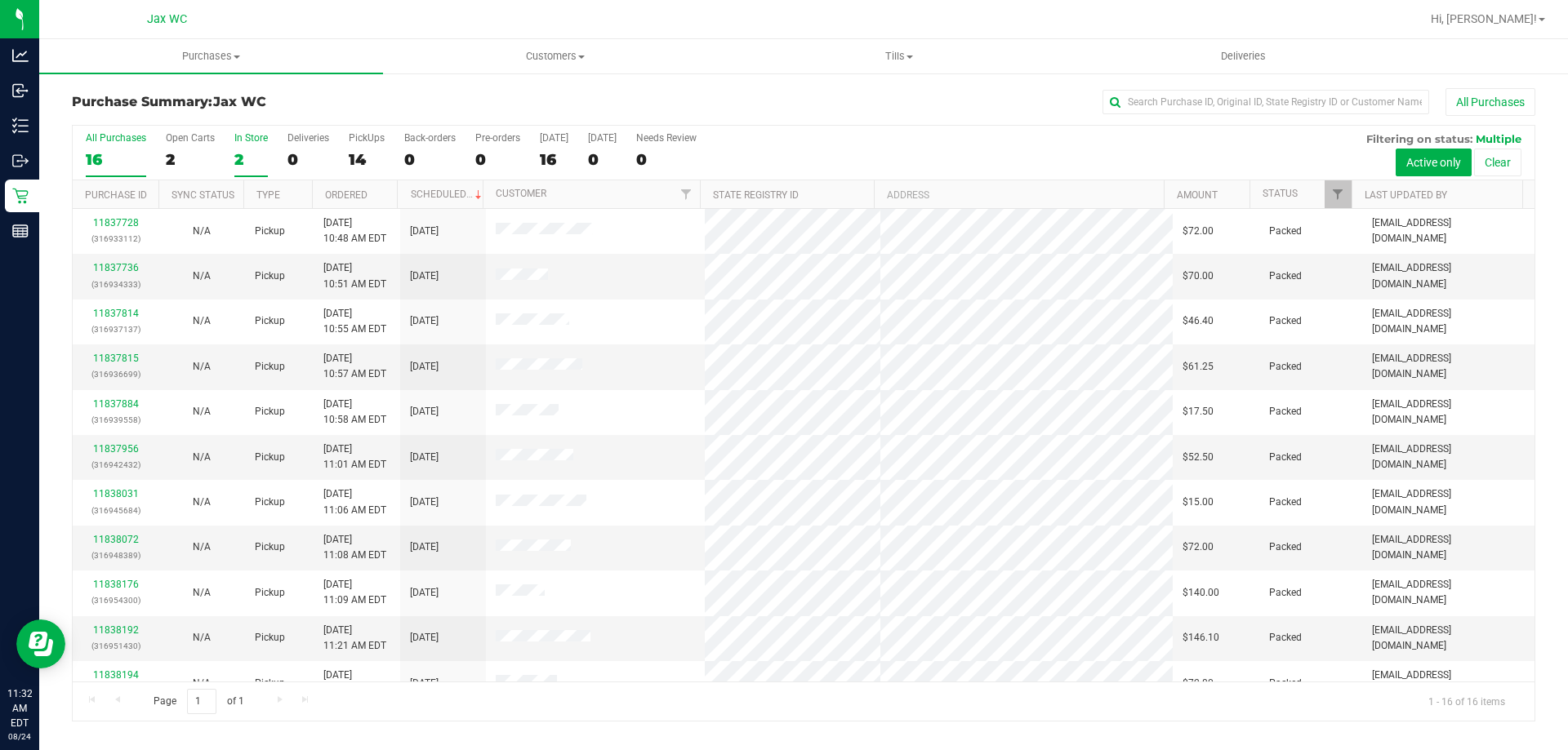
click at [245, 163] on div "2" at bounding box center [251, 159] width 34 height 19
click at [0, 0] on input "In Store 2" at bounding box center [0, 0] width 0 height 0
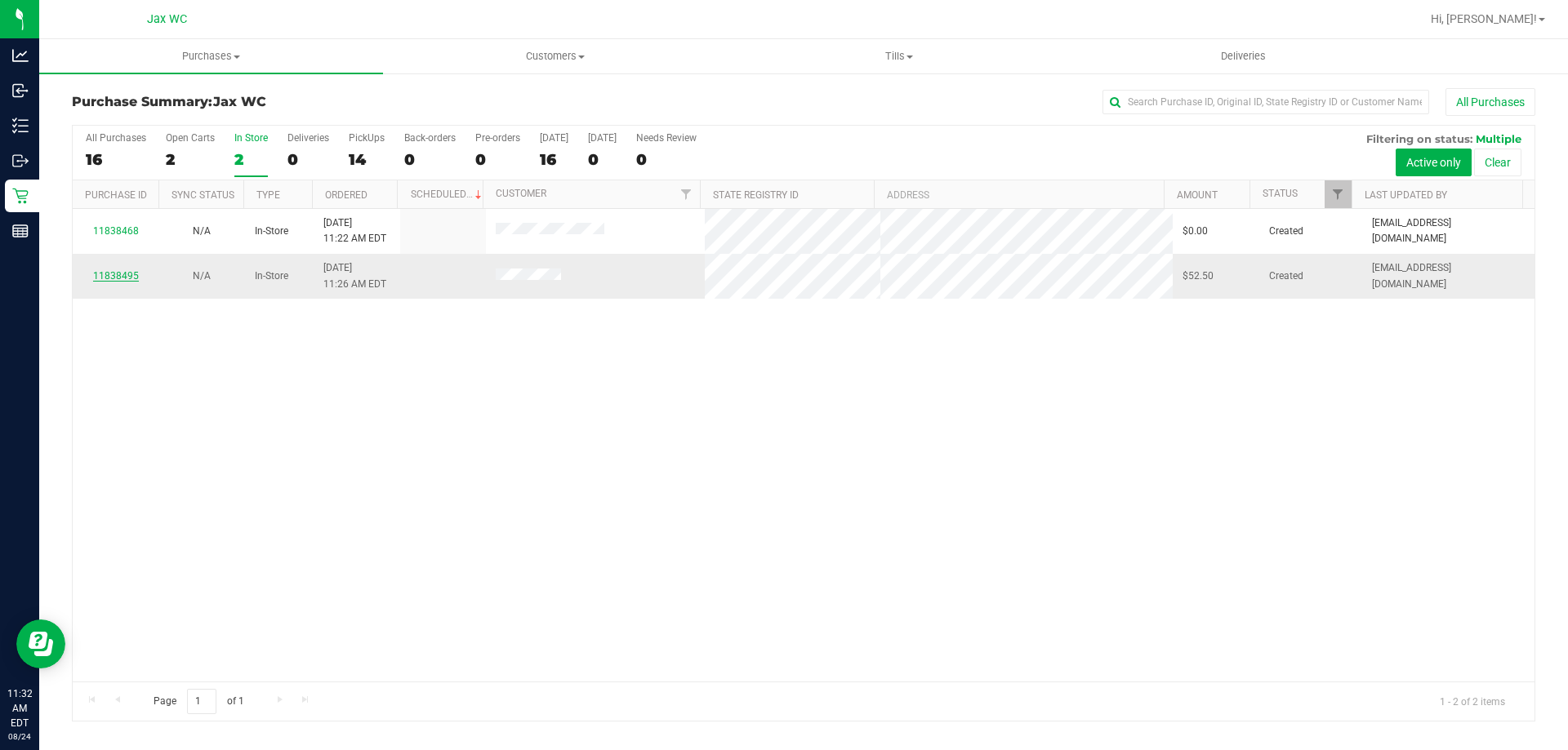
click at [114, 272] on link "11838495" at bounding box center [115, 276] width 46 height 11
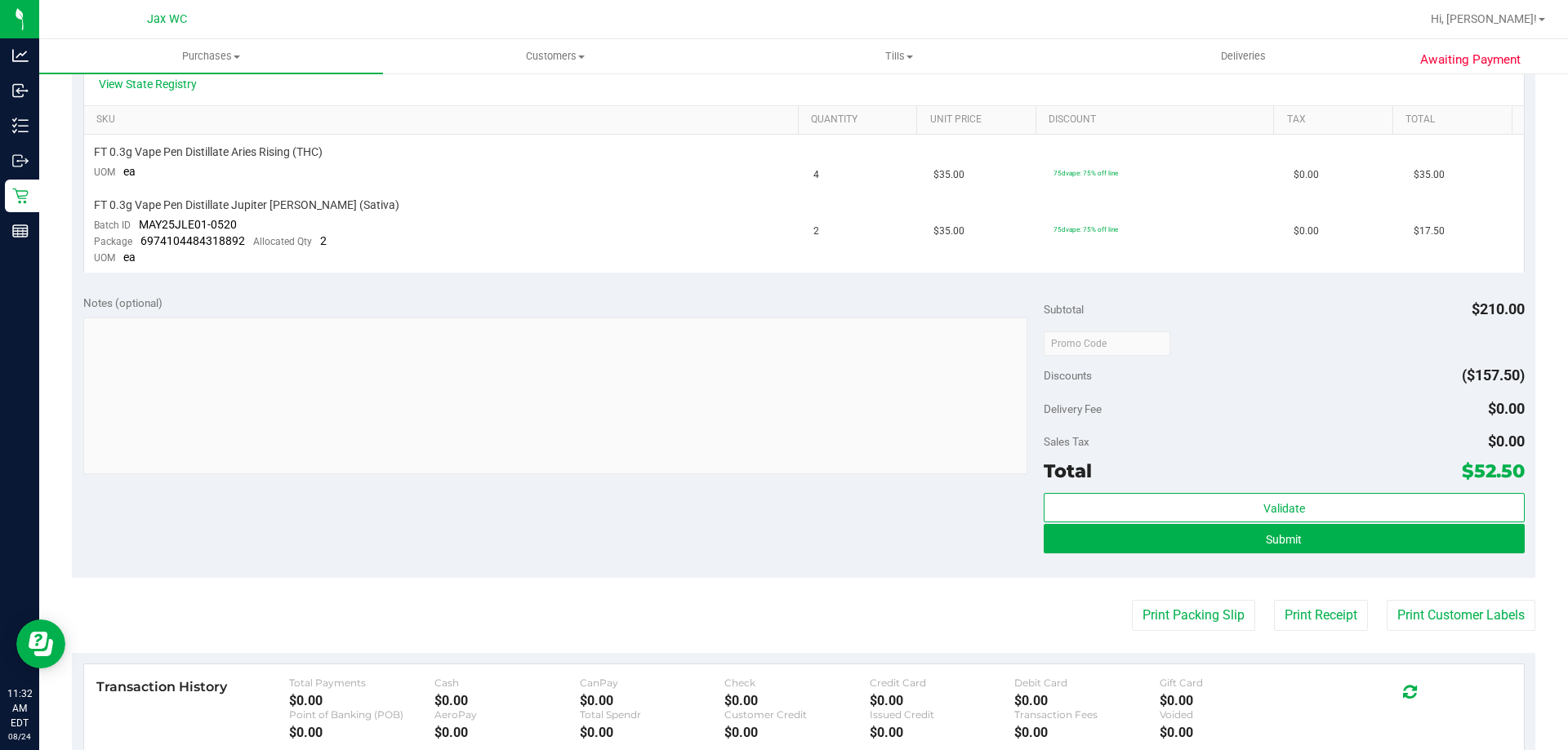
scroll to position [408, 0]
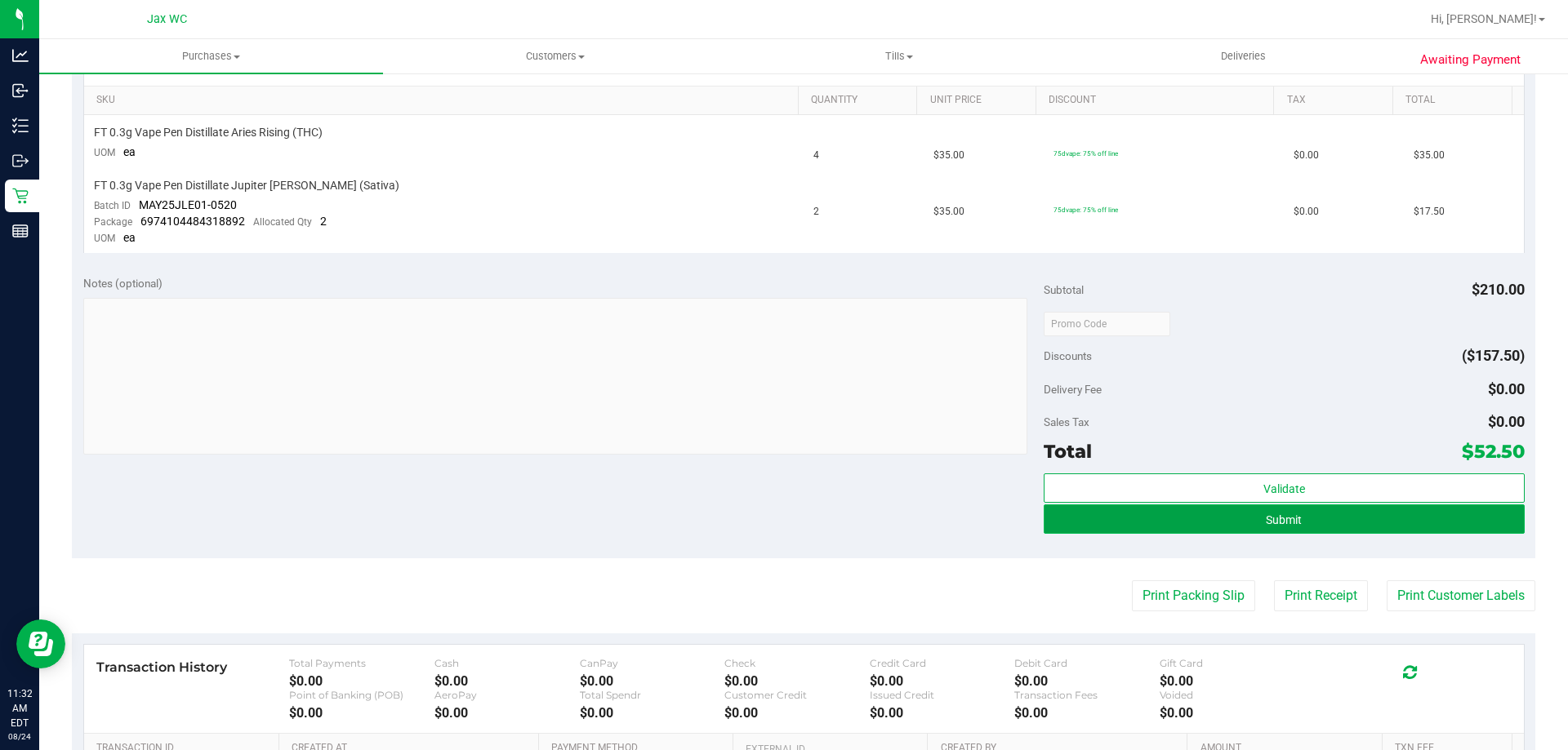
click at [1208, 520] on button "Submit" at bounding box center [1284, 519] width 480 height 29
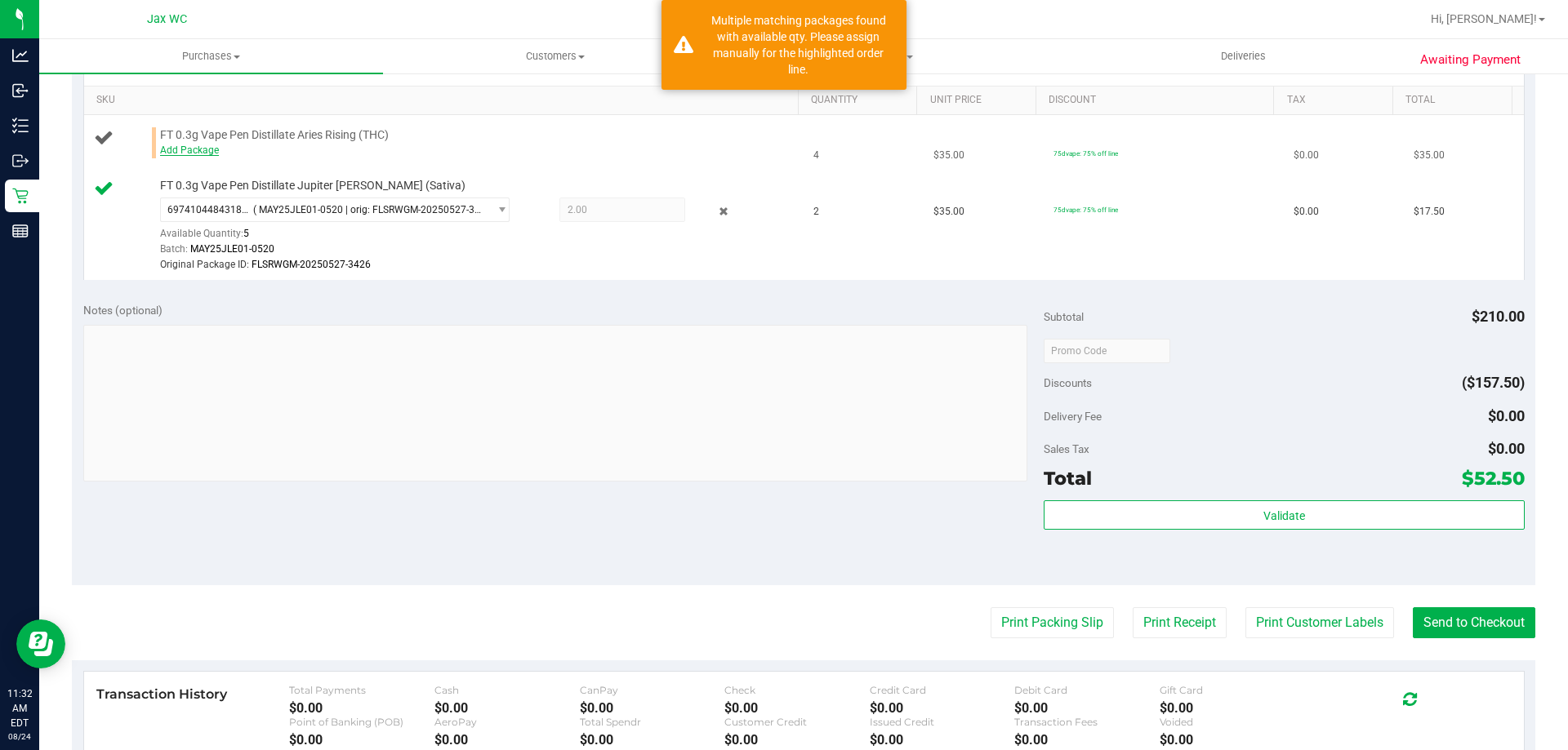
click at [197, 153] on link "Add Package" at bounding box center [189, 150] width 59 height 11
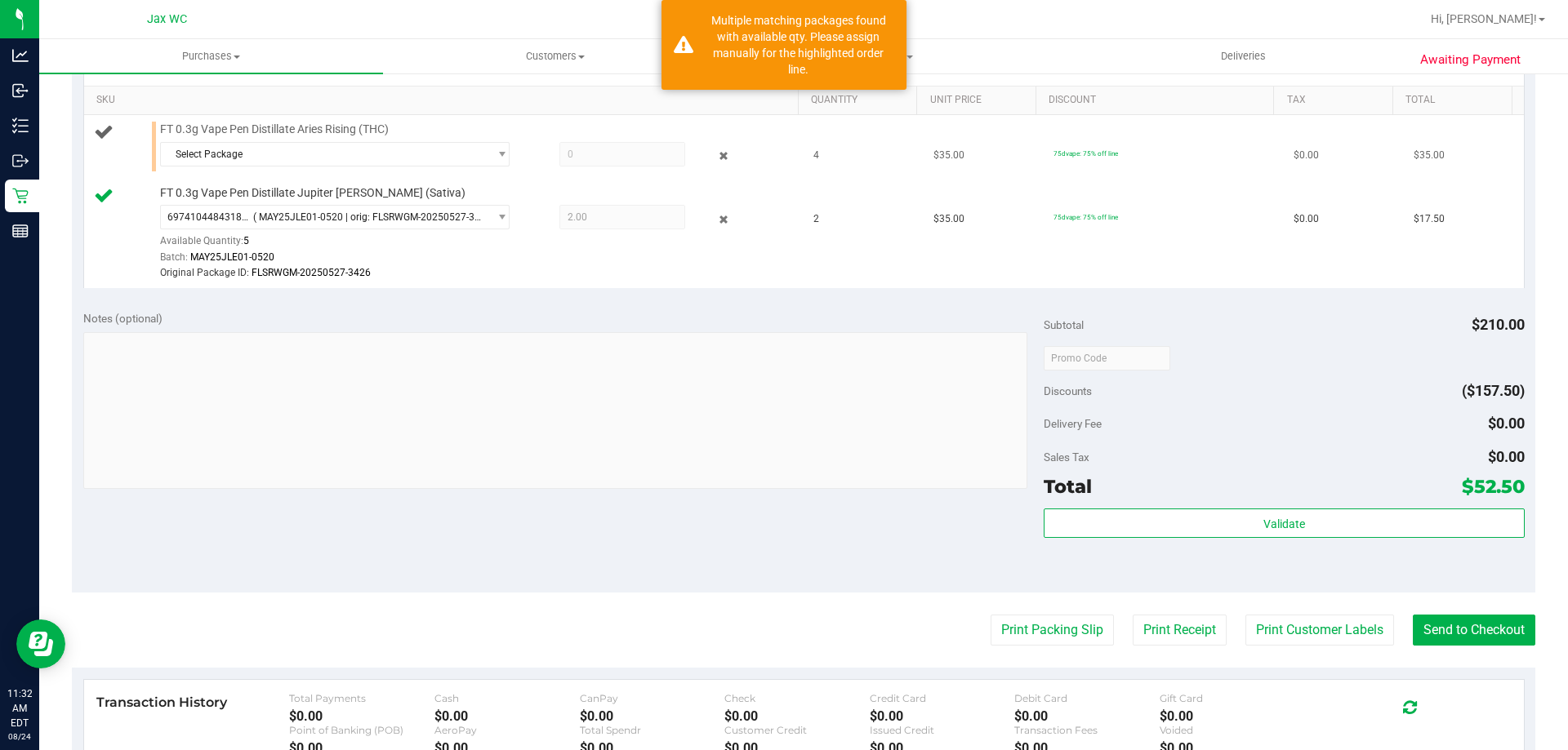
click at [243, 167] on div "Select Package 2848673387201160 3835838394861940" at bounding box center [475, 157] width 630 height 29
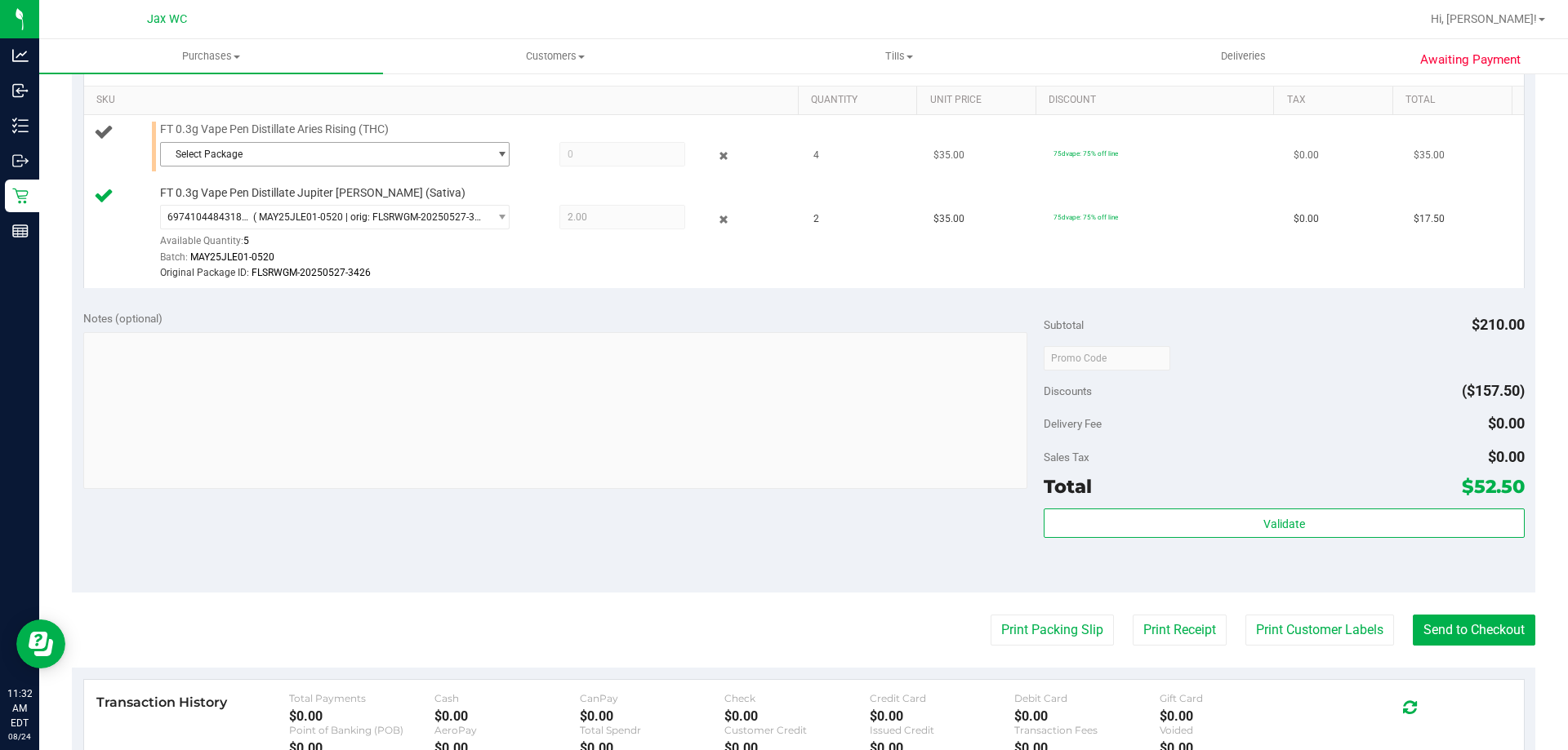
click at [244, 158] on span "Select Package" at bounding box center [325, 154] width 327 height 23
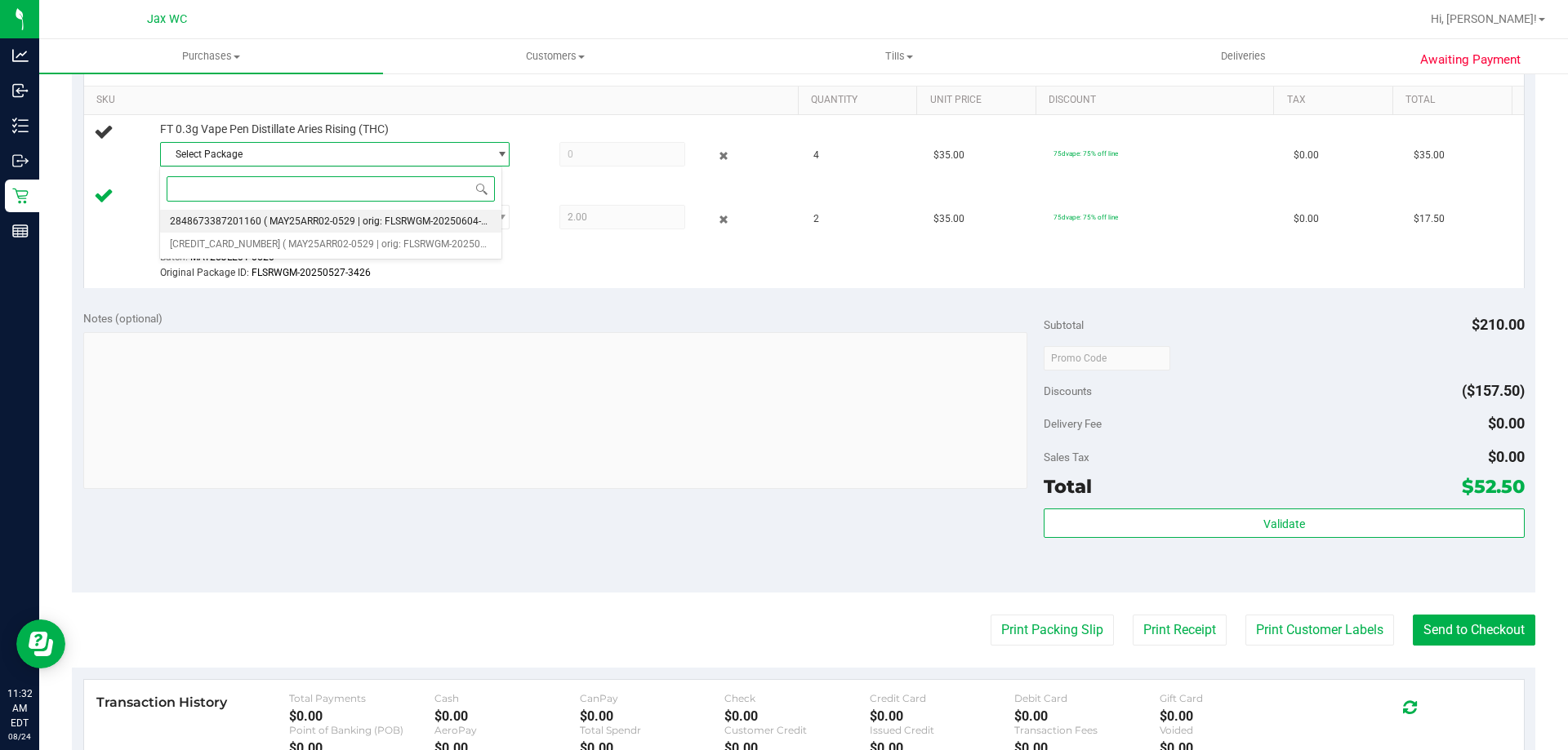
click at [255, 214] on li "2848673387201160 ( MAY25ARR02-0529 | orig: FLSRWGM-20250604-800 )" at bounding box center [331, 221] width 341 height 23
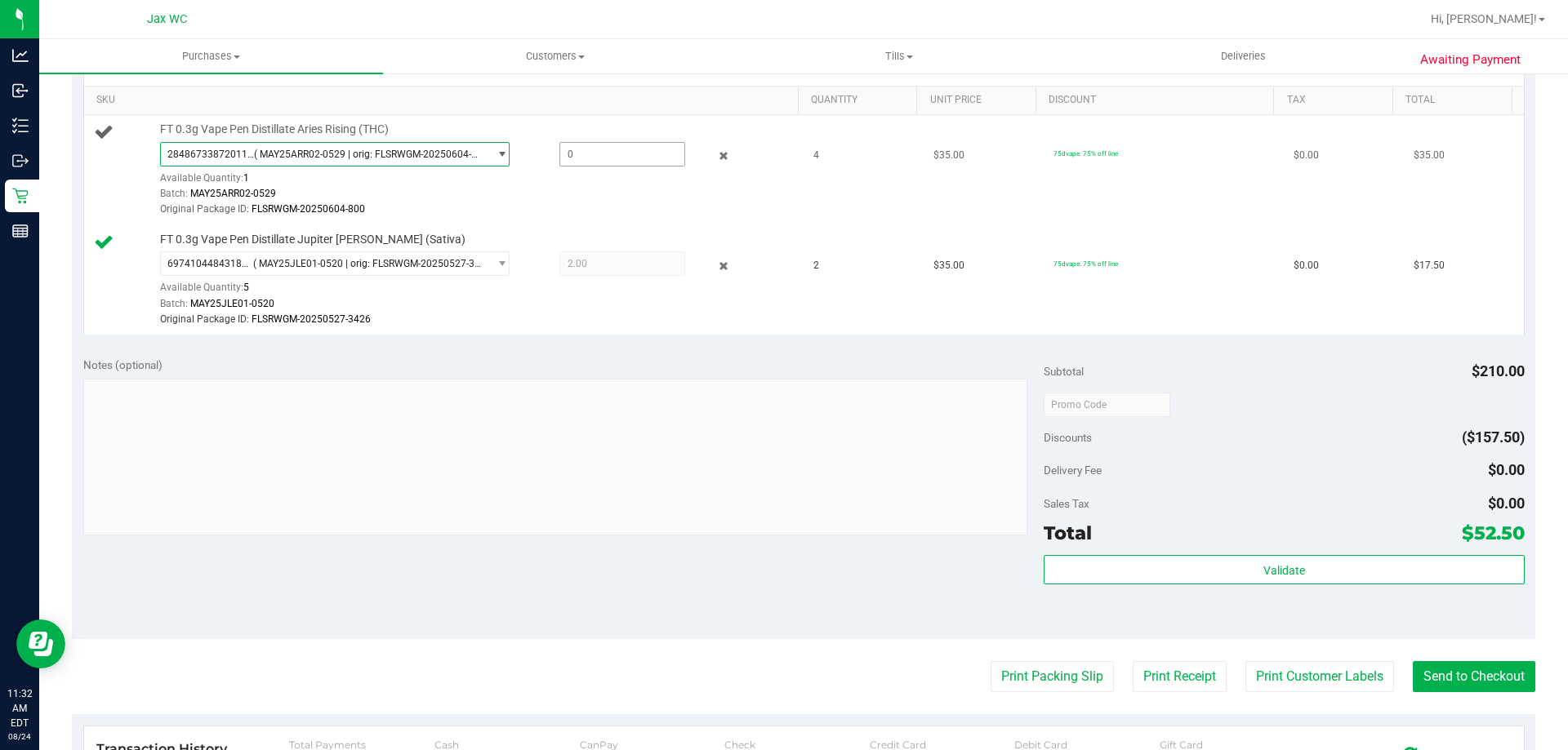
click at [560, 158] on span at bounding box center [623, 154] width 126 height 24
type input "1"
type input "1.0000"
click at [628, 197] on div "Batch: MAY25ARR02-0529" at bounding box center [475, 194] width 630 height 15
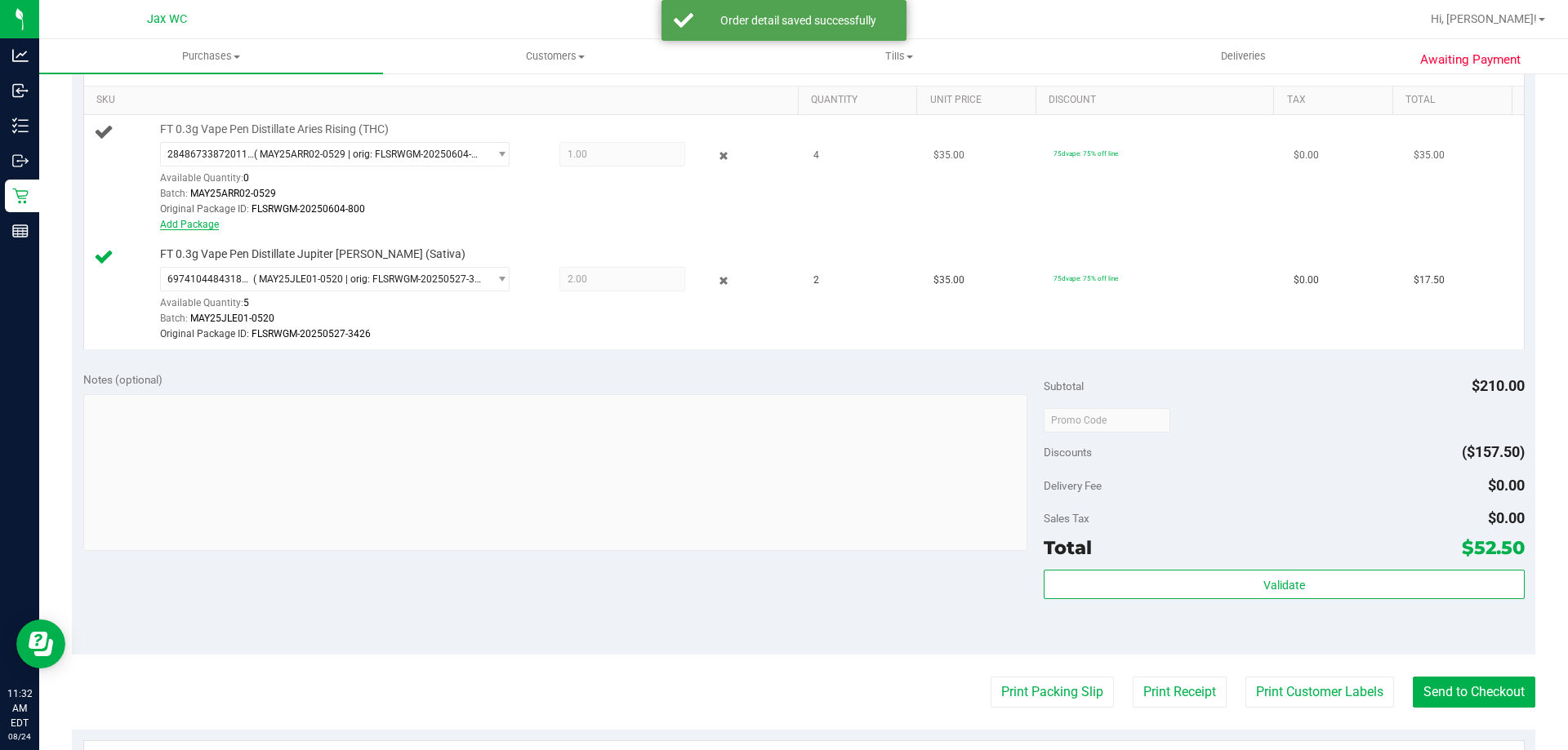
click at [201, 229] on div "Add Package" at bounding box center [475, 225] width 630 height 15
click at [201, 227] on link "Add Package" at bounding box center [189, 224] width 59 height 11
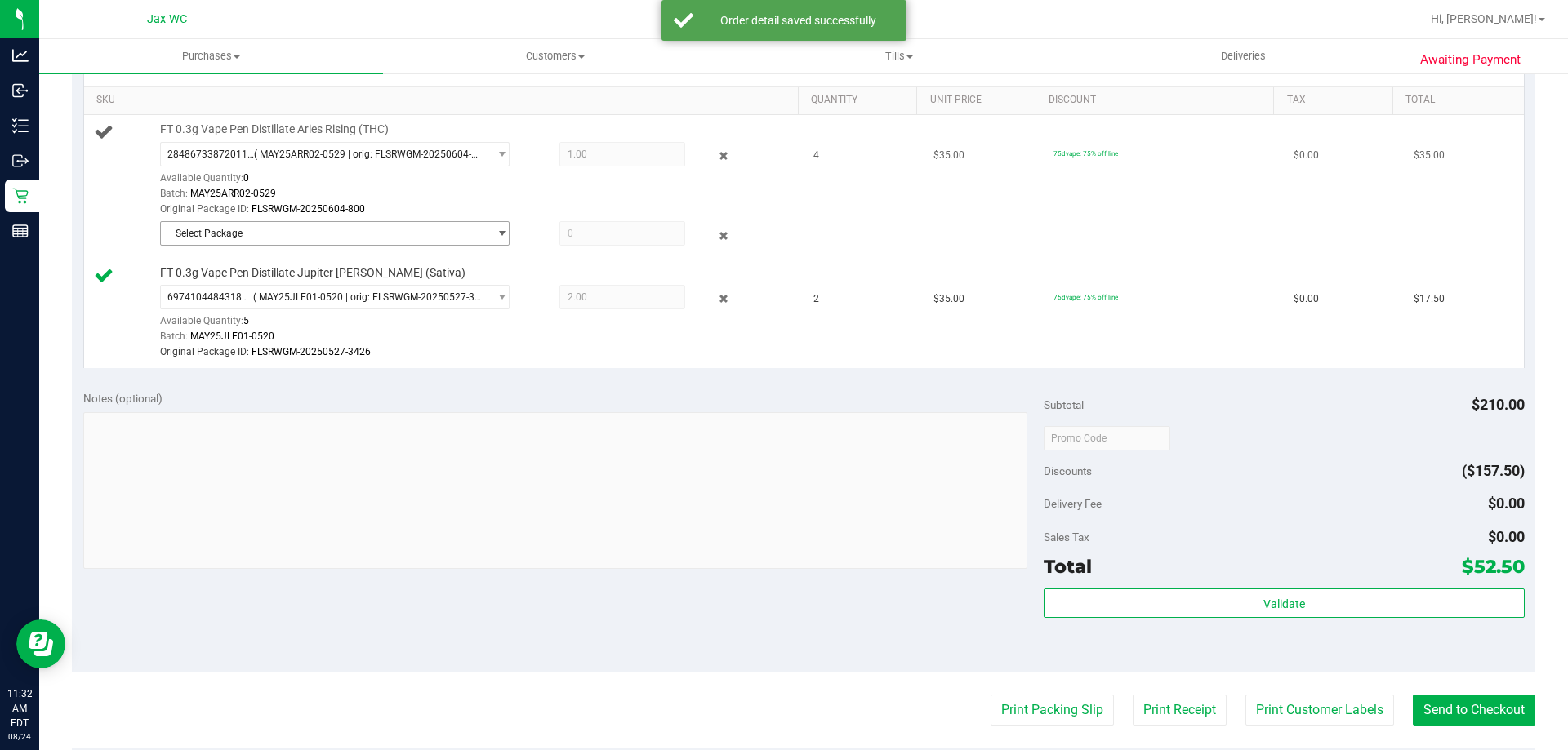
click at [241, 233] on span "Select Package" at bounding box center [325, 233] width 327 height 23
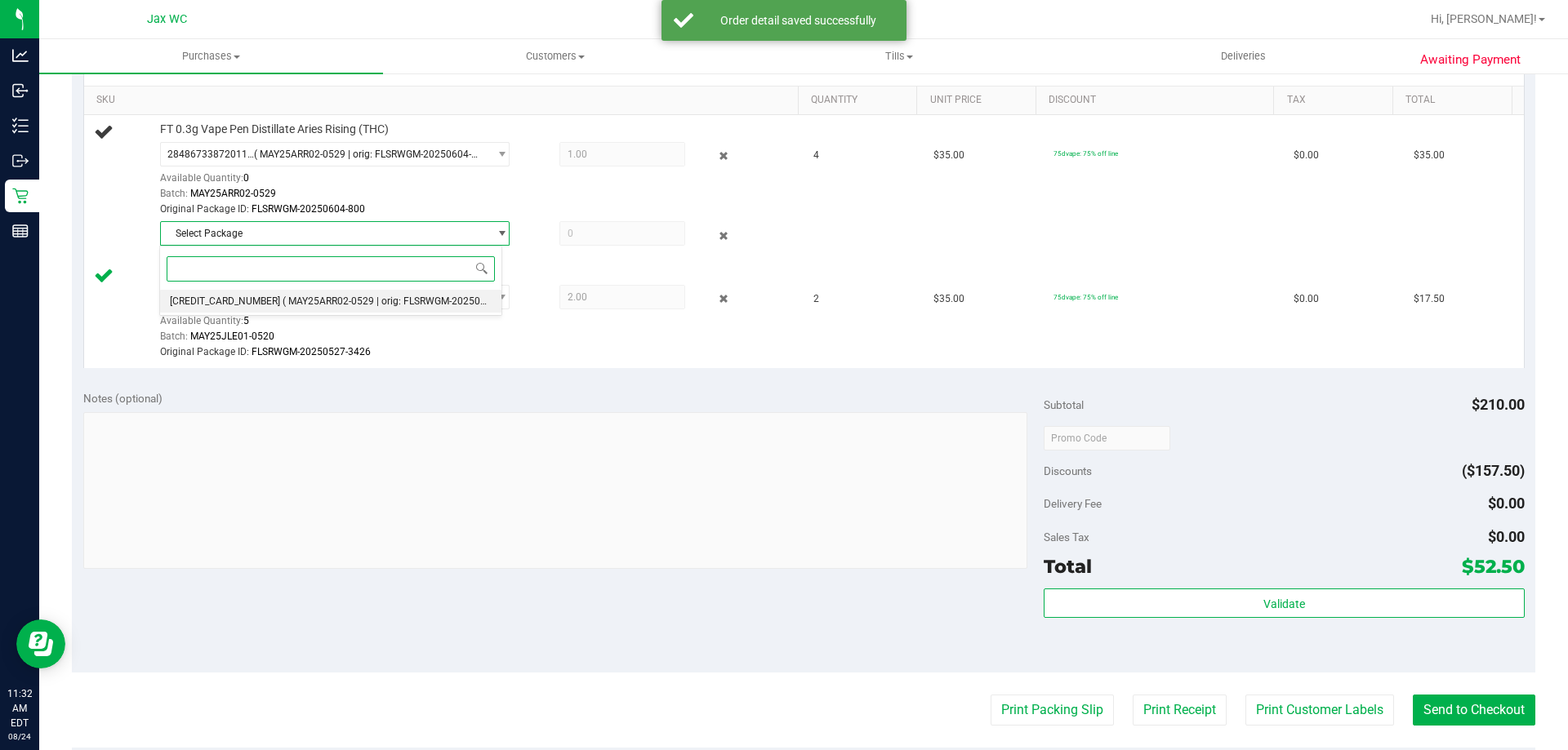
click at [257, 301] on span "[CREDIT_CARD_NUMBER]" at bounding box center [225, 301] width 110 height 11
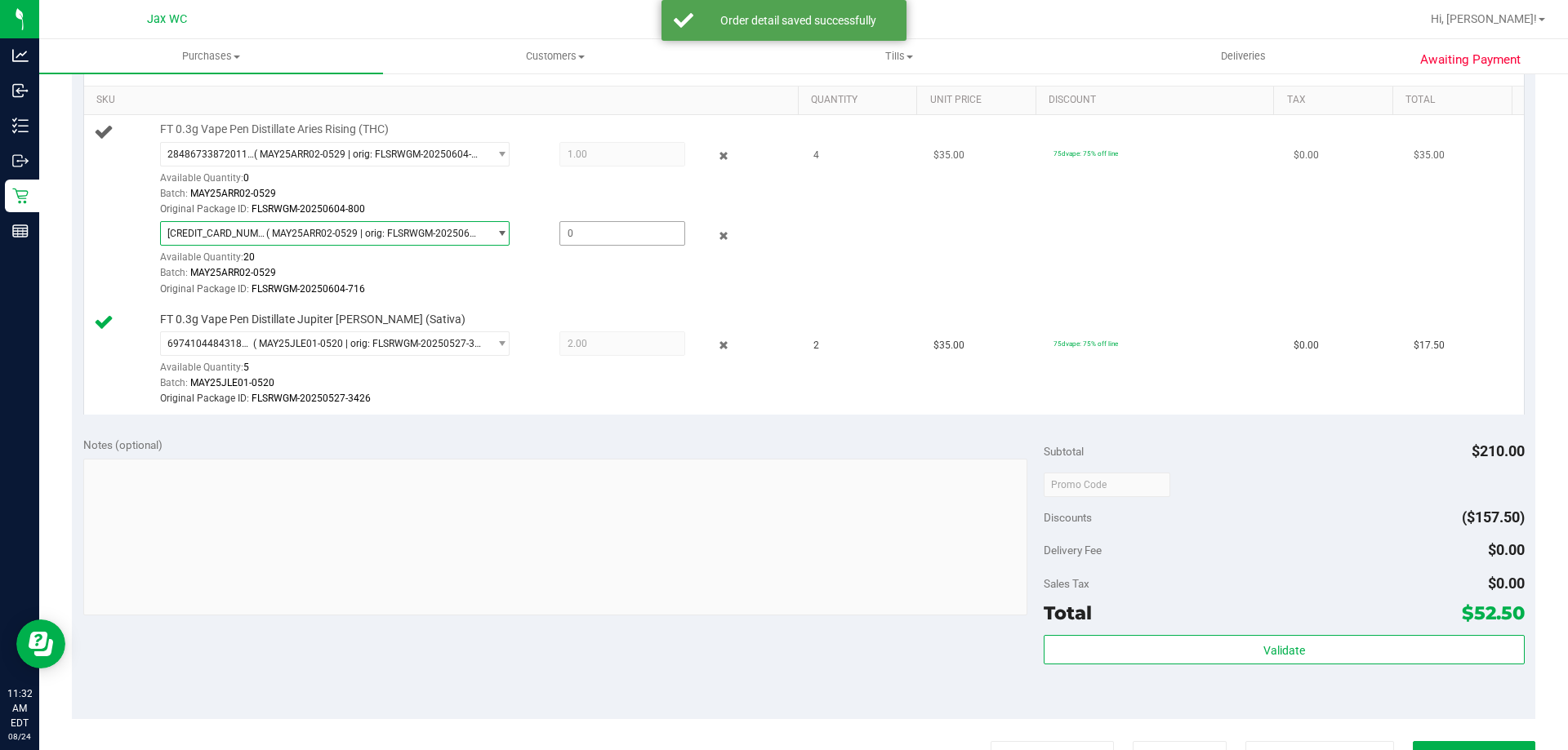
click at [595, 229] on span at bounding box center [623, 233] width 126 height 24
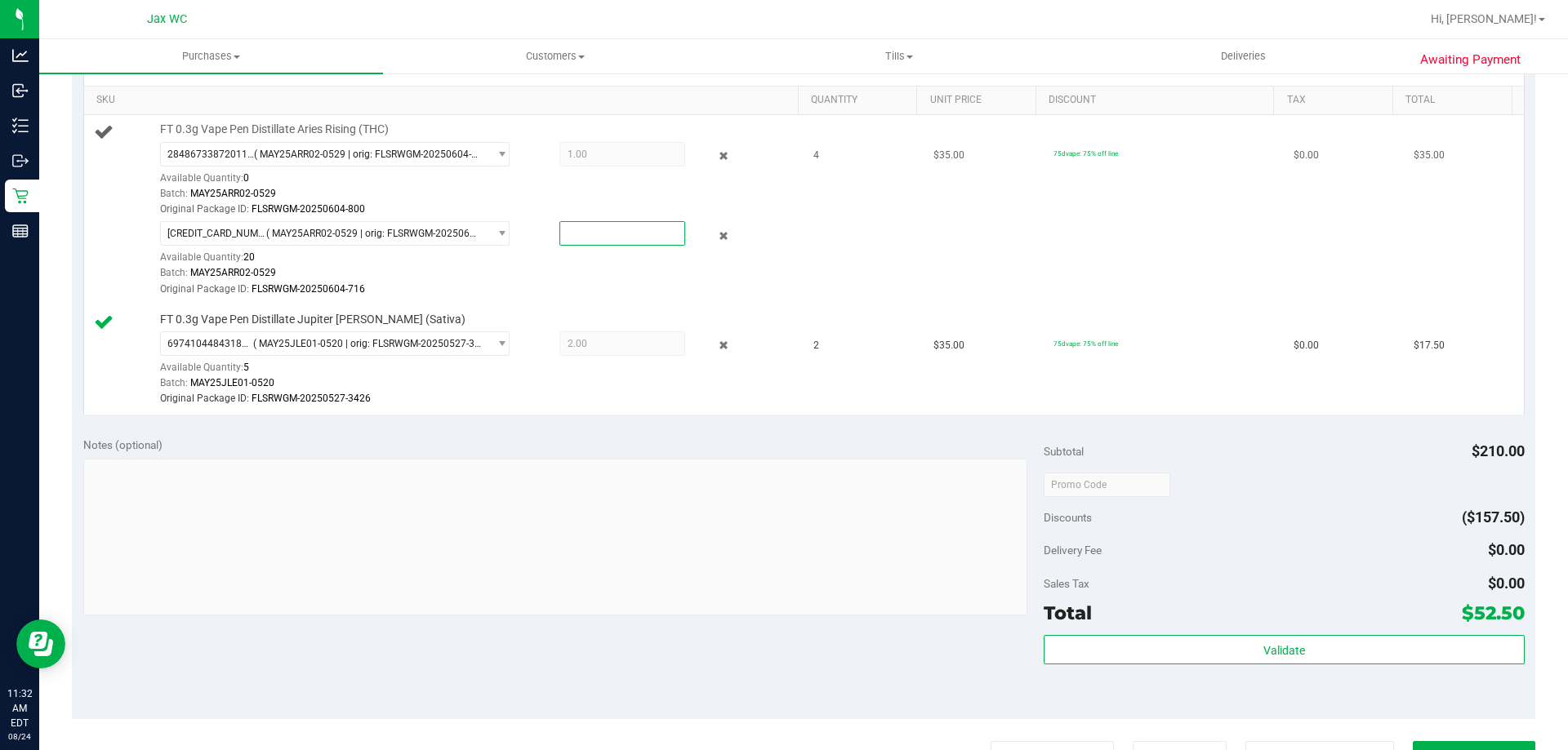
type input "3"
type input "3.0000"
click at [642, 301] on td "FT 0.3g Vape Pen Distillate Aries Rising (THC) 2848673387201160 ( MAY25ARR02-05…" at bounding box center [444, 210] width 720 height 189
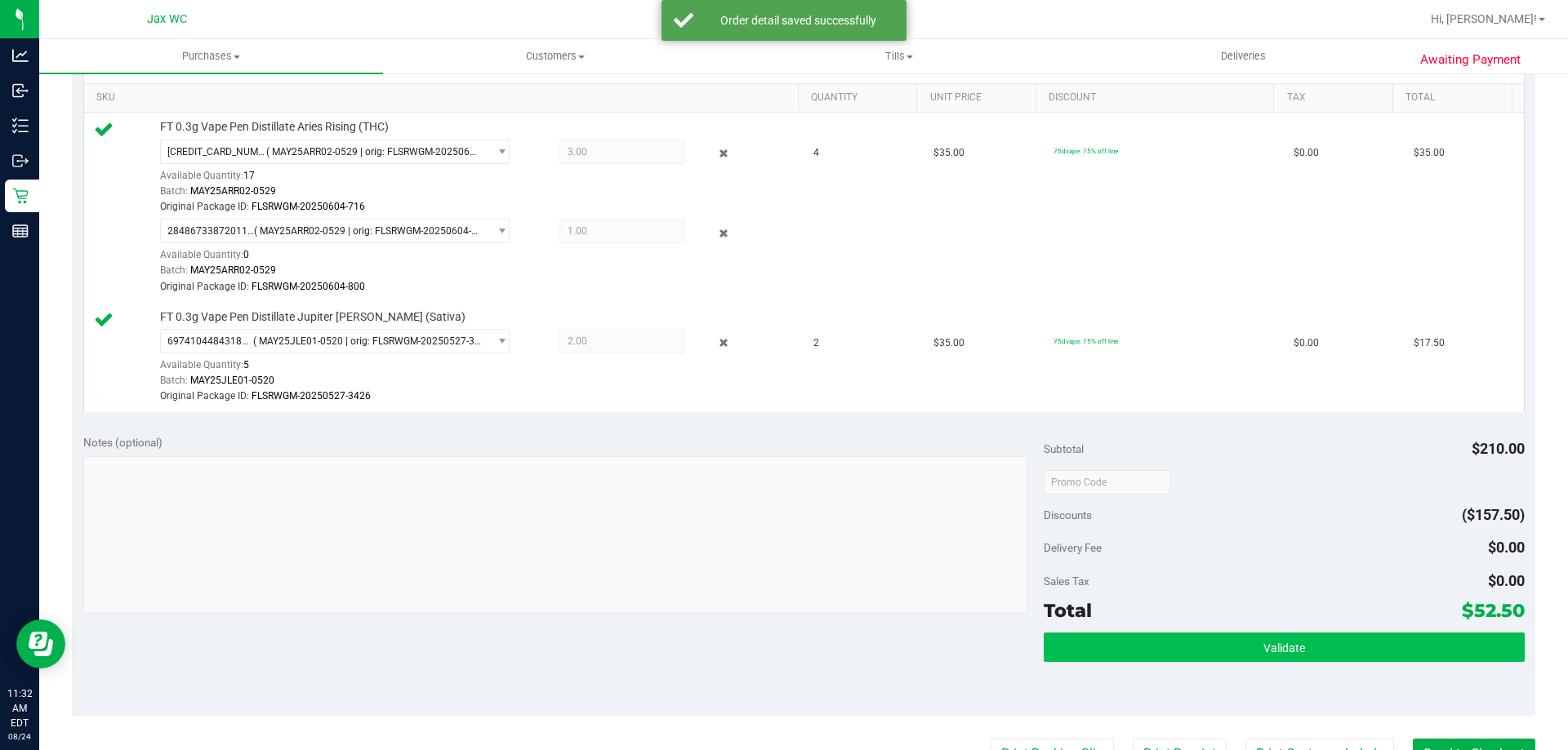
scroll to position [572, 0]
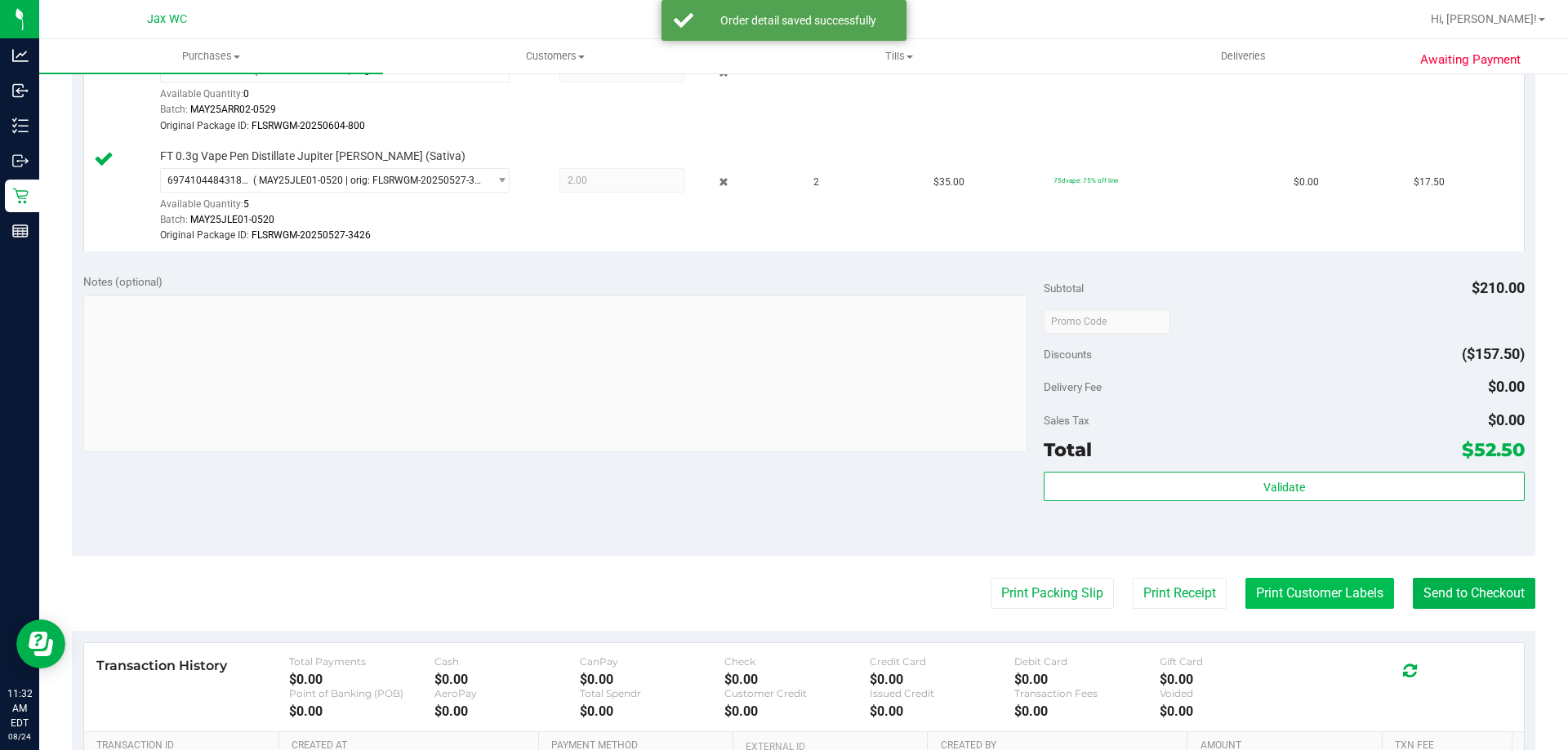
click at [1327, 595] on button "Print Customer Labels" at bounding box center [1319, 593] width 149 height 31
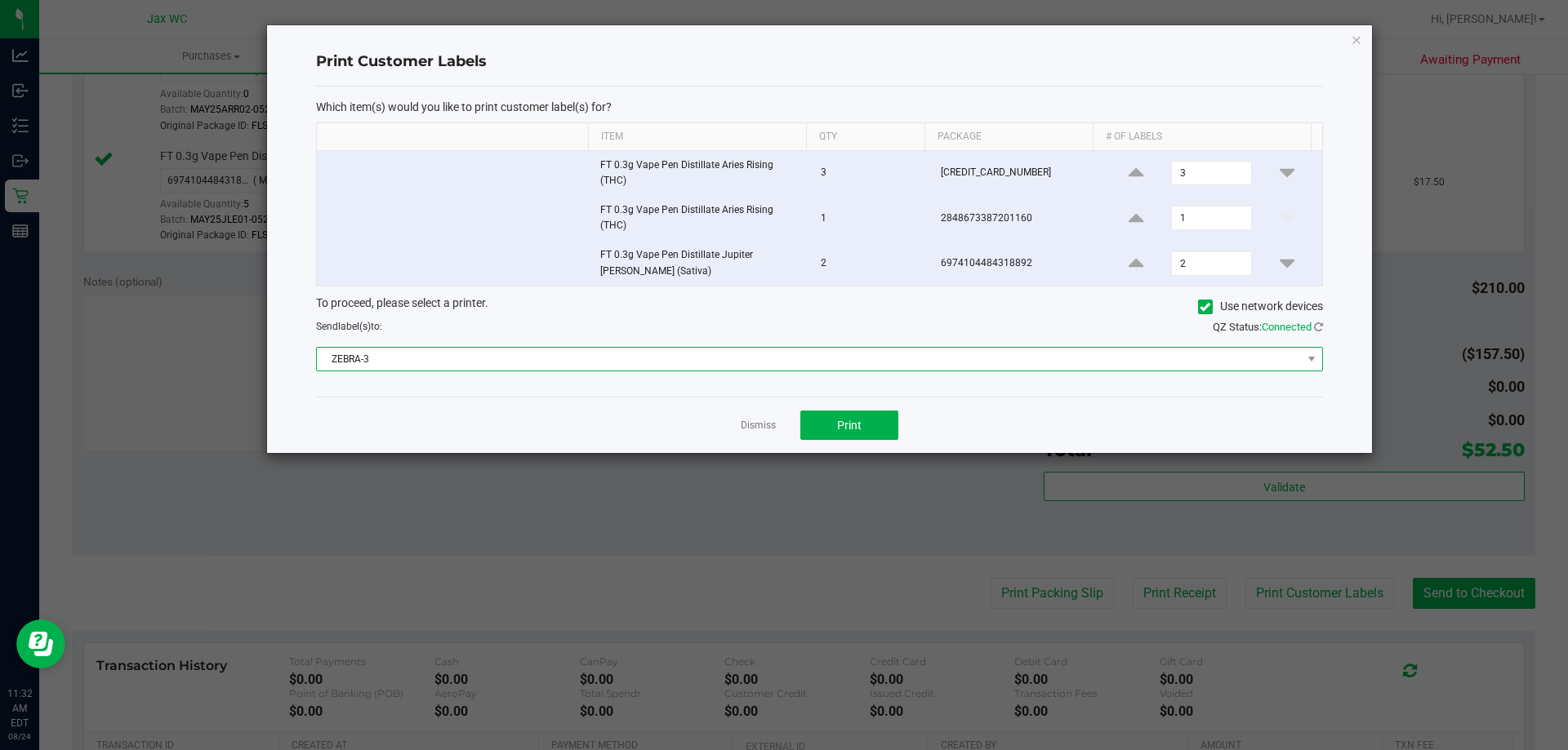
click at [775, 359] on span "ZEBRA-3" at bounding box center [809, 359] width 985 height 23
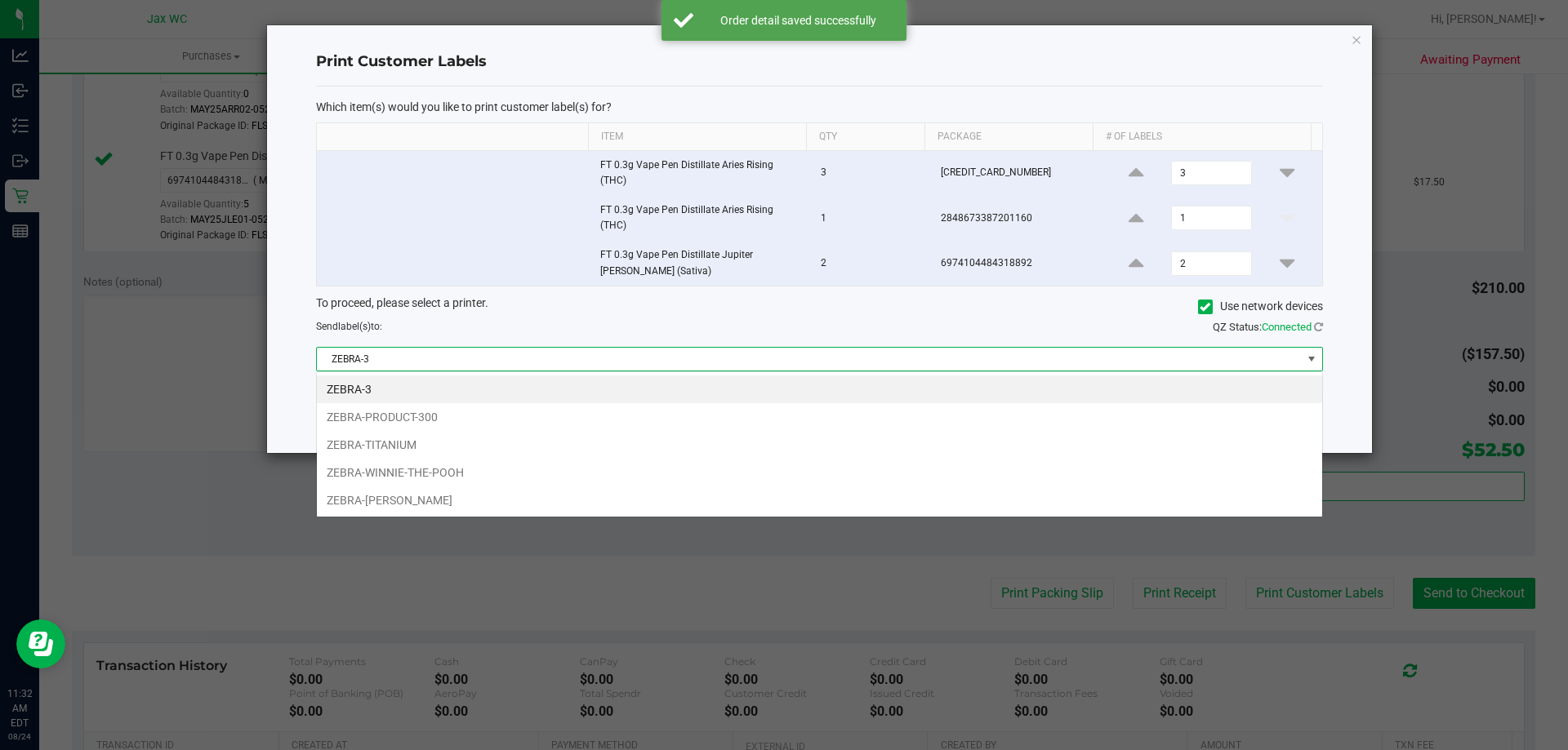
scroll to position [24, 1006]
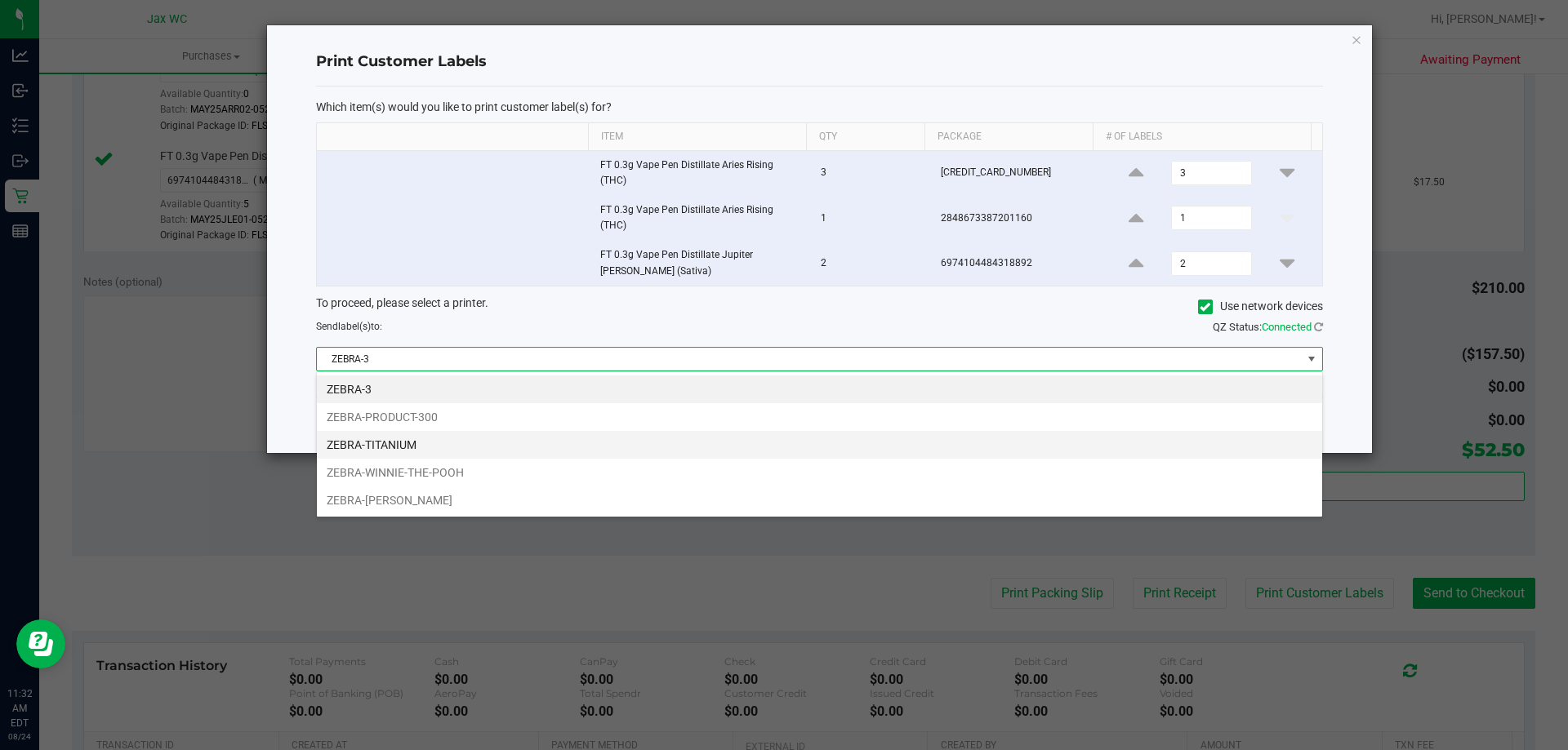
click at [697, 442] on li "ZEBRA-TITANIUM" at bounding box center [819, 445] width 1005 height 28
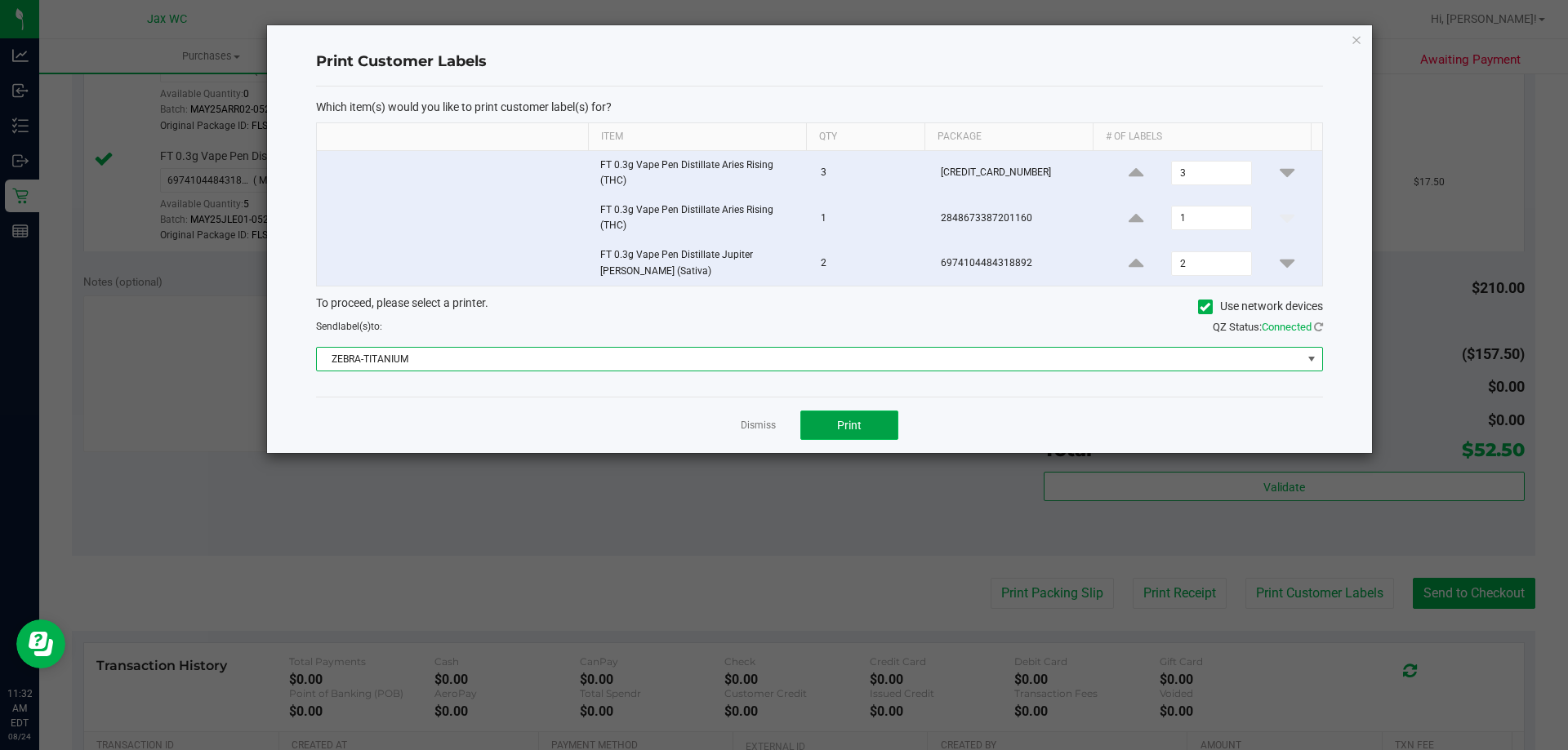
click at [847, 432] on span "Print" at bounding box center [849, 425] width 24 height 13
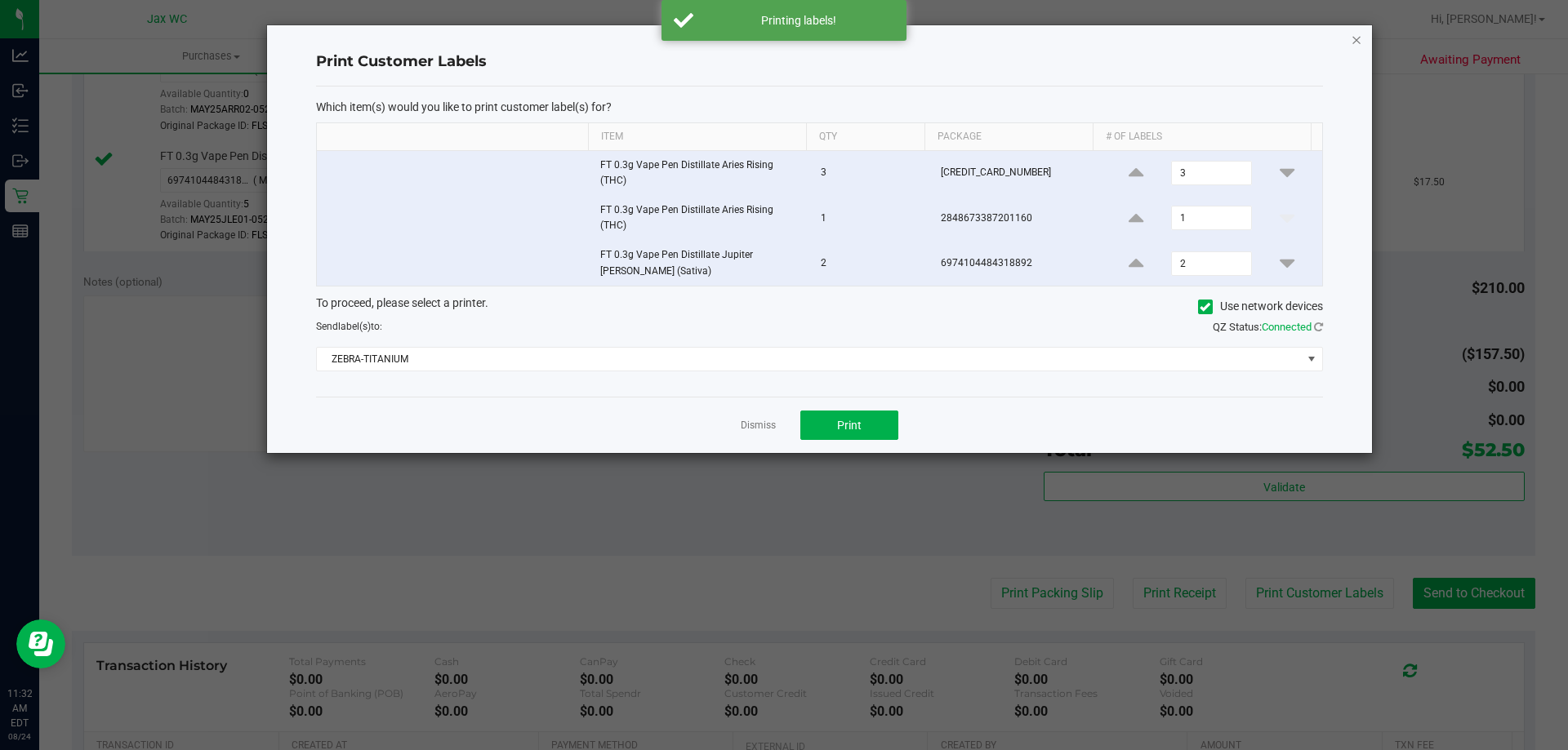
click at [1354, 42] on icon "button" at bounding box center [1355, 39] width 11 height 20
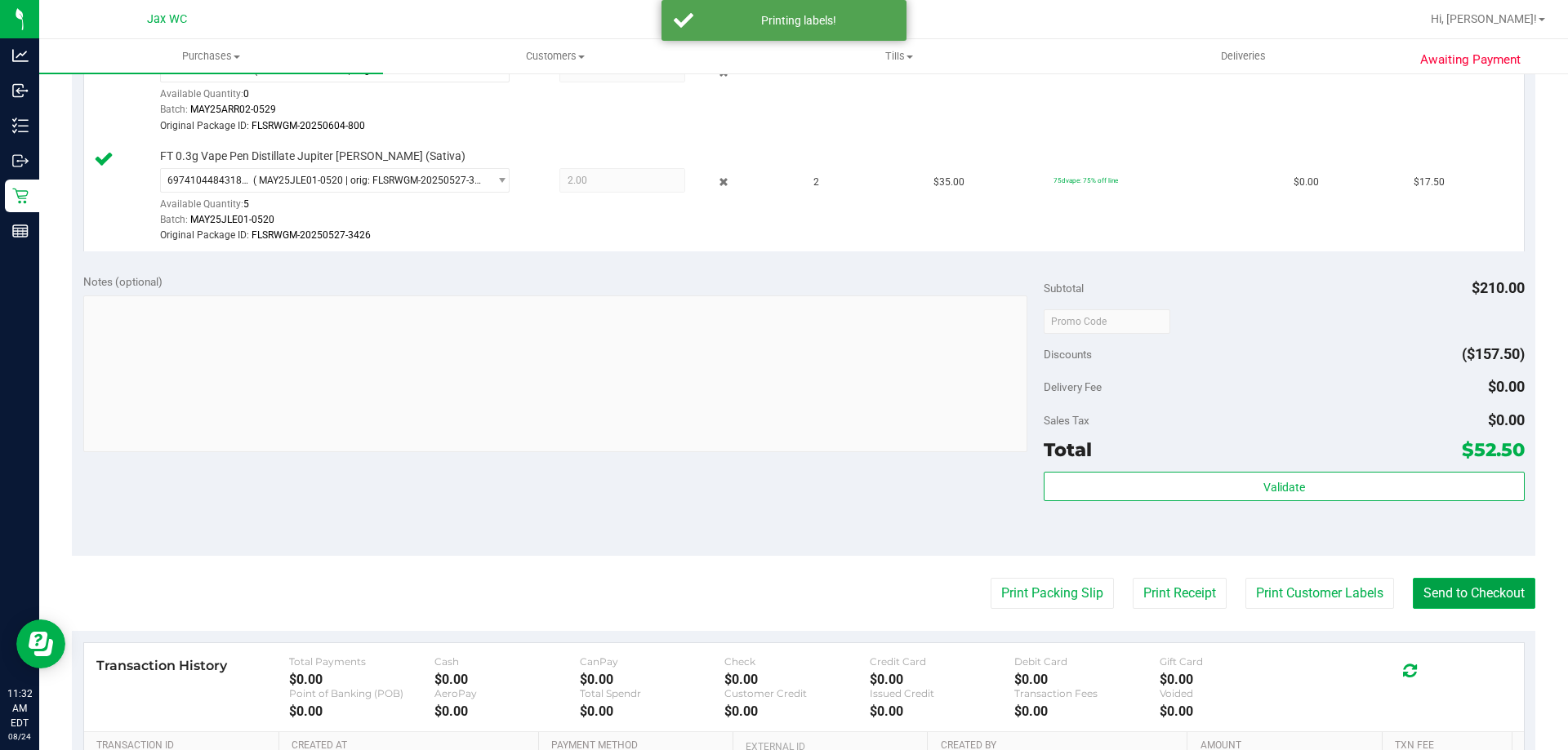
click at [1467, 586] on button "Send to Checkout" at bounding box center [1473, 593] width 122 height 31
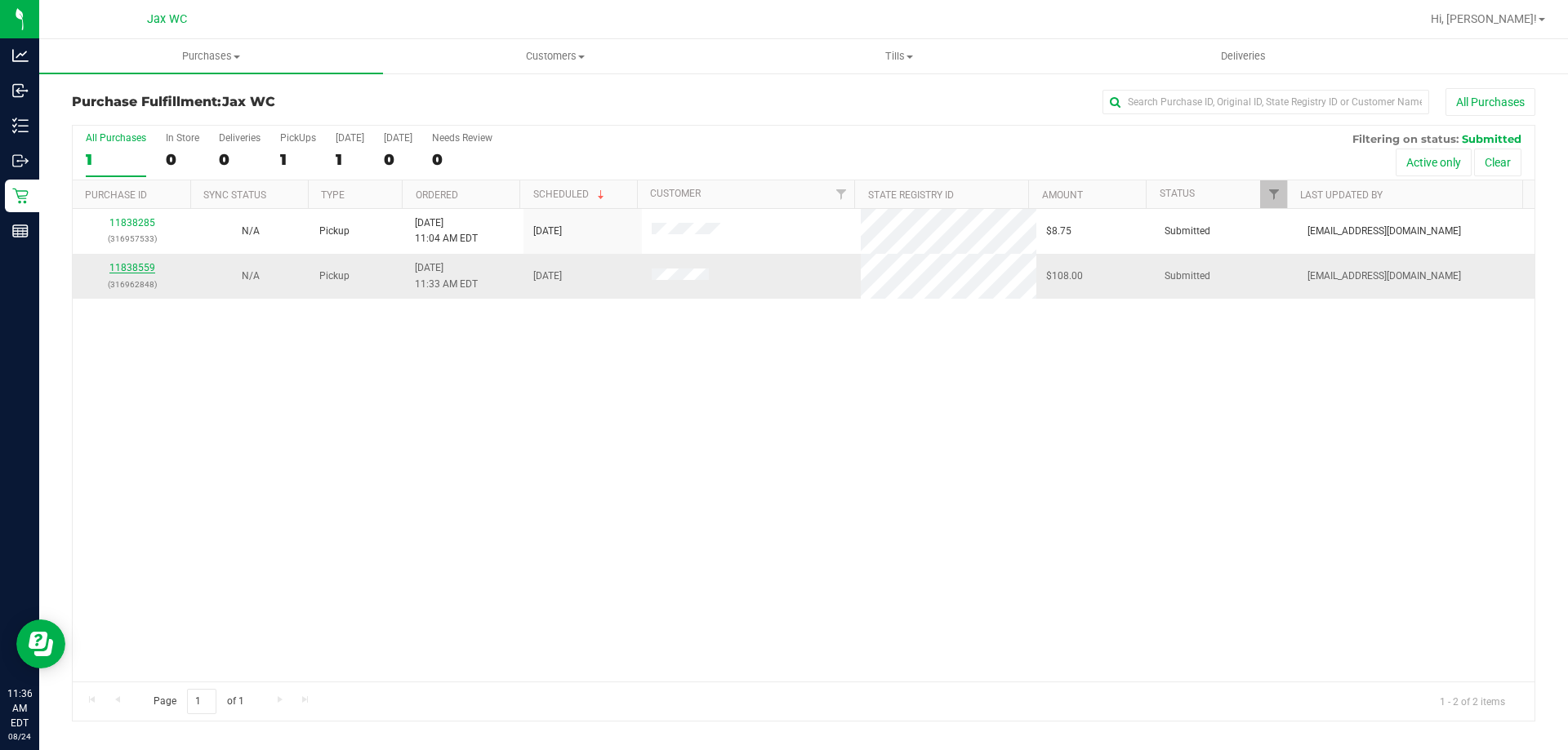
drag, startPoint x: 126, startPoint y: 8, endPoint x: 139, endPoint y: 272, distance: 264.3
click at [139, 272] on link "11838559" at bounding box center [132, 267] width 46 height 11
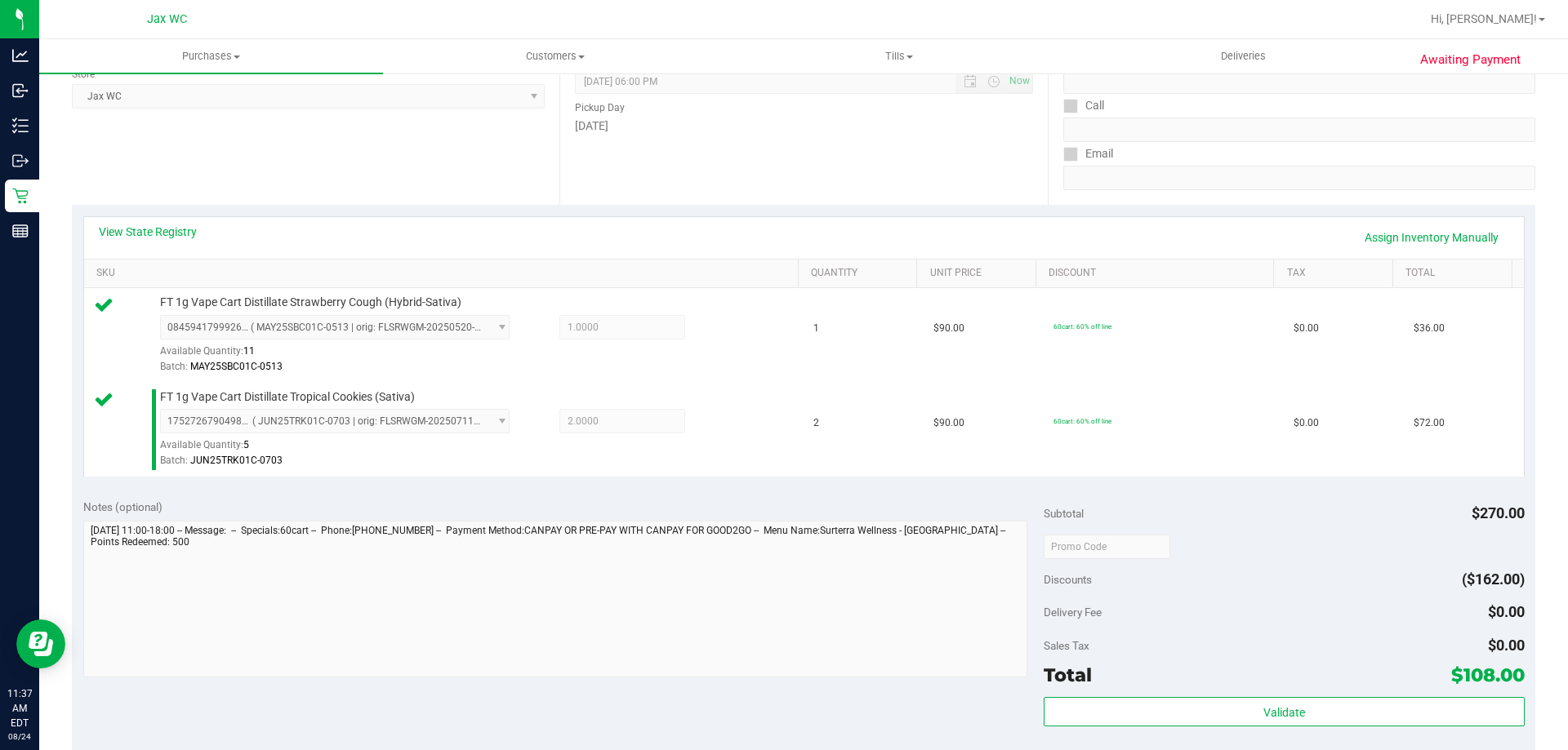
scroll to position [490, 0]
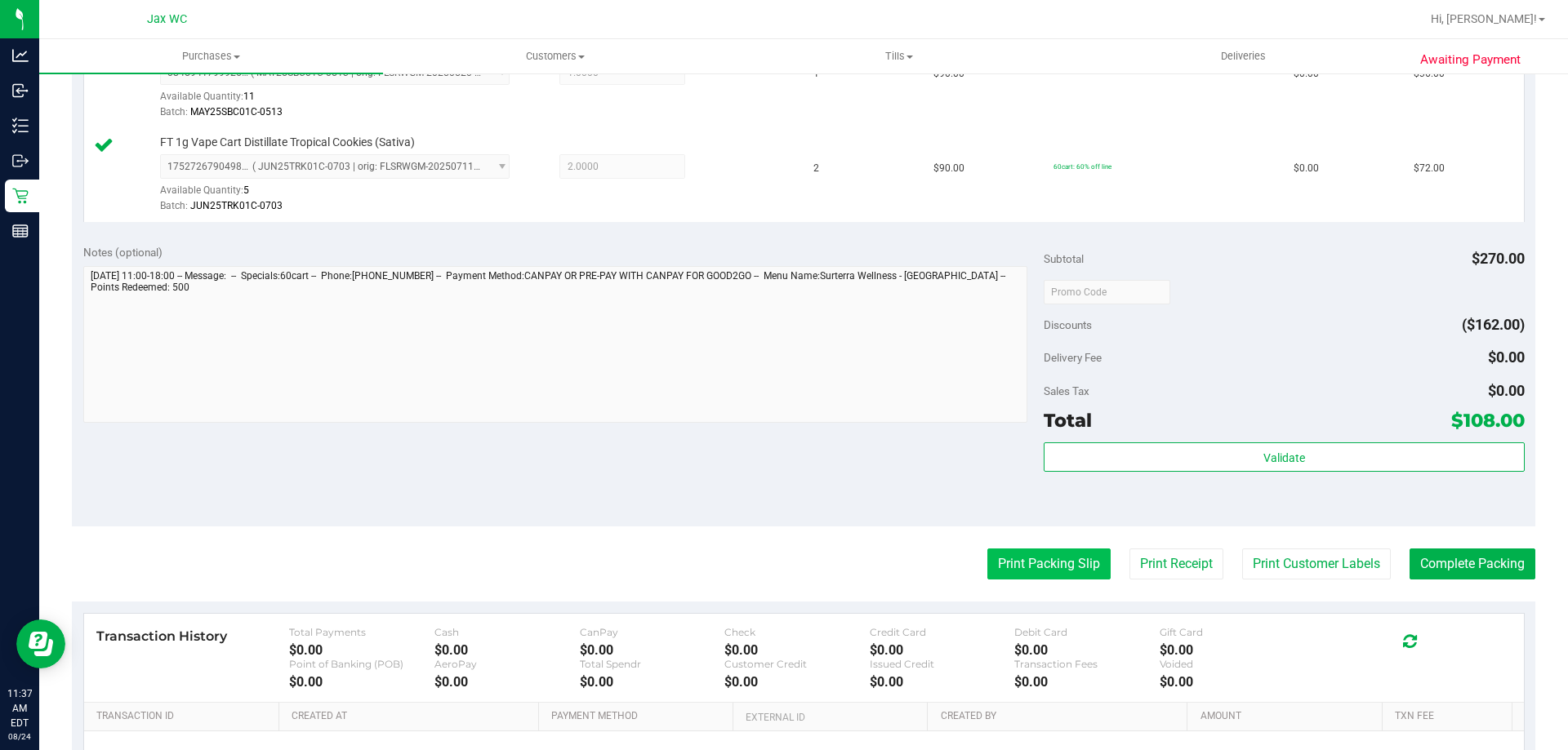
click at [1047, 560] on button "Print Packing Slip" at bounding box center [1048, 564] width 123 height 31
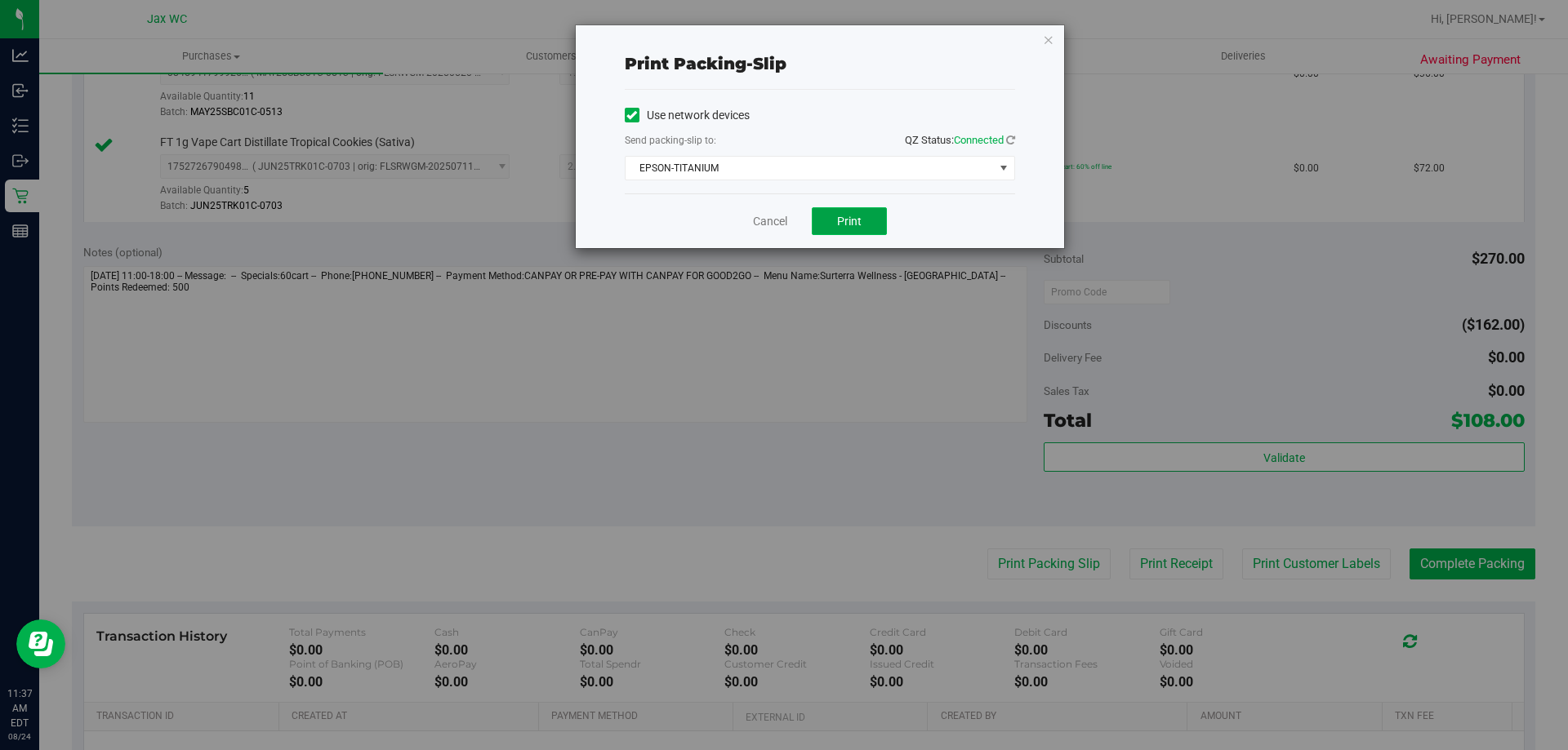
click at [872, 227] on button "Print" at bounding box center [849, 221] width 75 height 28
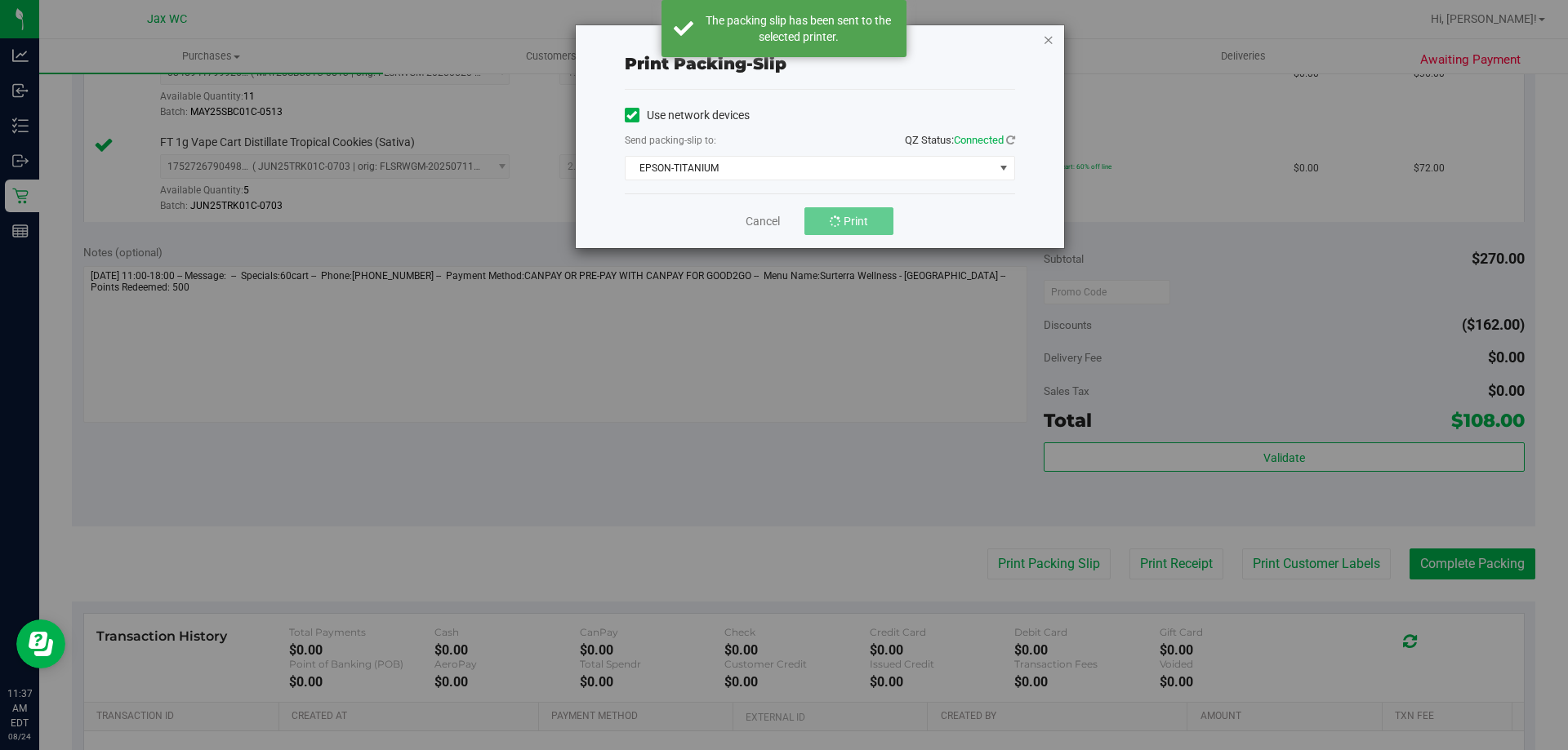
click at [1050, 36] on icon "button" at bounding box center [1048, 39] width 11 height 20
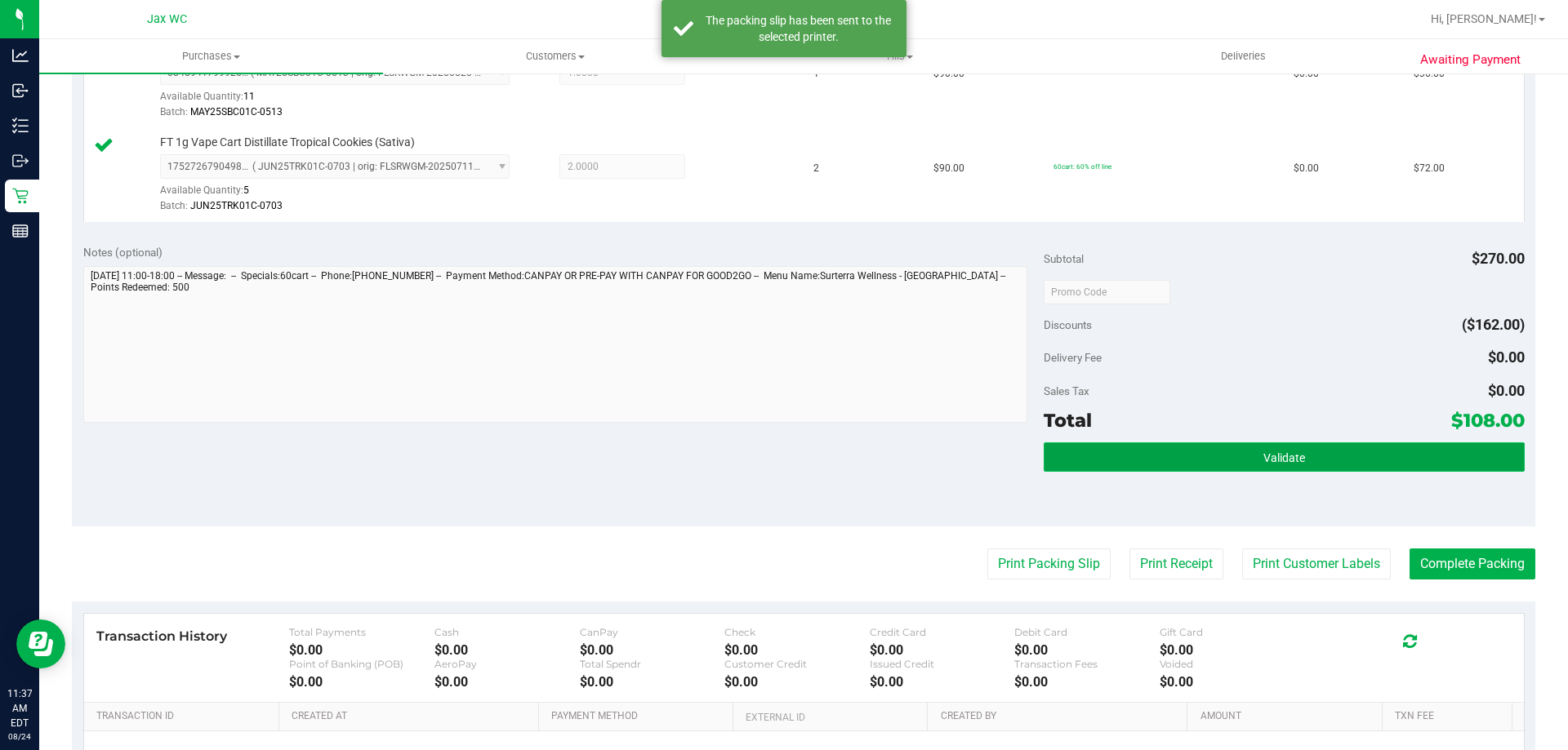
click at [1212, 447] on button "Validate" at bounding box center [1284, 457] width 480 height 29
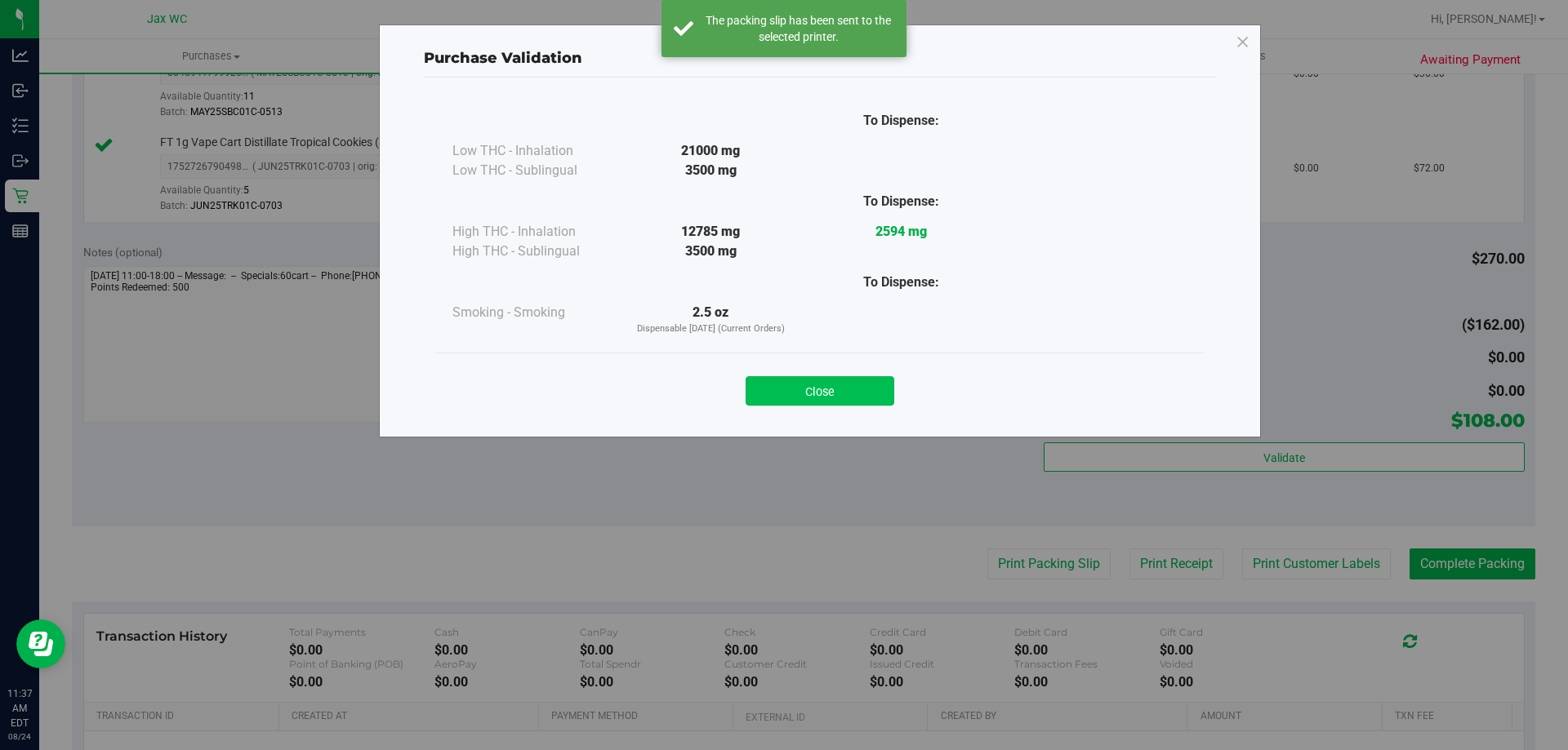
click at [869, 390] on button "Close" at bounding box center [820, 391] width 149 height 29
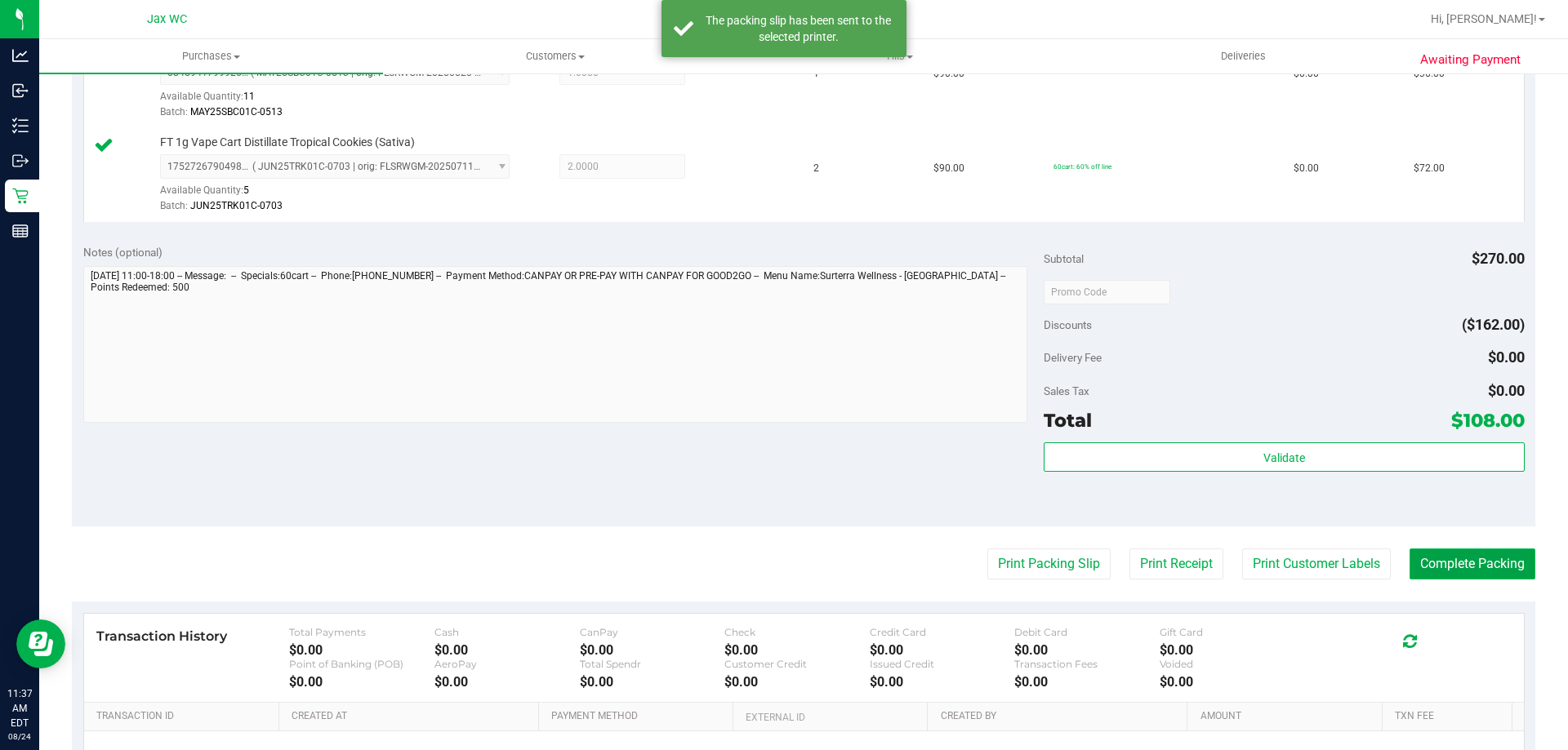
click at [1413, 566] on button "Complete Packing" at bounding box center [1472, 564] width 126 height 31
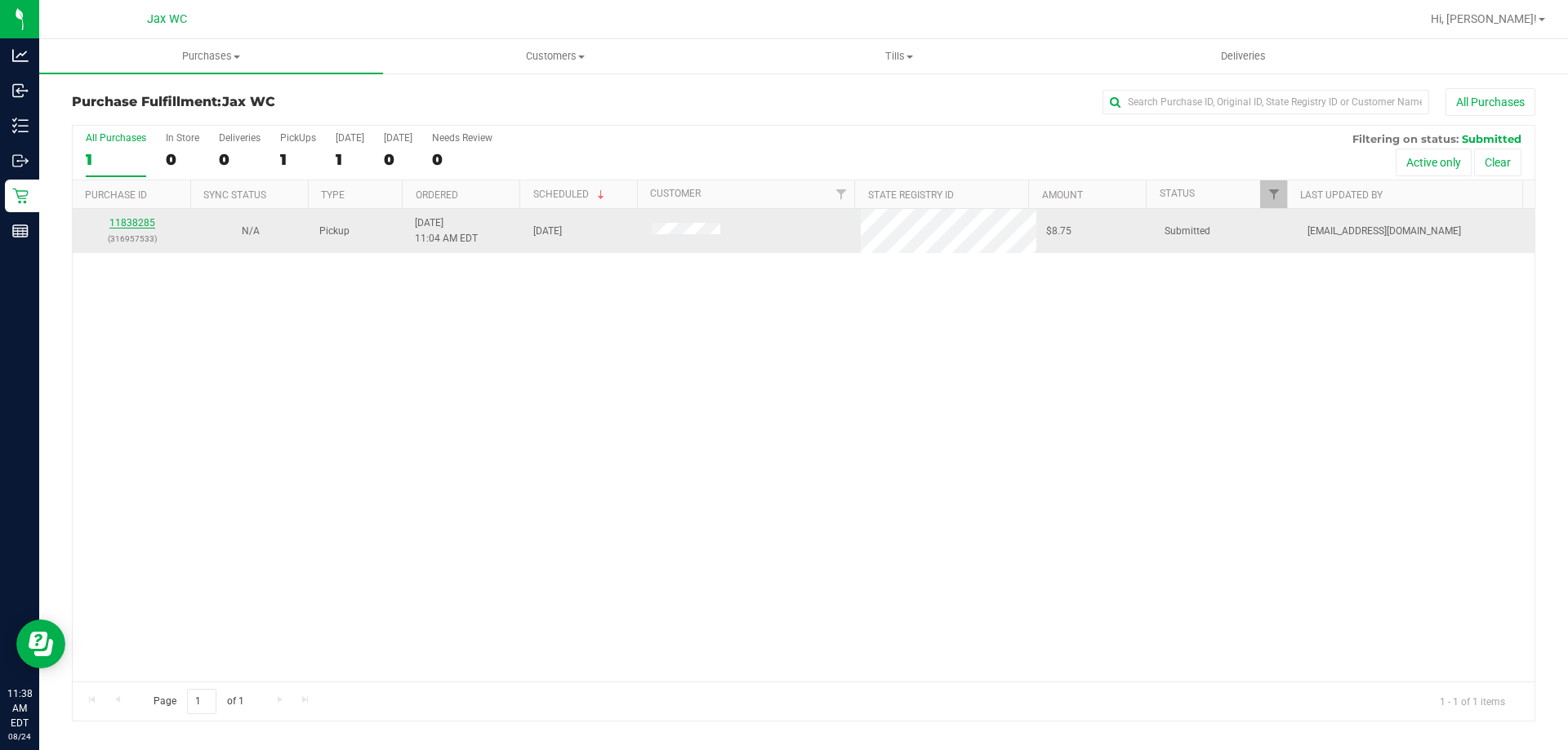
click at [137, 226] on link "11838285" at bounding box center [132, 222] width 46 height 11
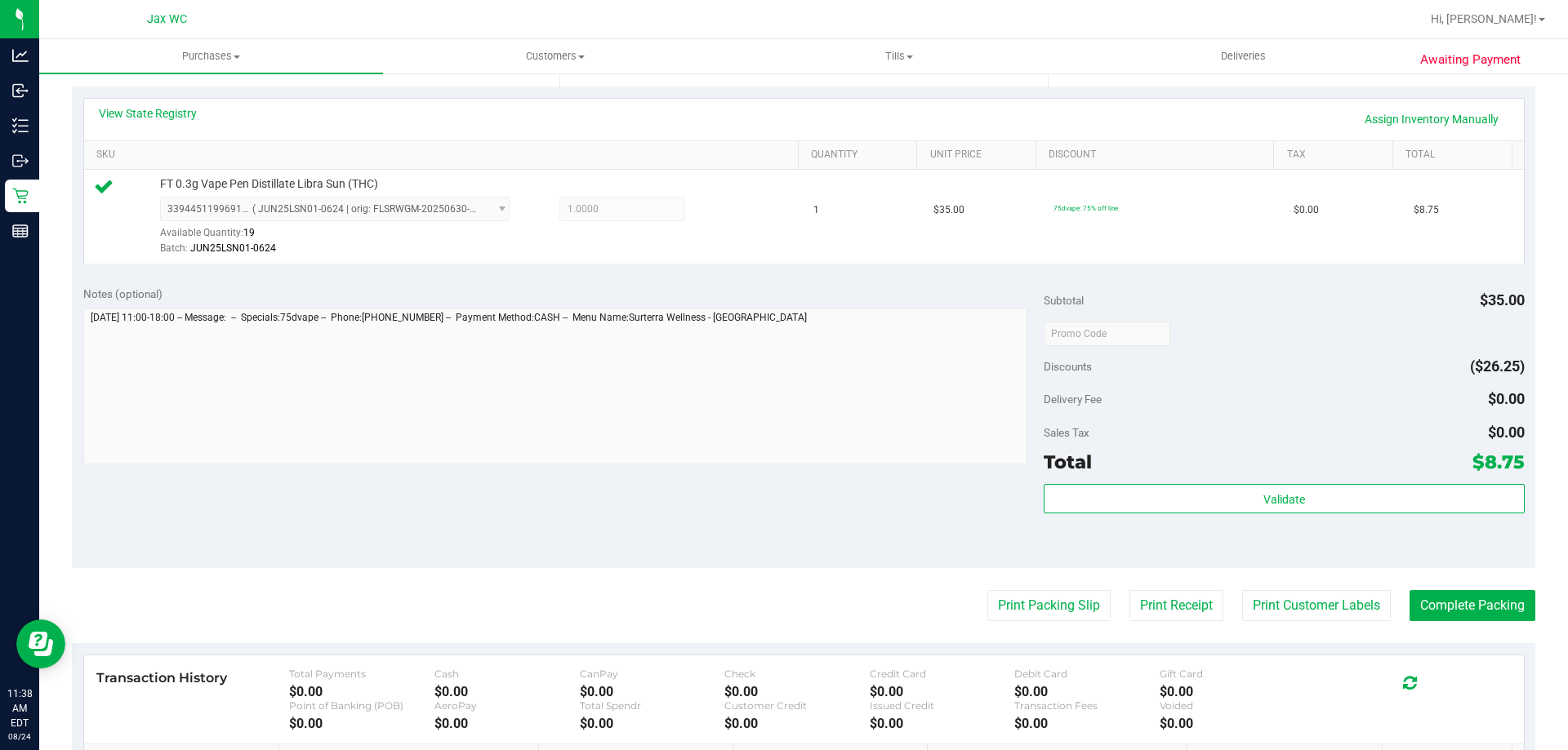
scroll to position [490, 0]
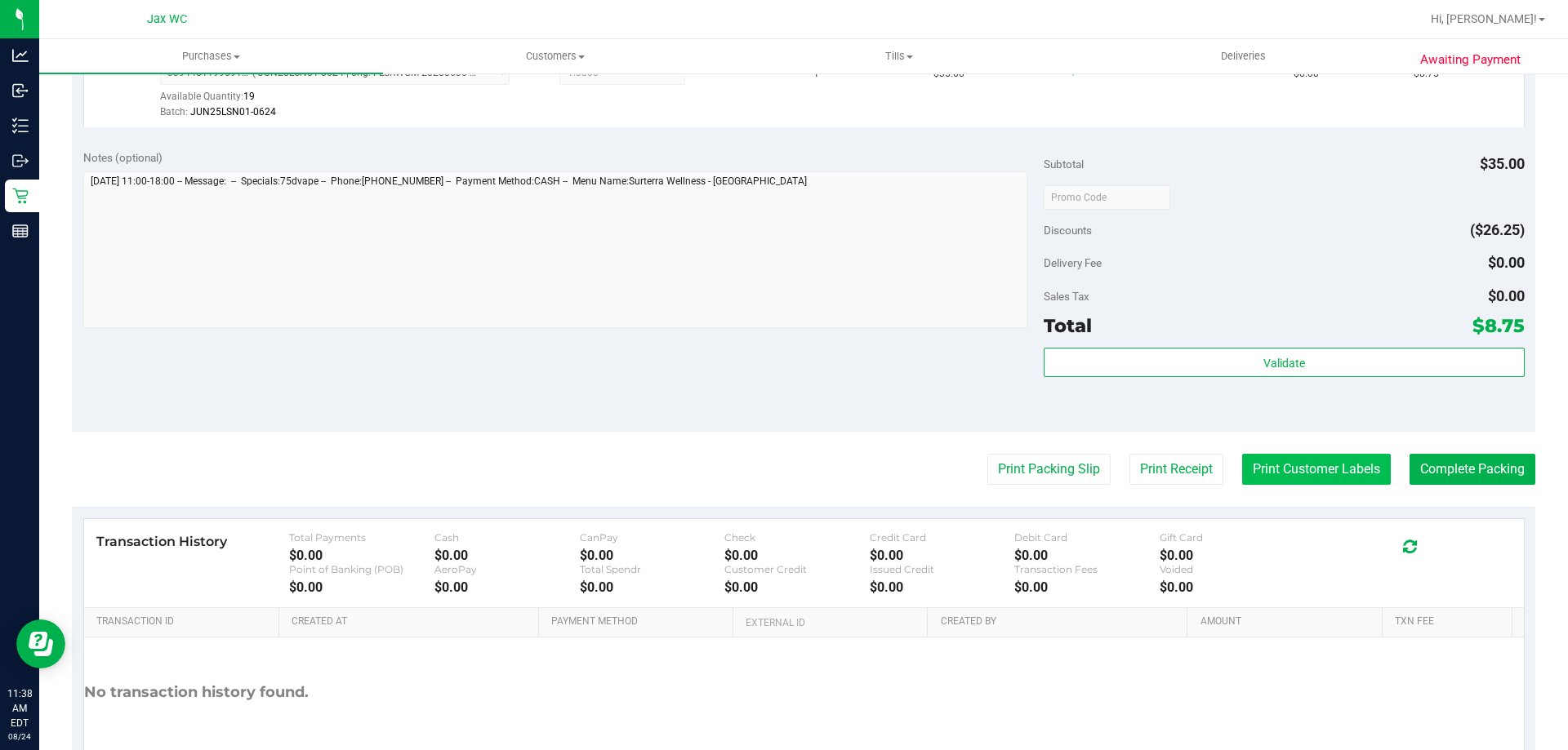
click at [1293, 462] on button "Print Customer Labels" at bounding box center [1316, 469] width 149 height 31
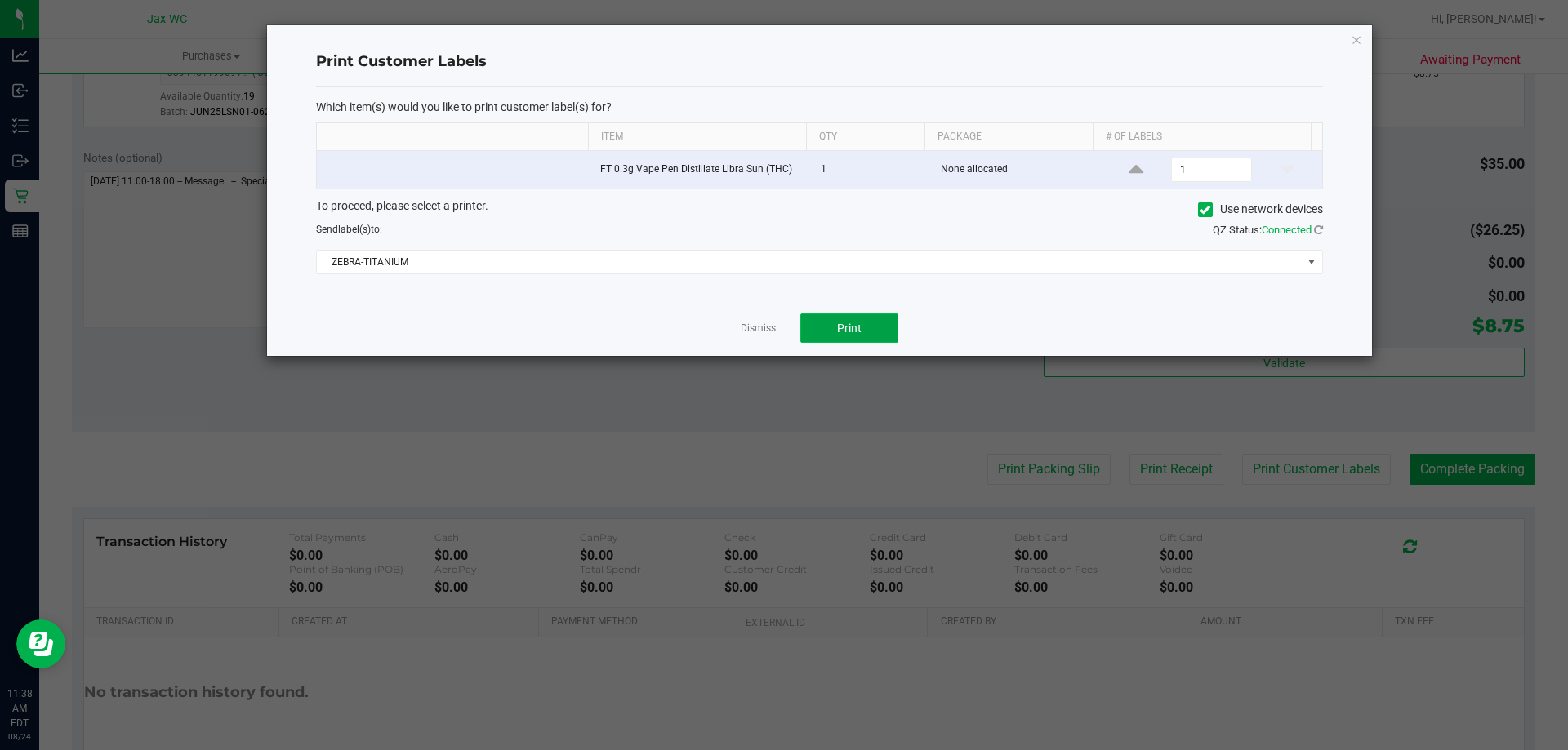
click at [888, 337] on button "Print" at bounding box center [849, 328] width 98 height 29
click at [1356, 43] on icon "button" at bounding box center [1355, 39] width 11 height 20
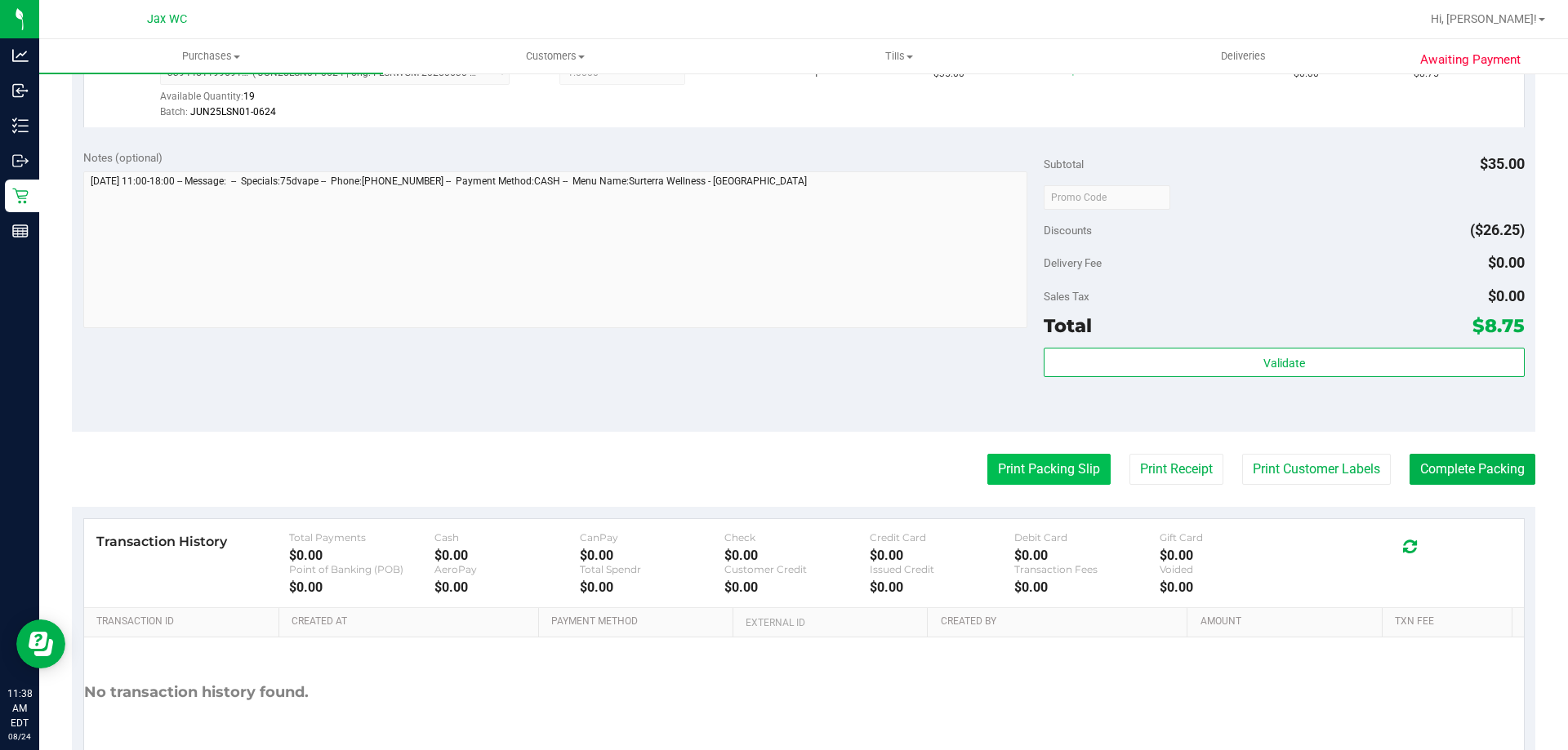
click at [1018, 476] on button "Print Packing Slip" at bounding box center [1048, 469] width 123 height 31
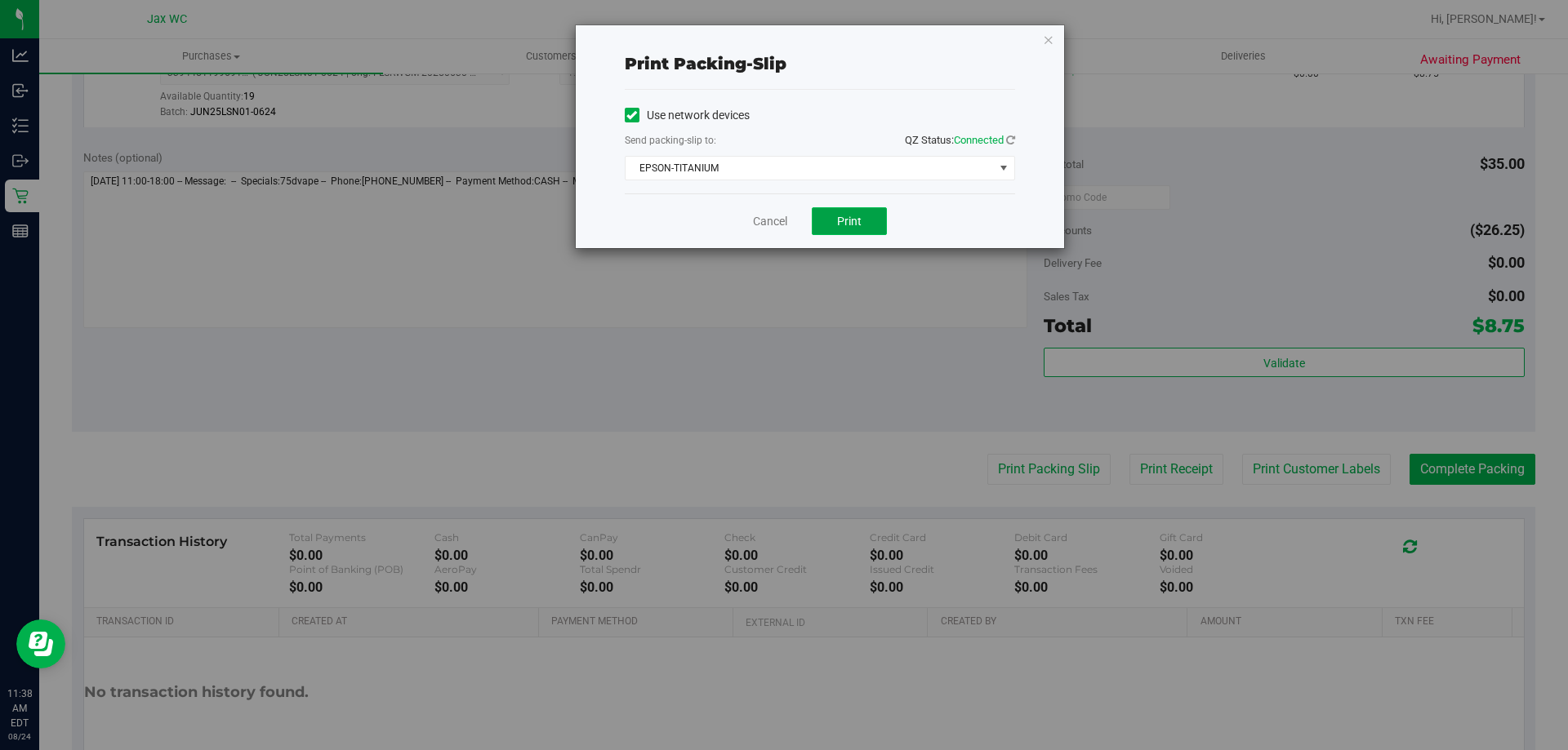
click at [871, 232] on button "Print" at bounding box center [849, 221] width 75 height 28
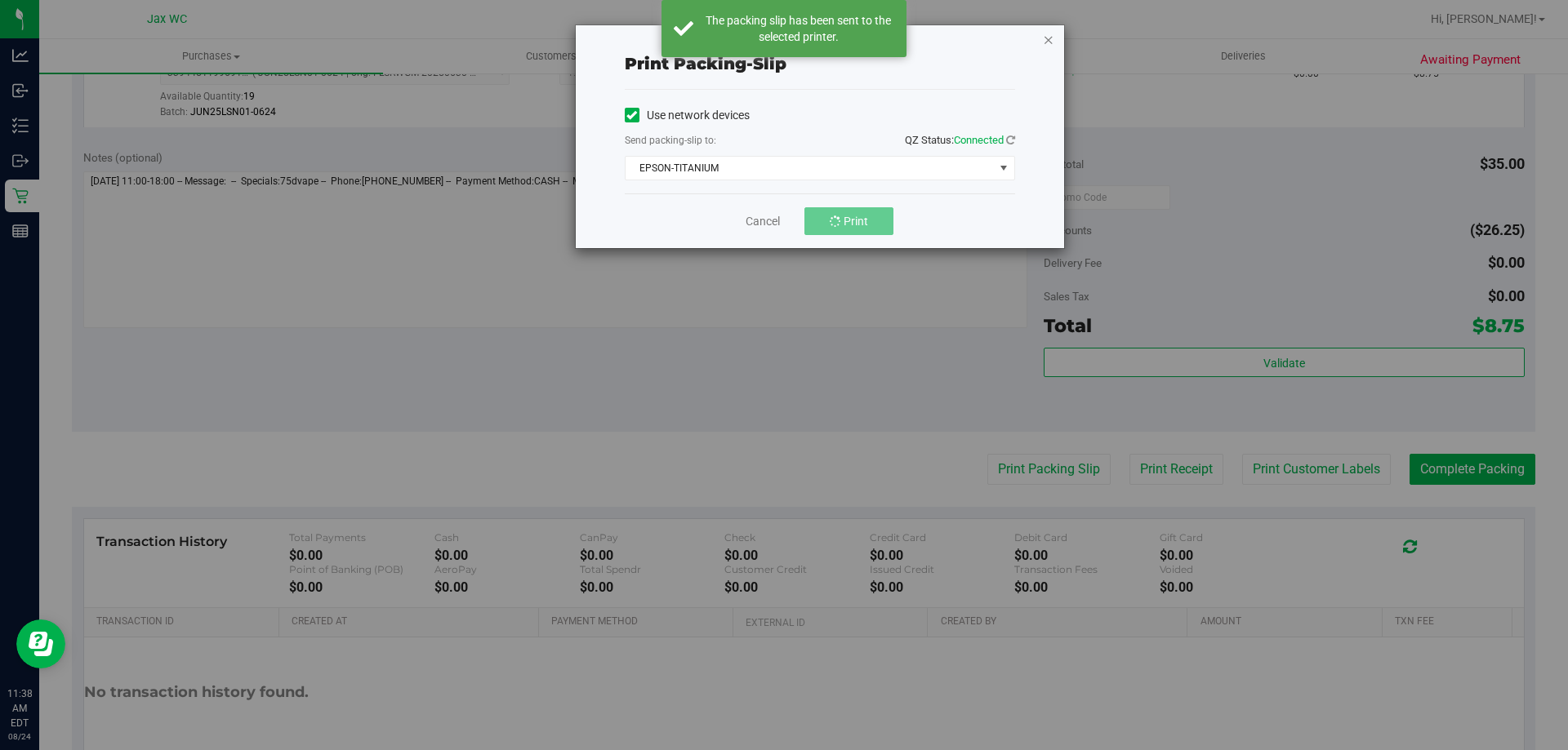
click at [1049, 39] on icon "button" at bounding box center [1048, 39] width 11 height 20
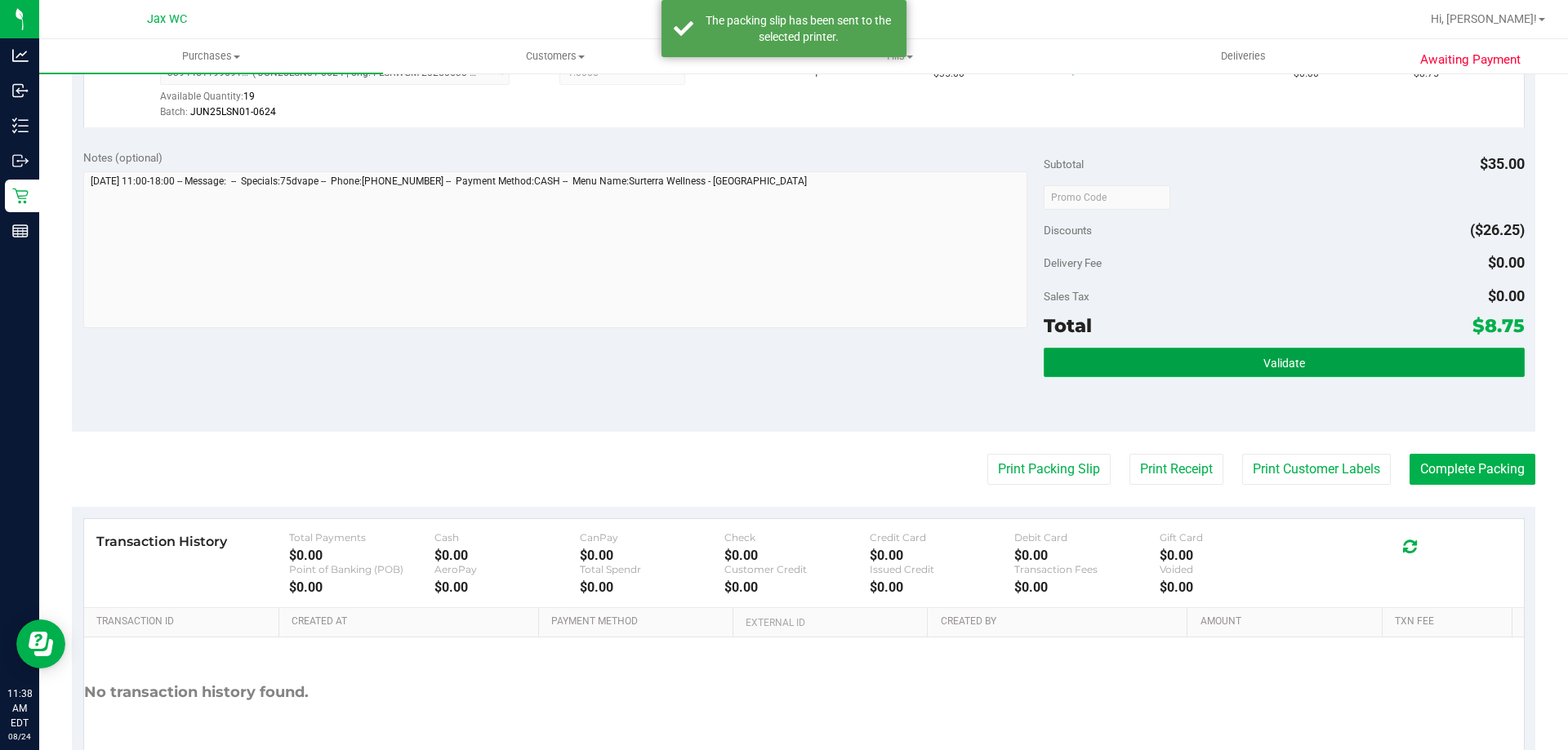
click at [1212, 355] on button "Validate" at bounding box center [1284, 363] width 480 height 29
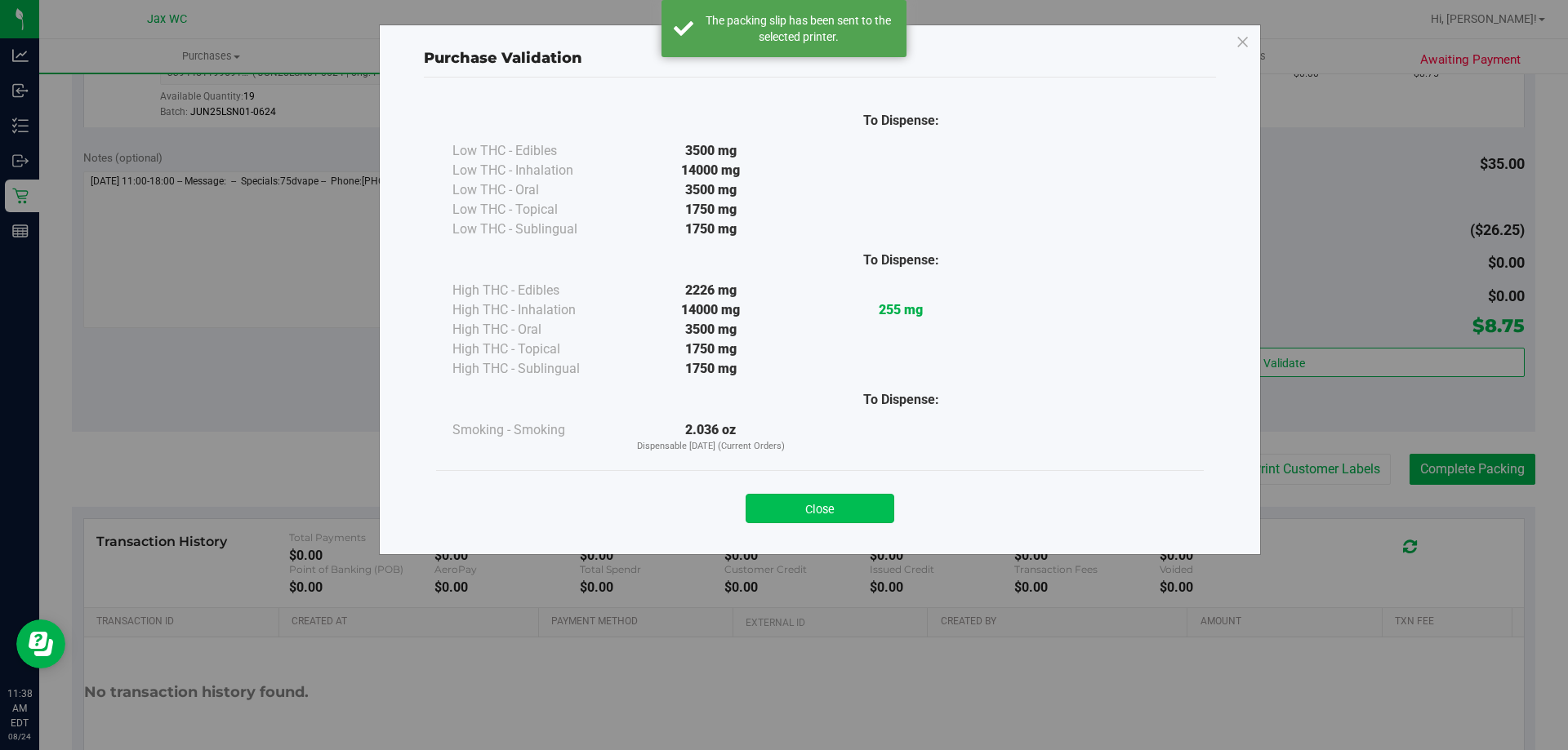
click at [821, 516] on button "Close" at bounding box center [820, 509] width 149 height 29
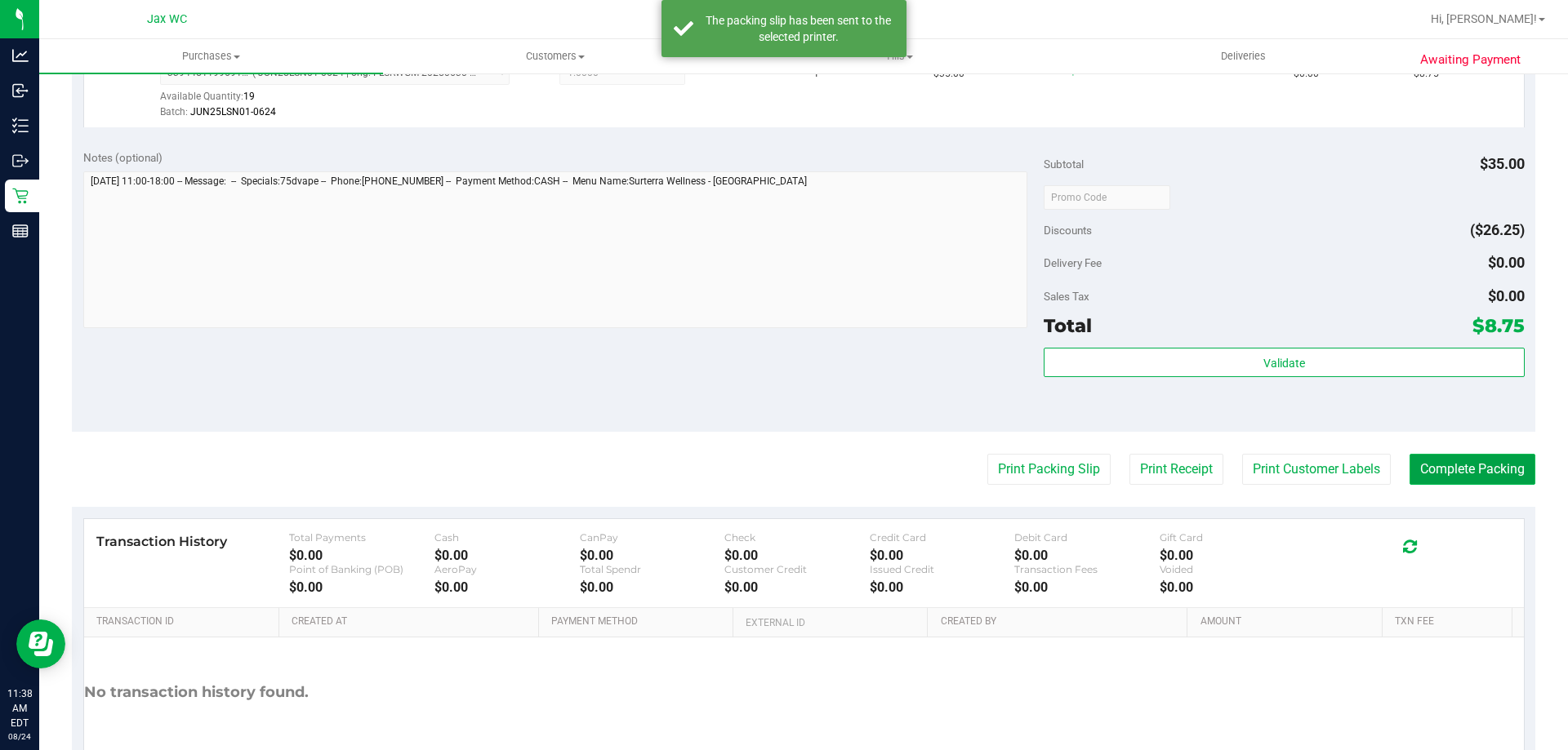
click at [1428, 474] on button "Complete Packing" at bounding box center [1472, 469] width 126 height 31
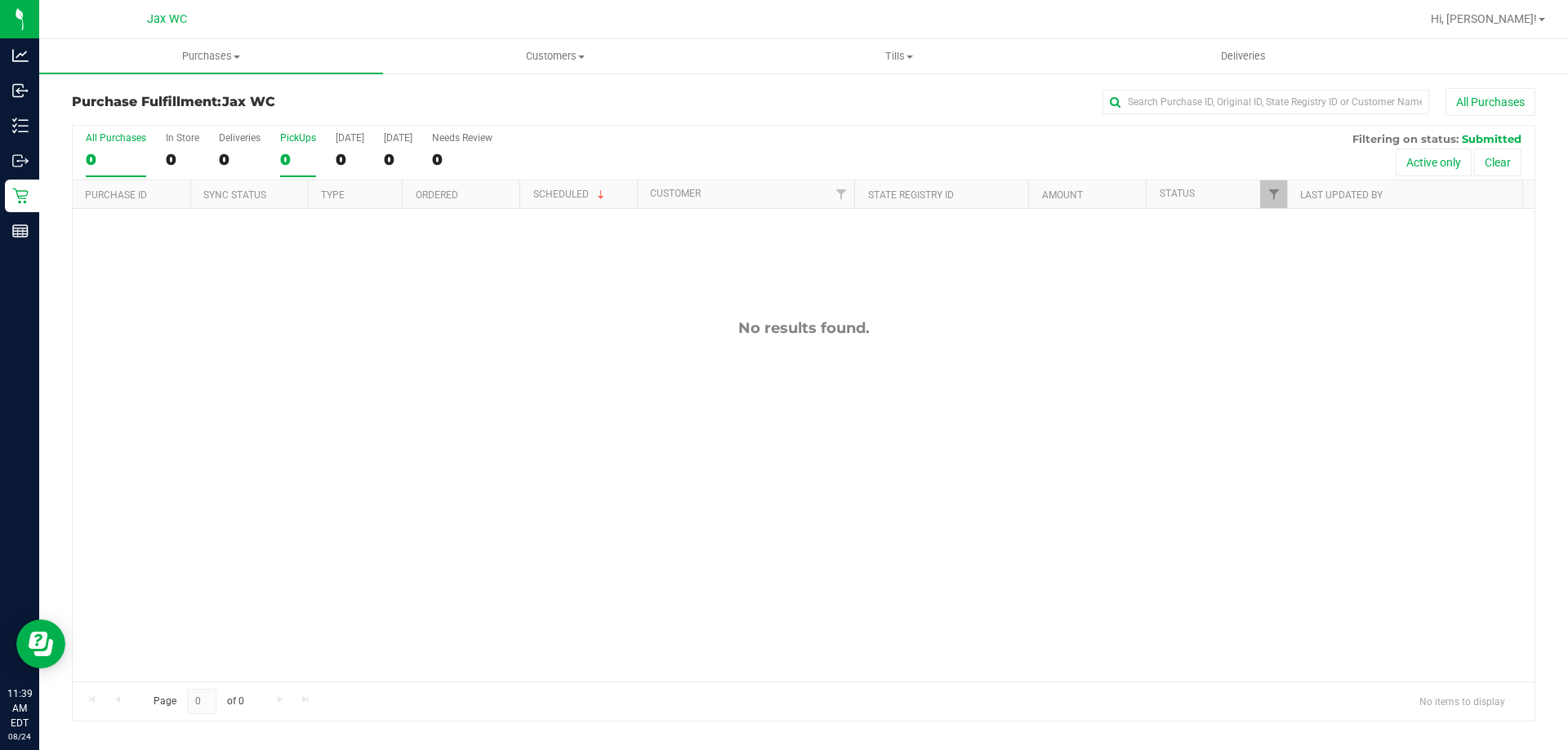
click at [282, 163] on div "0" at bounding box center [298, 159] width 36 height 19
click at [0, 0] on input "PickUps 0" at bounding box center [0, 0] width 0 height 0
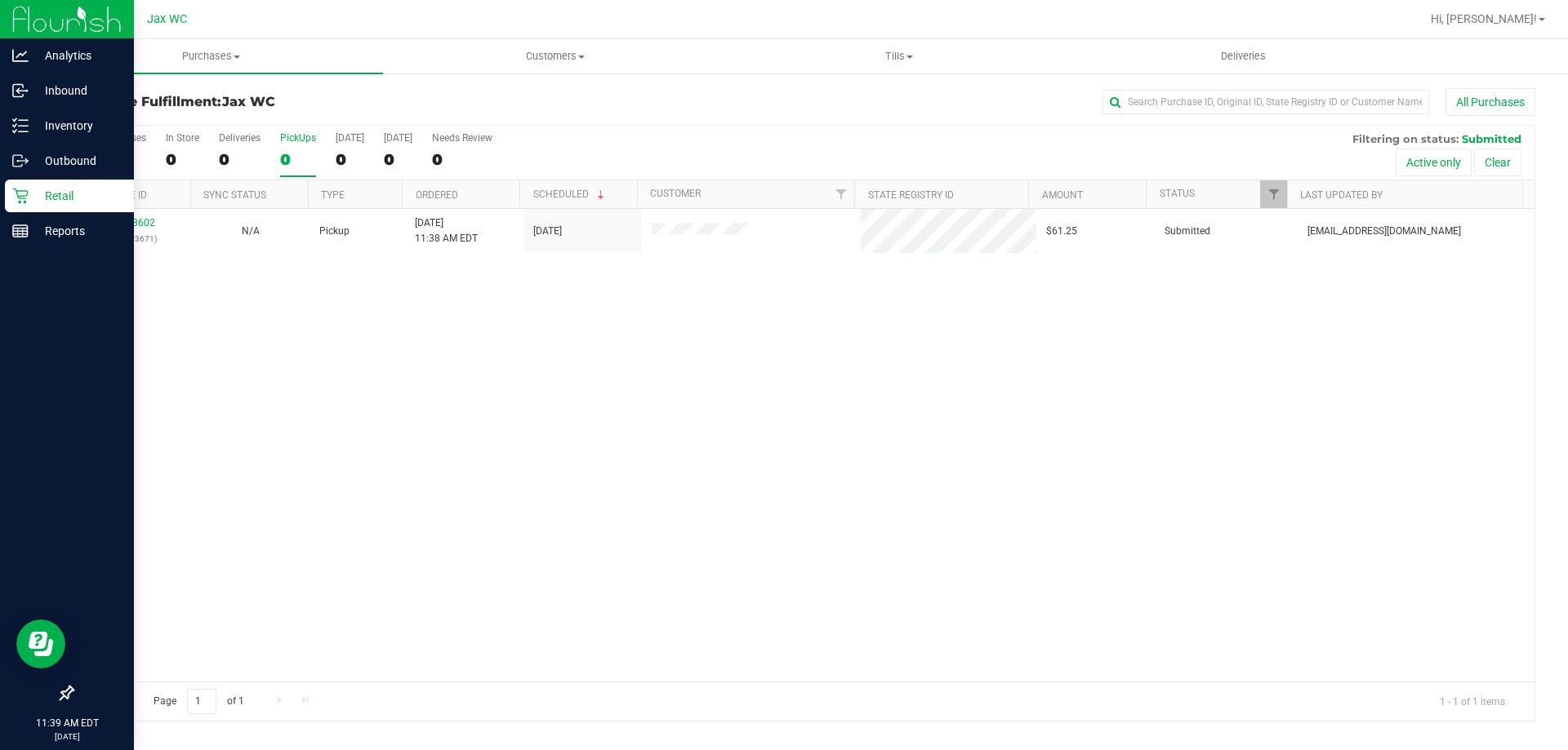
click at [33, 192] on p "Retail" at bounding box center [77, 195] width 98 height 20
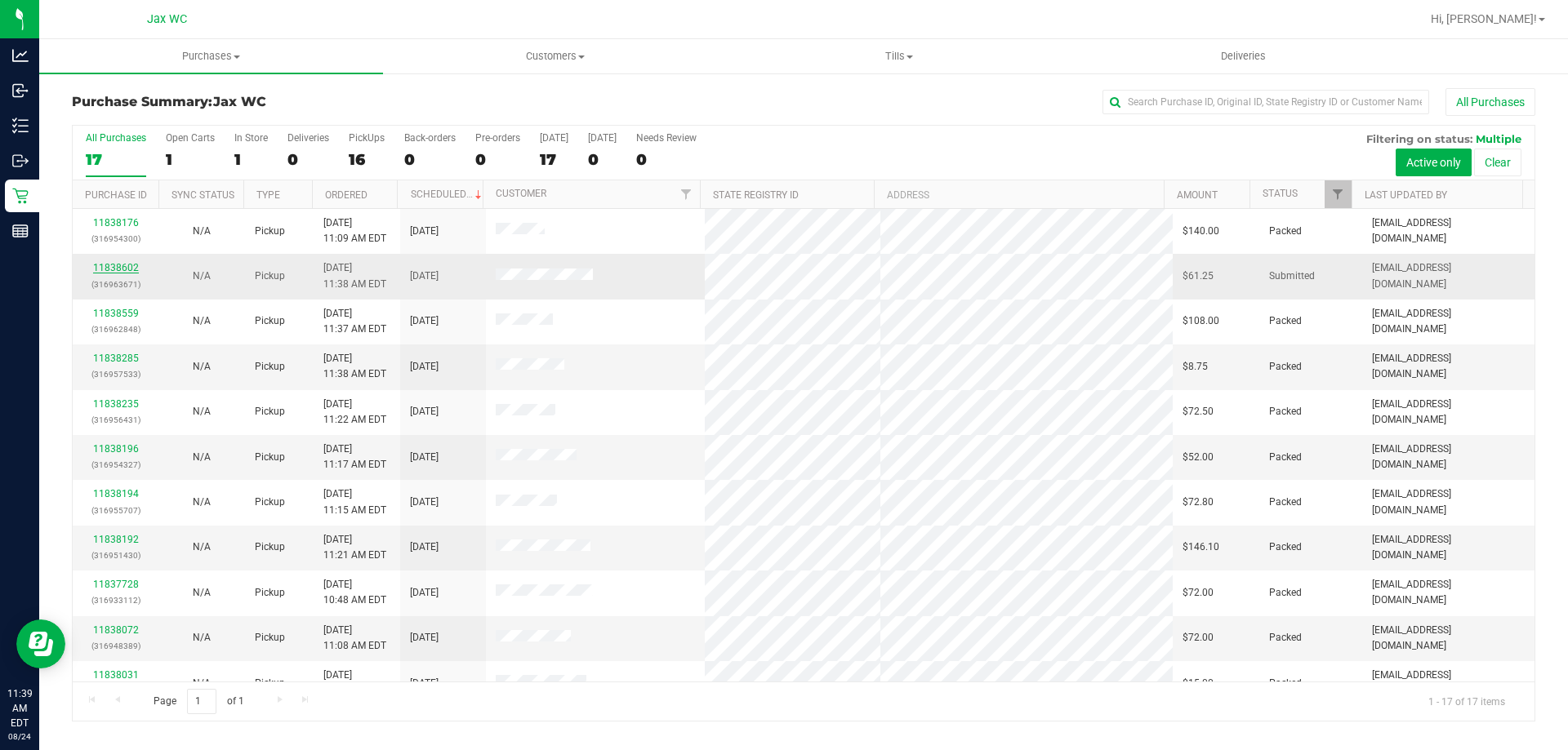
click at [108, 265] on link "11838602" at bounding box center [115, 267] width 46 height 11
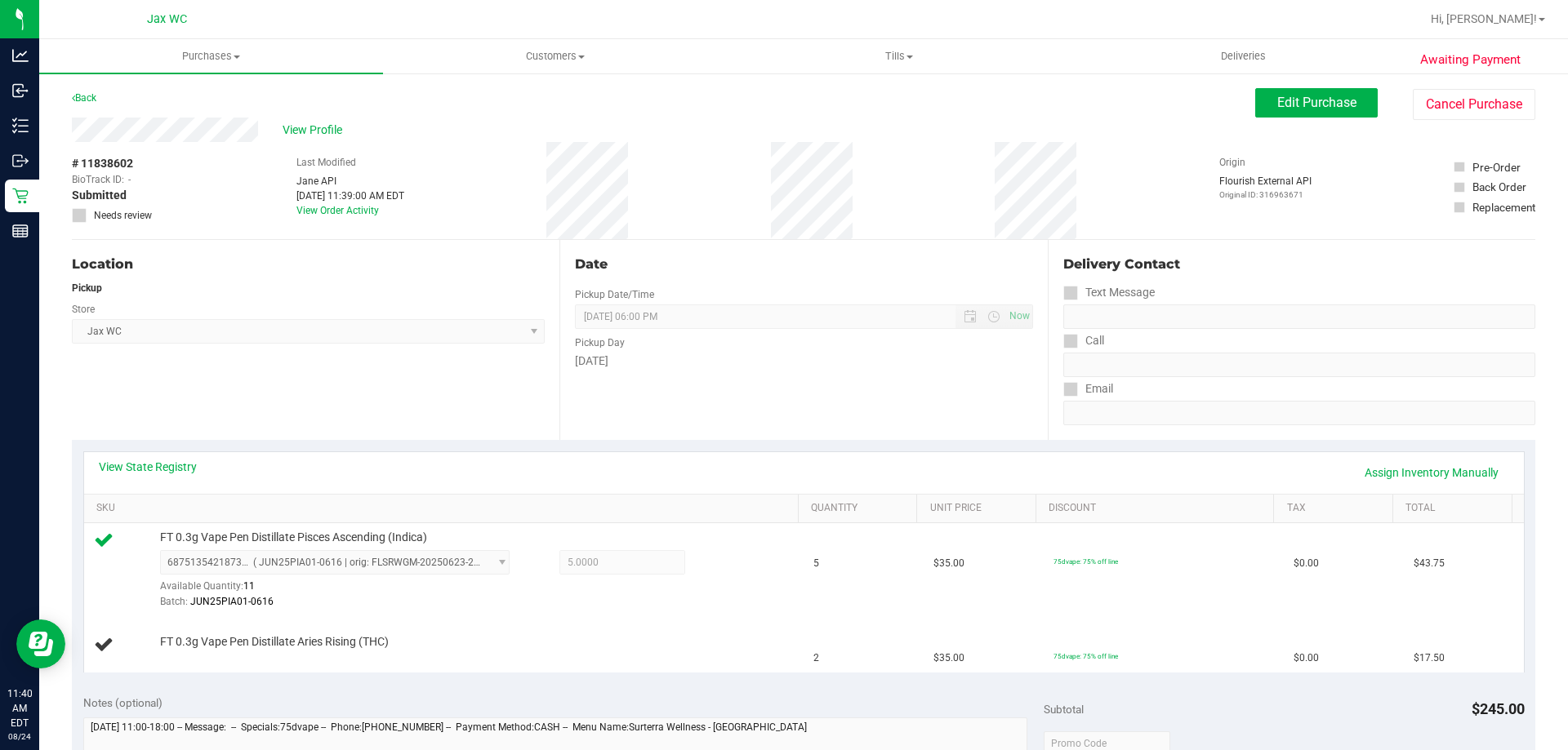
click at [544, 328] on div "Location Pickup Store Jax WC Select Store [PERSON_NAME][GEOGRAPHIC_DATA] [PERSO…" at bounding box center [315, 340] width 487 height 200
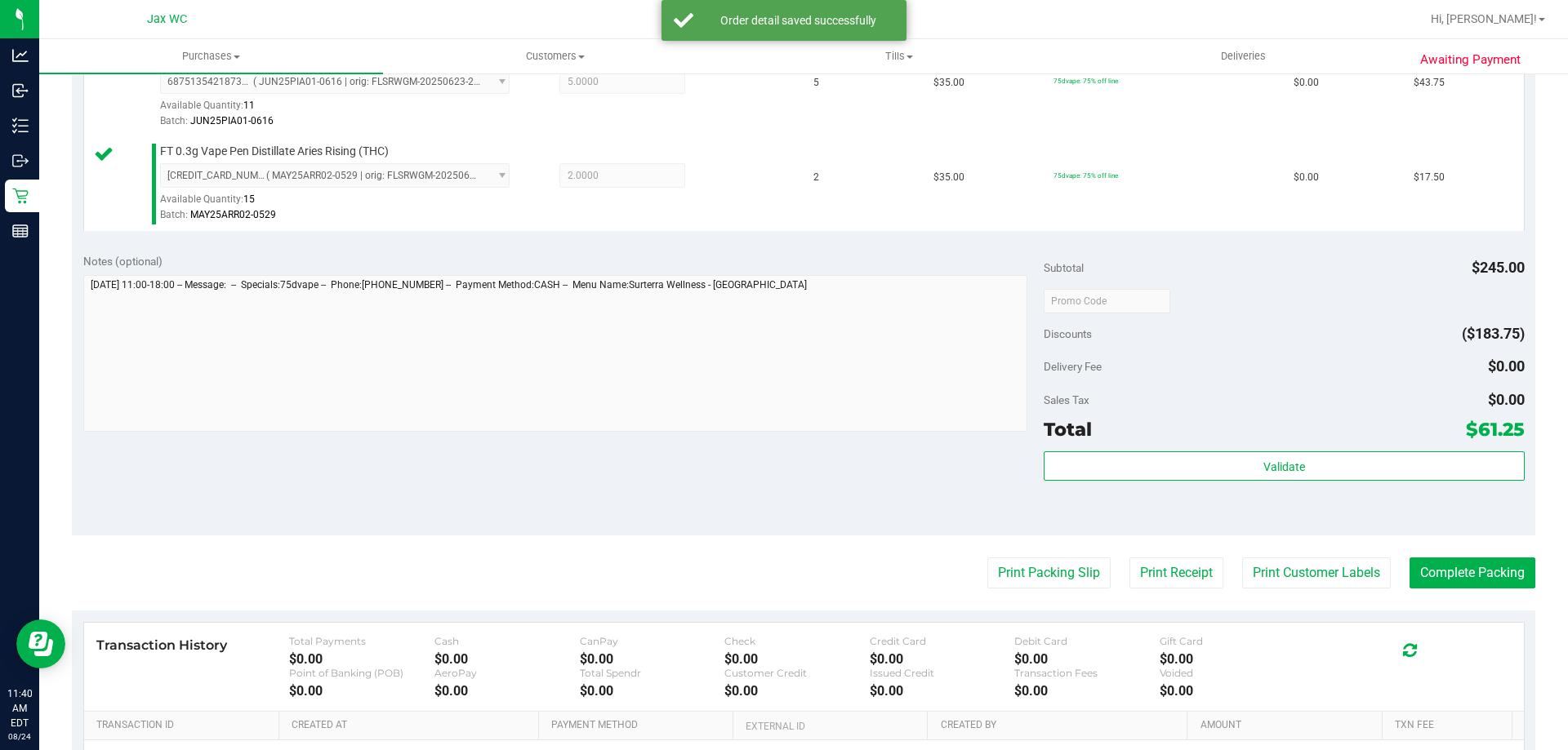
scroll to position [490, 0]
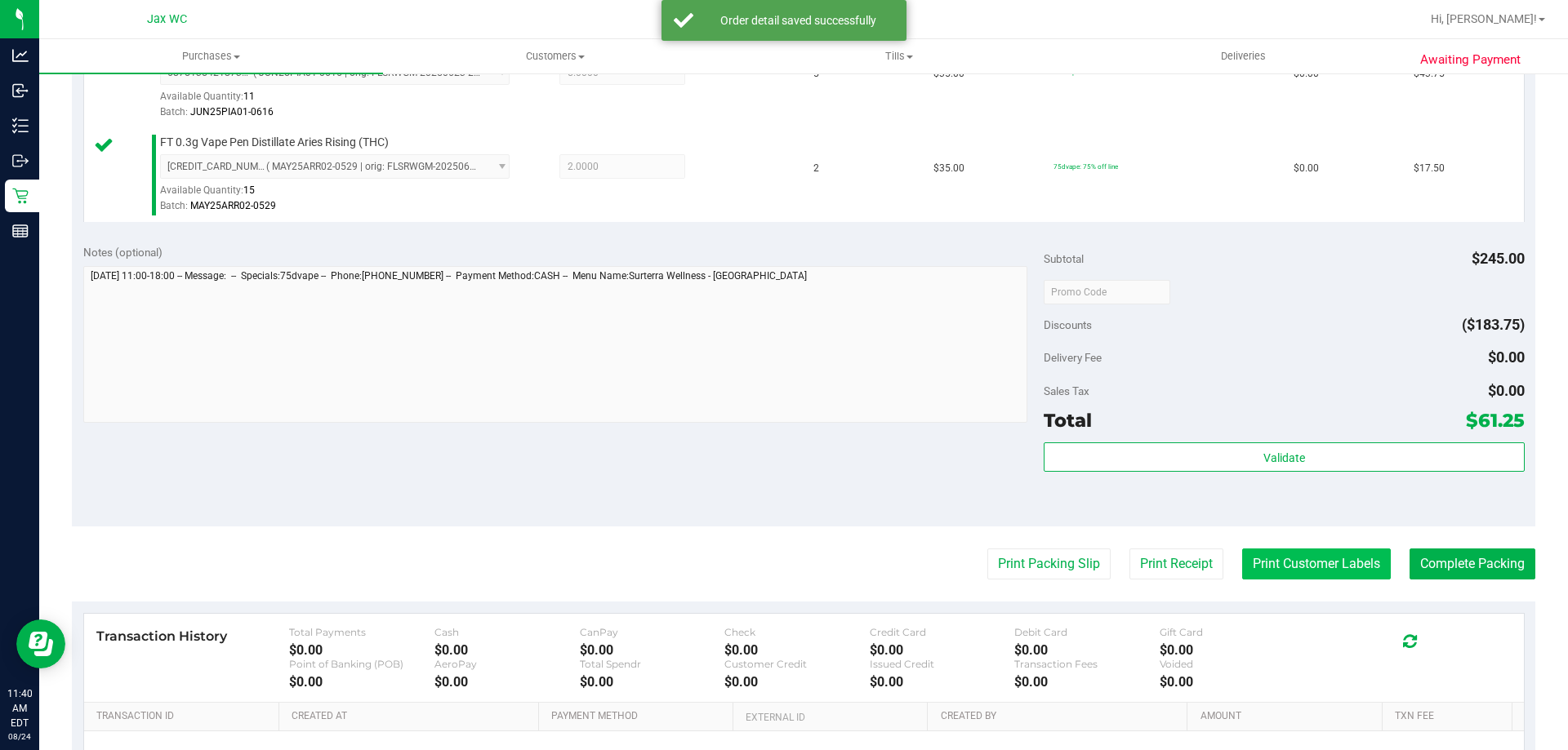
click at [1287, 573] on button "Print Customer Labels" at bounding box center [1316, 564] width 149 height 31
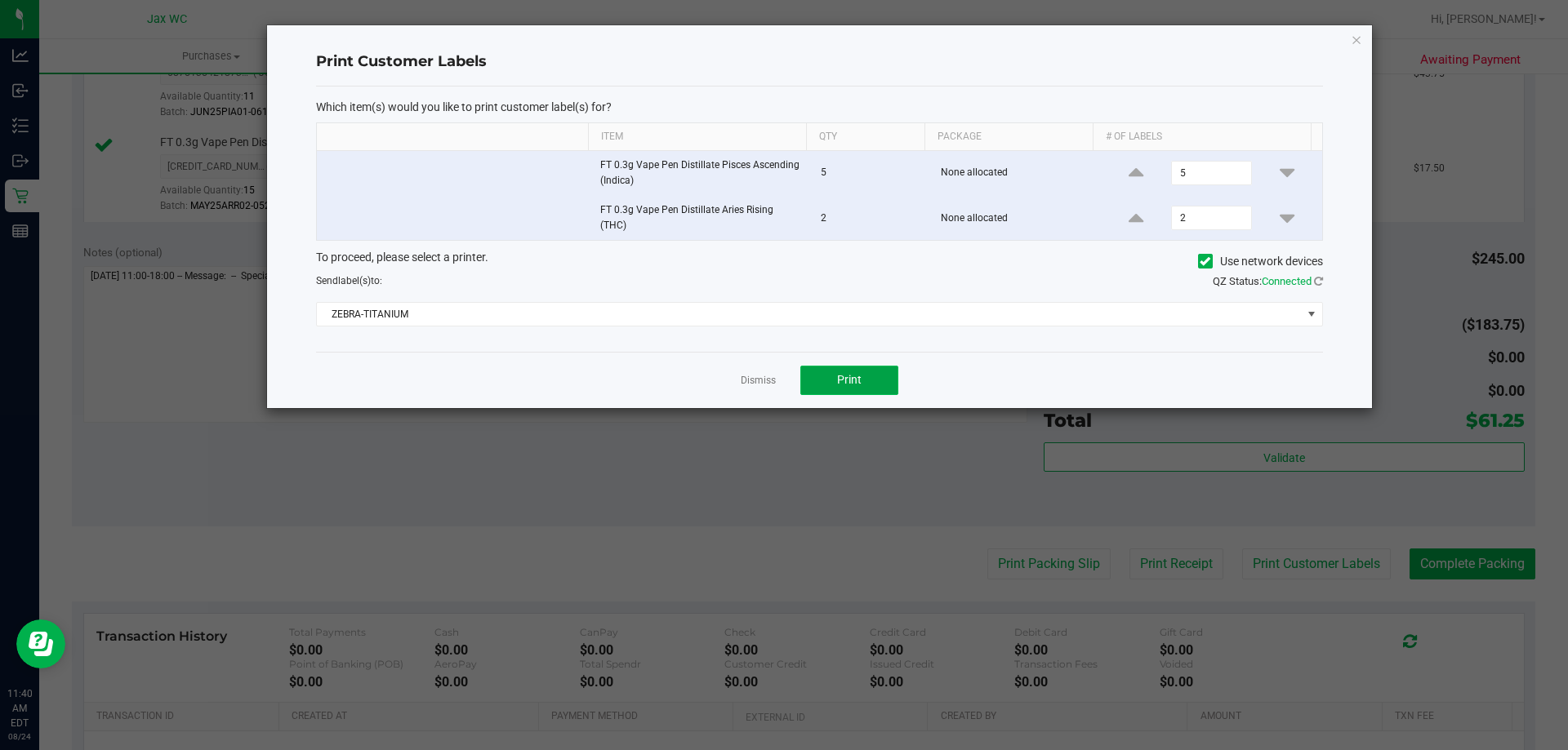
click at [879, 374] on button "Print" at bounding box center [849, 381] width 98 height 29
drag, startPoint x: 1352, startPoint y: 40, endPoint x: 1365, endPoint y: 54, distance: 19.1
click at [1352, 40] on icon "button" at bounding box center [1355, 39] width 11 height 20
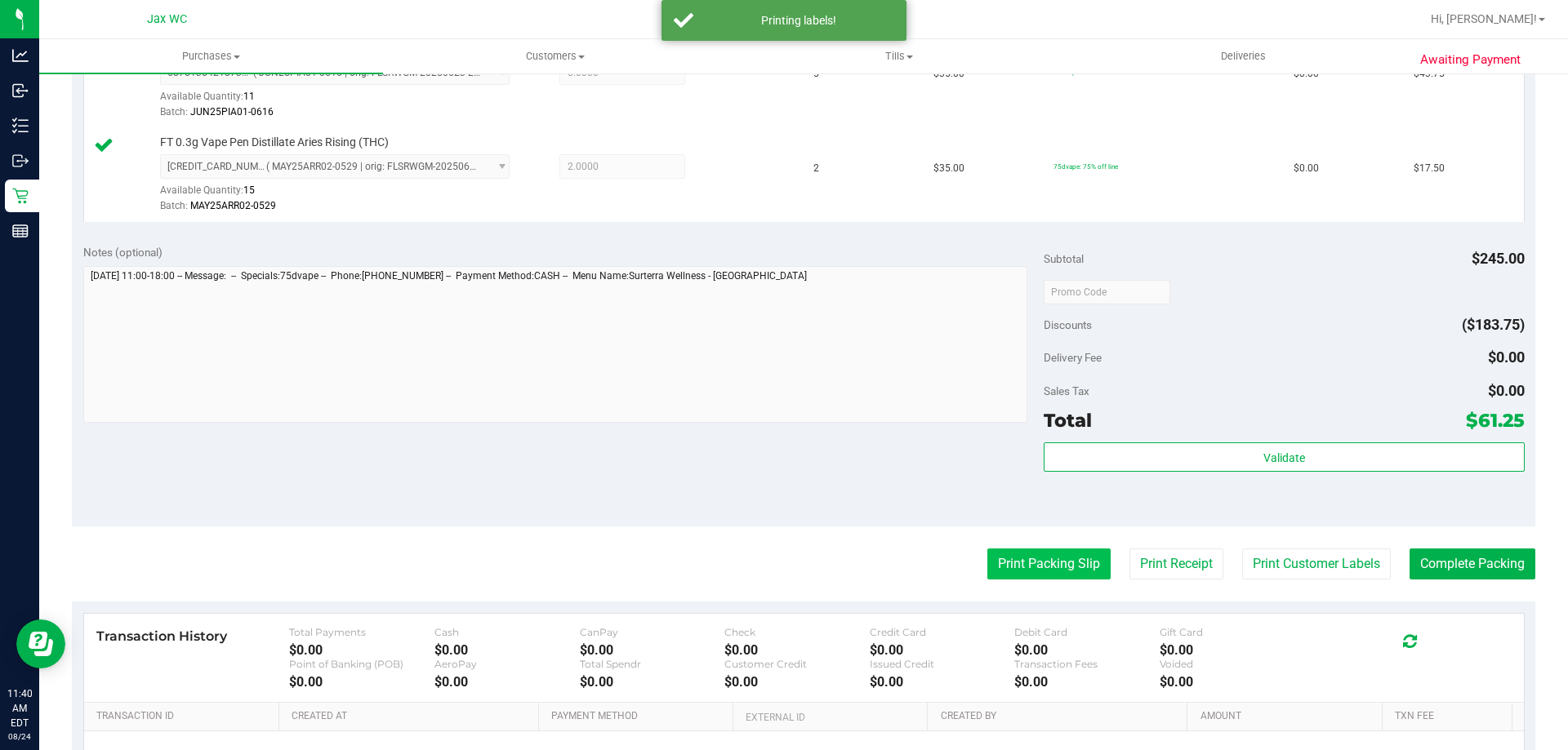
click at [1040, 564] on button "Print Packing Slip" at bounding box center [1048, 564] width 123 height 31
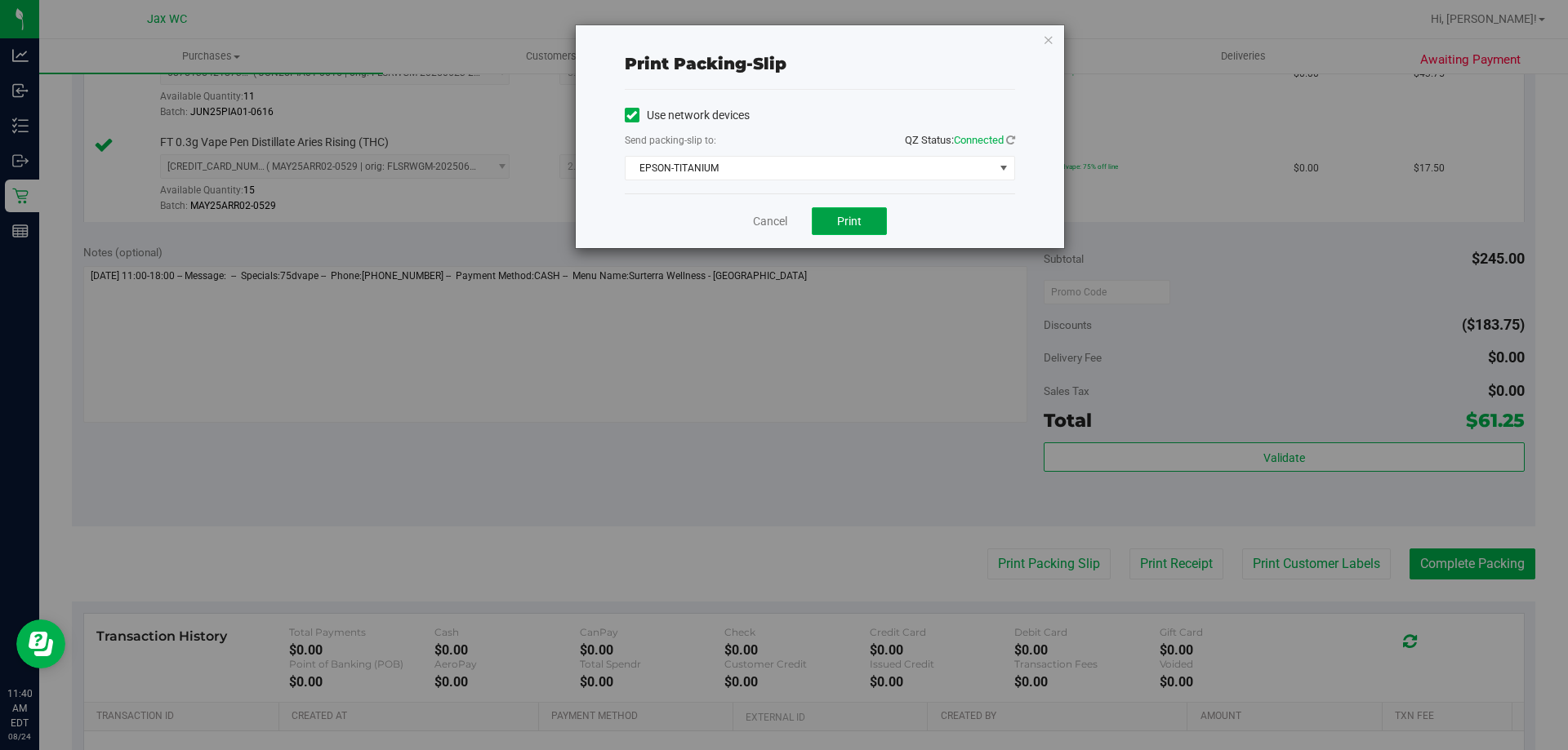
click at [882, 230] on button "Print" at bounding box center [849, 221] width 75 height 28
